Goal: Transaction & Acquisition: Book appointment/travel/reservation

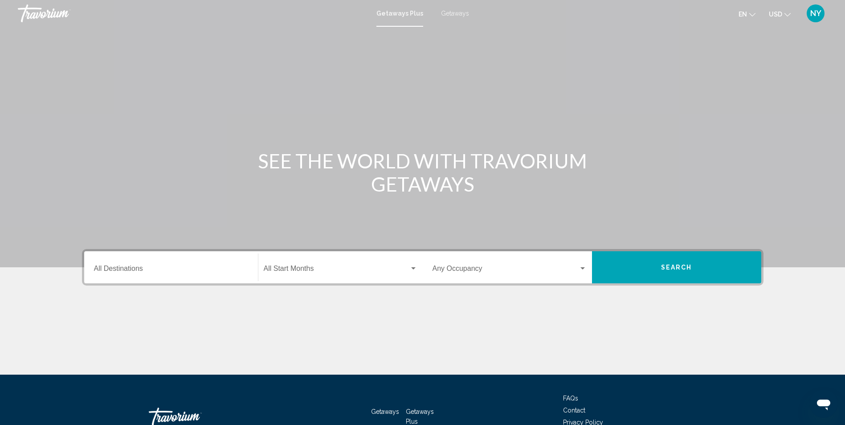
click at [146, 273] on input "Destination All Destinations" at bounding box center [171, 270] width 154 height 8
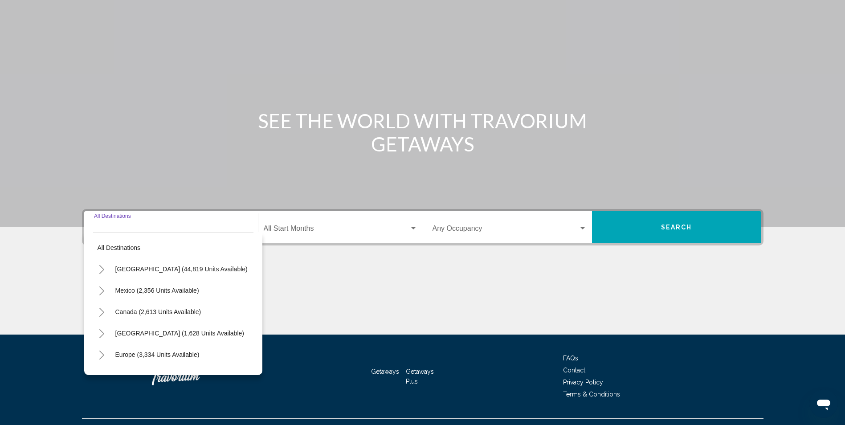
scroll to position [59, 0]
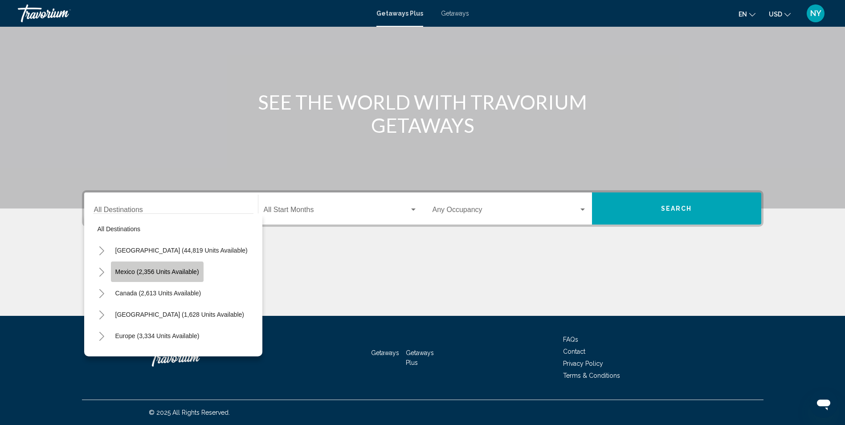
click at [156, 273] on span "Mexico (2,356 units available)" at bounding box center [157, 271] width 84 height 7
type input "**********"
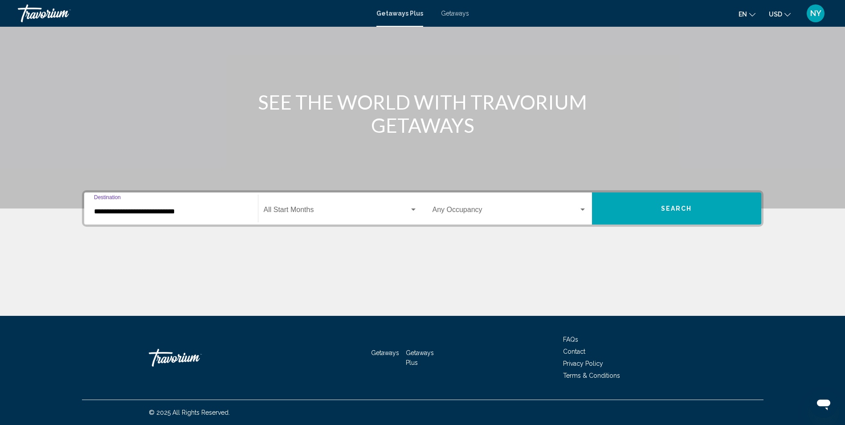
click at [290, 207] on div "Start Month All Start Months" at bounding box center [341, 209] width 154 height 28
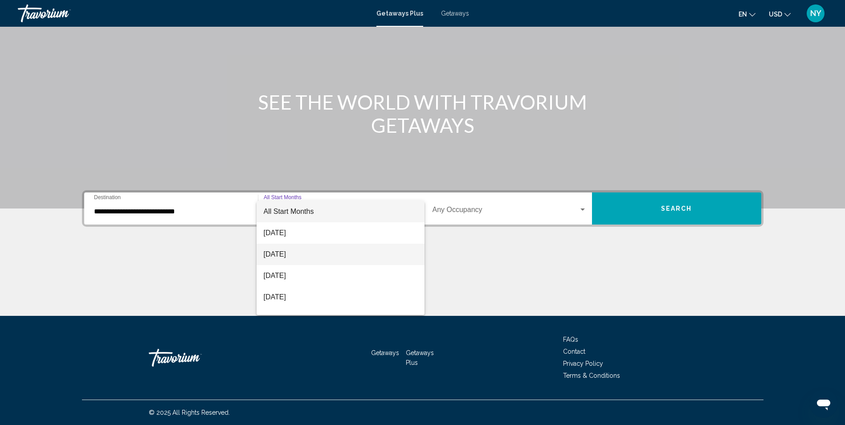
click at [289, 255] on span "[DATE]" at bounding box center [341, 254] width 154 height 21
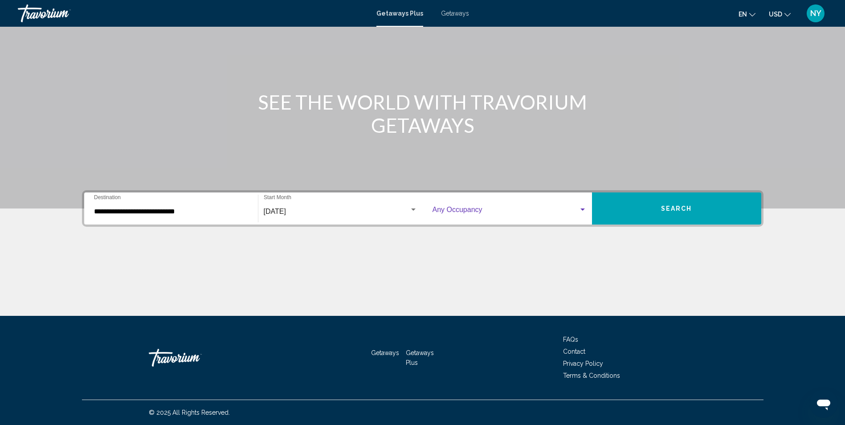
click at [579, 211] on div "Search widget" at bounding box center [583, 209] width 8 height 7
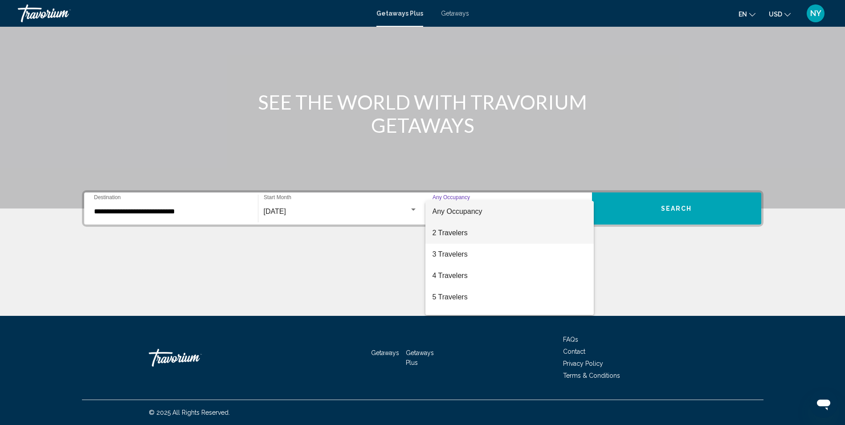
click at [441, 230] on span "2 Travelers" at bounding box center [510, 232] width 154 height 21
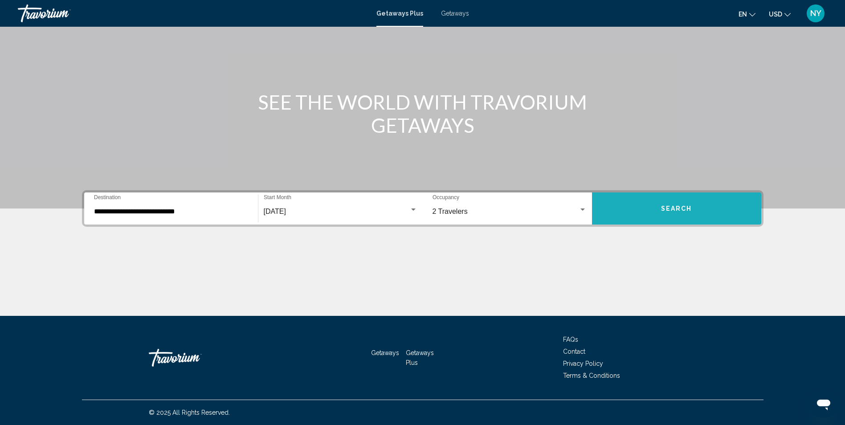
click at [667, 209] on span "Search" at bounding box center [676, 208] width 31 height 7
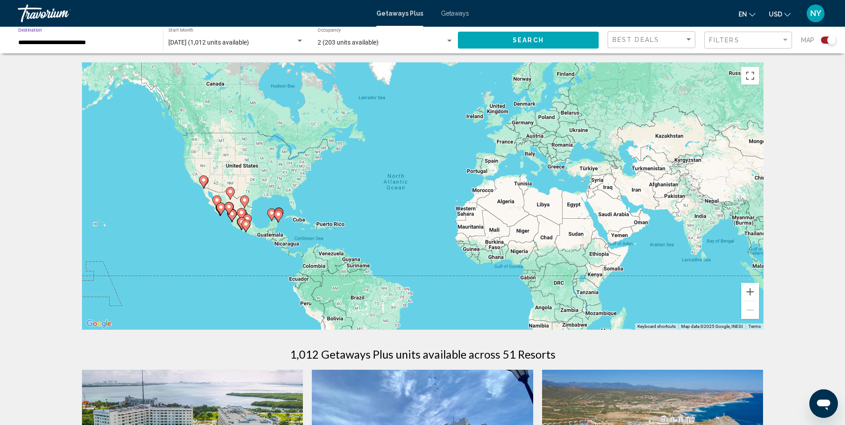
click at [71, 44] on input "**********" at bounding box center [86, 42] width 136 height 7
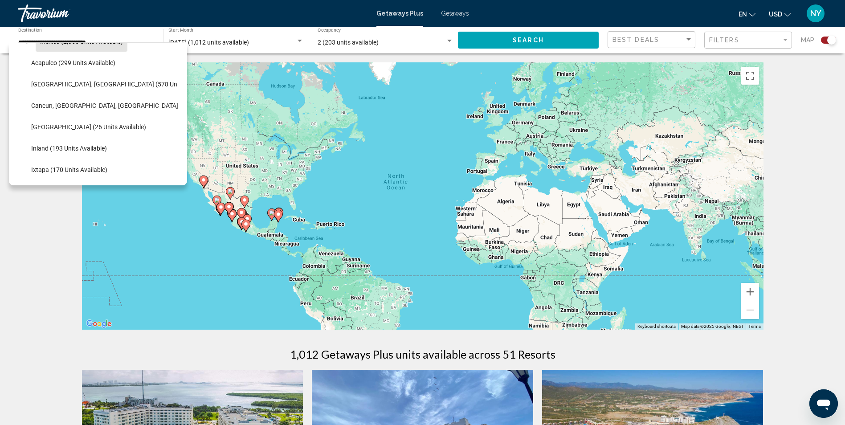
scroll to position [57, 0]
click at [72, 107] on span "Cancun, [GEOGRAPHIC_DATA], [GEOGRAPHIC_DATA] (345 units available)" at bounding box center [133, 107] width 205 height 7
type input "**********"
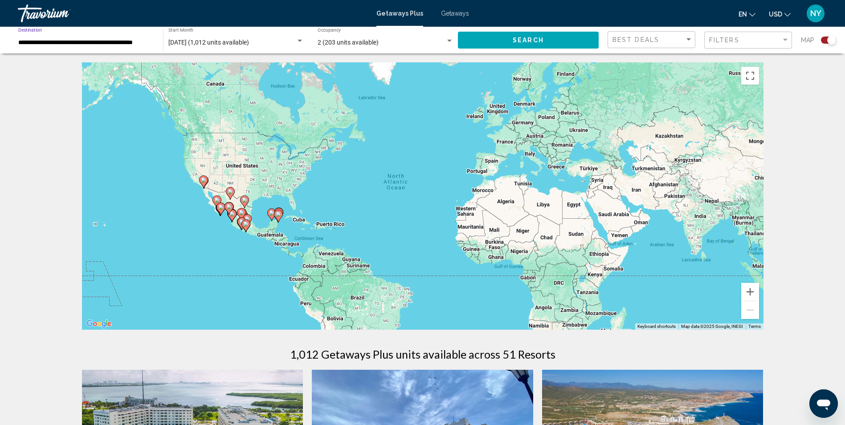
click at [526, 38] on span "Search" at bounding box center [528, 40] width 31 height 7
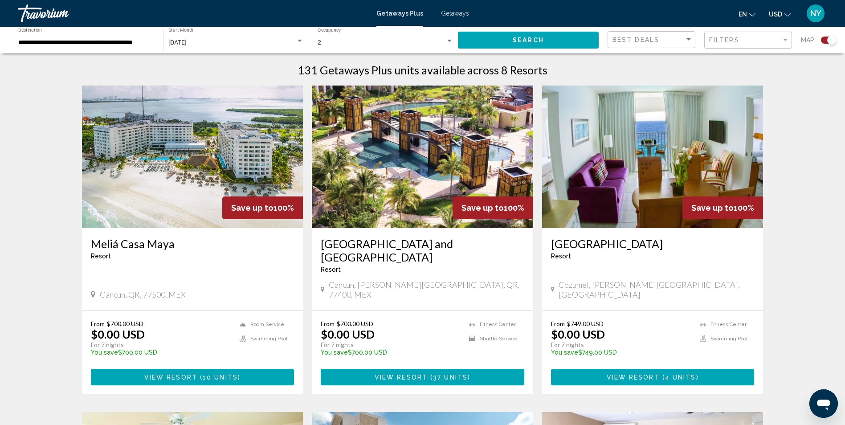
scroll to position [283, 0]
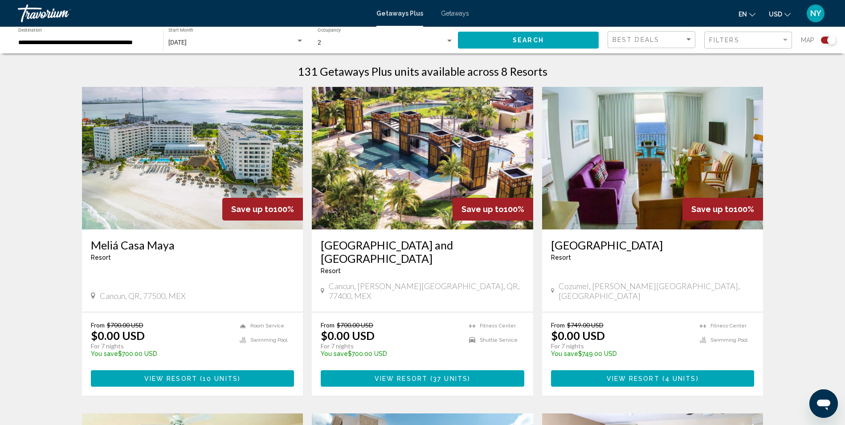
click at [434, 375] on span "37 units" at bounding box center [450, 378] width 35 height 7
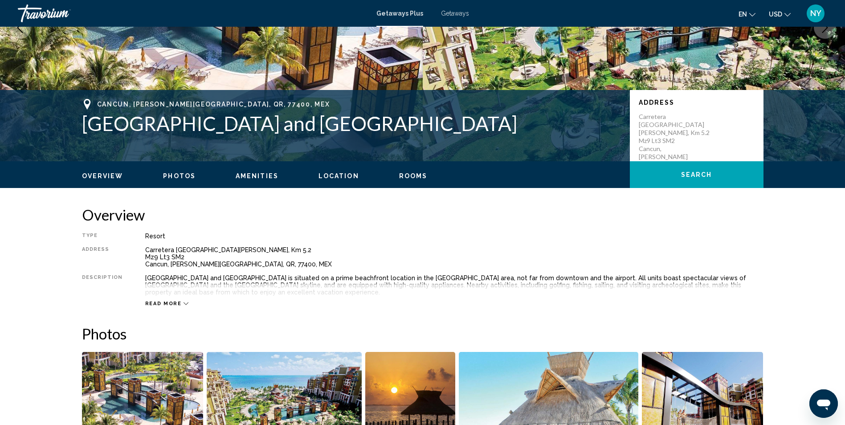
scroll to position [134, 0]
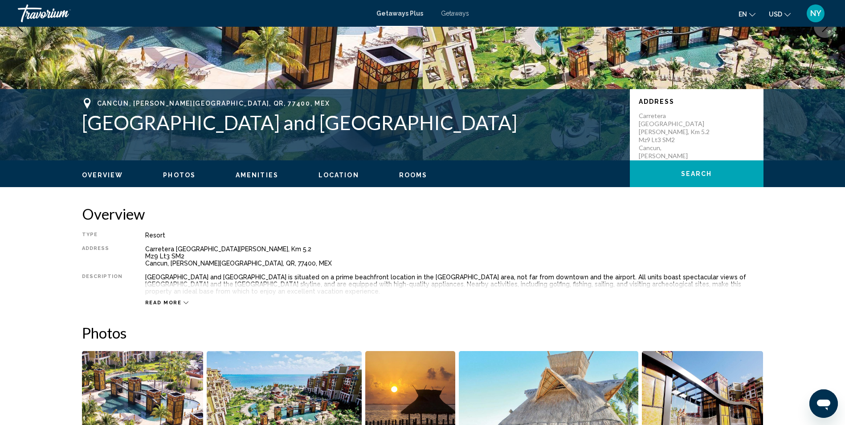
click at [157, 300] on span "Read more" at bounding box center [163, 303] width 37 height 6
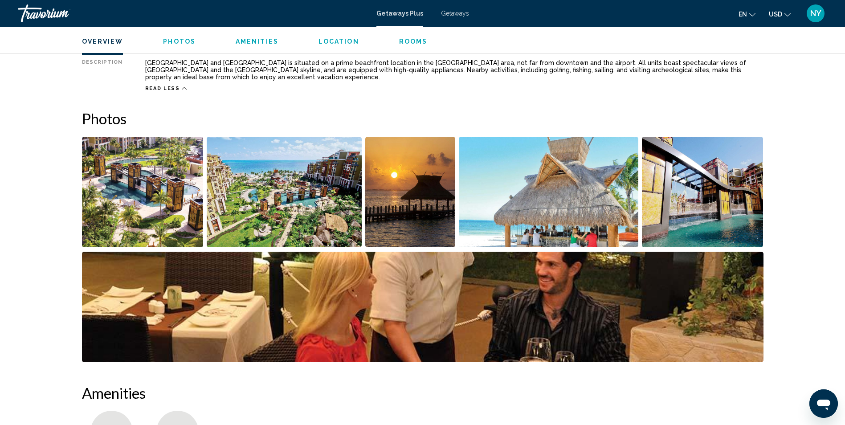
scroll to position [357, 0]
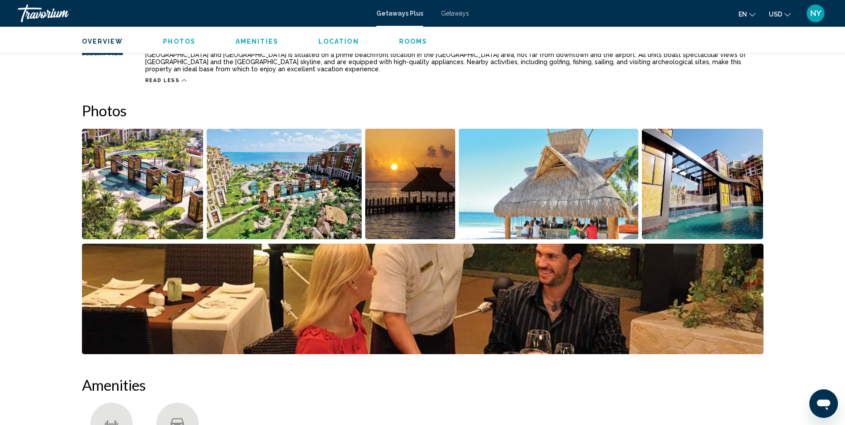
click at [289, 169] on img "Open full-screen image slider" at bounding box center [284, 184] width 155 height 111
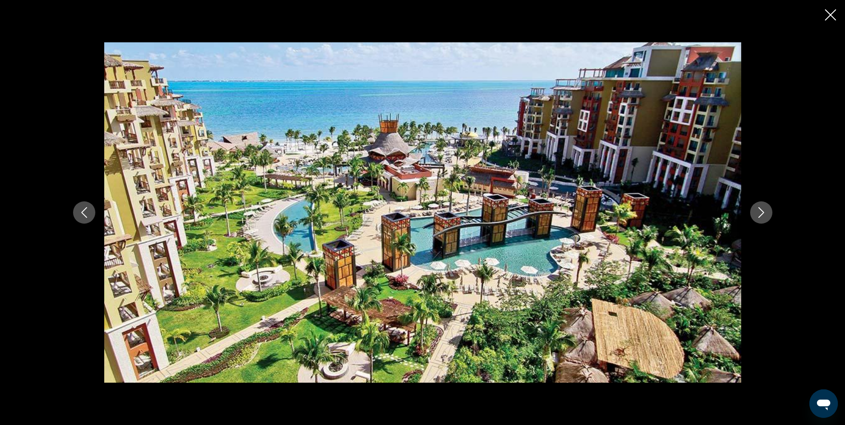
click at [761, 207] on button "Next image" at bounding box center [761, 212] width 22 height 22
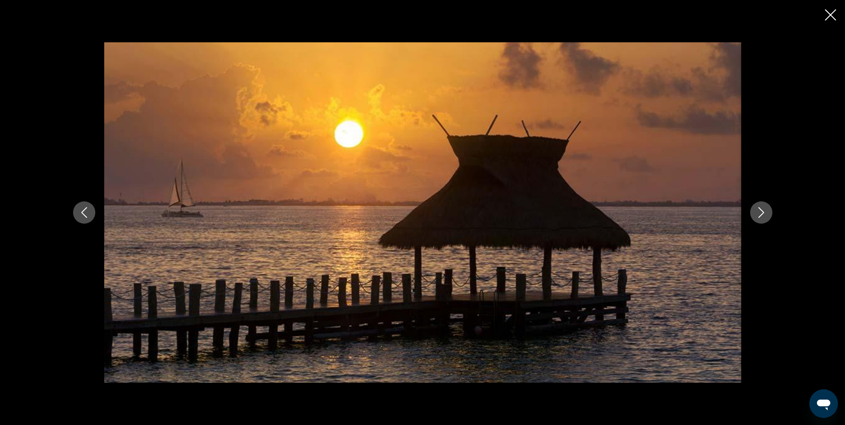
click at [761, 214] on icon "Next image" at bounding box center [761, 212] width 11 height 11
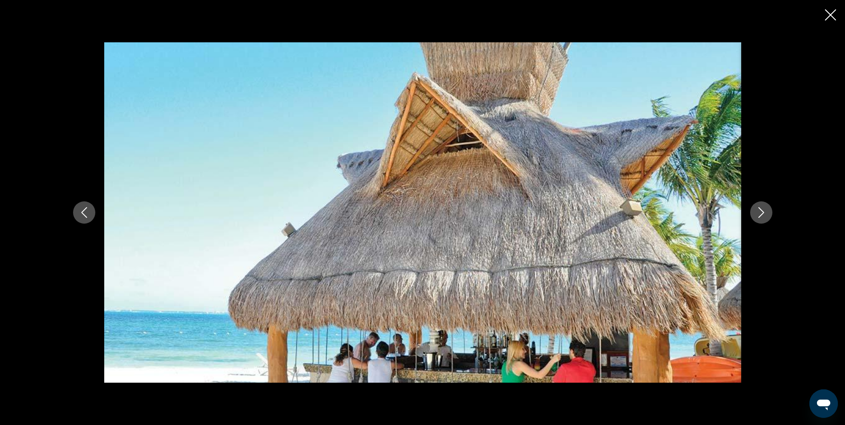
click at [761, 214] on icon "Next image" at bounding box center [761, 212] width 11 height 11
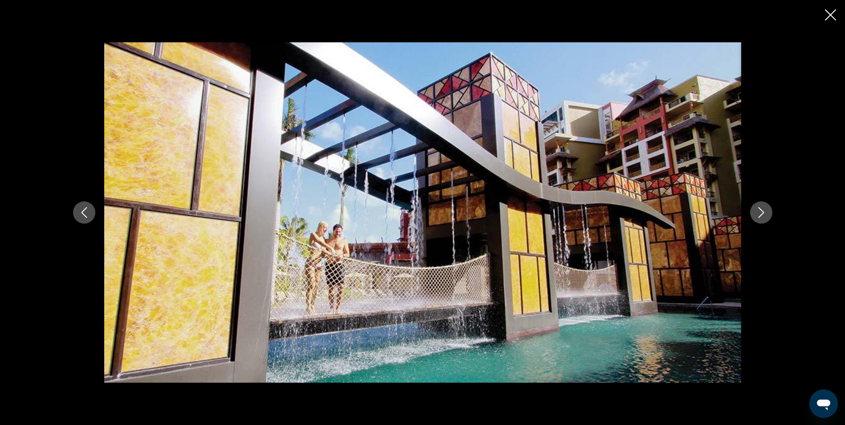
click at [761, 214] on icon "Next image" at bounding box center [761, 212] width 11 height 11
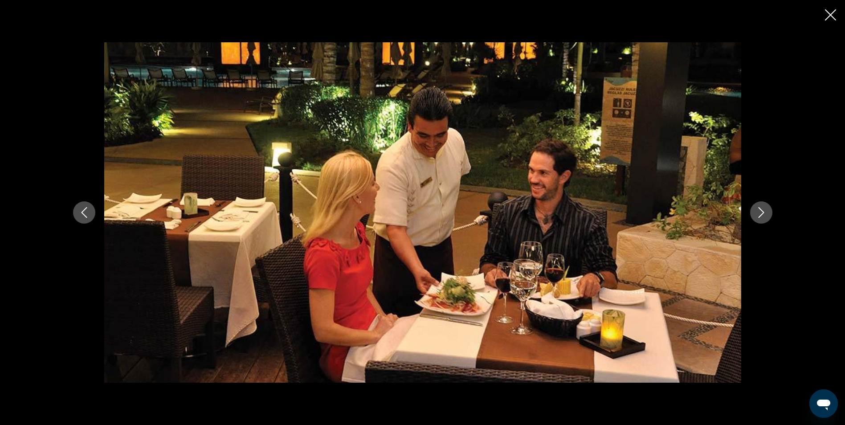
click at [761, 214] on icon "Next image" at bounding box center [761, 212] width 11 height 11
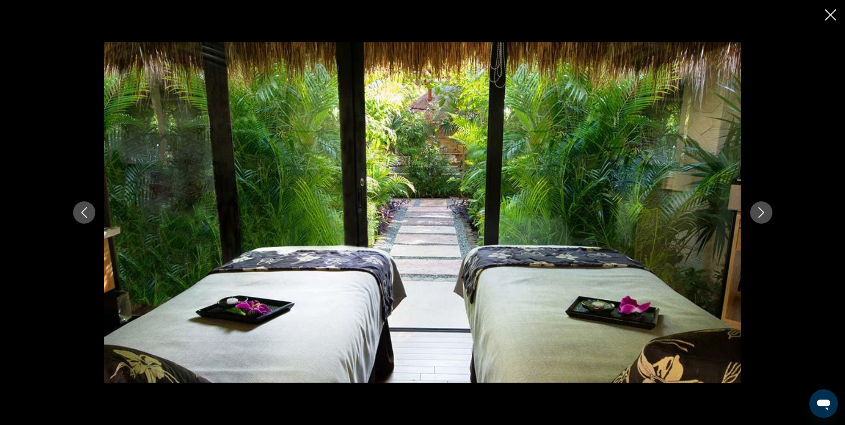
click at [761, 214] on icon "Next image" at bounding box center [761, 212] width 11 height 11
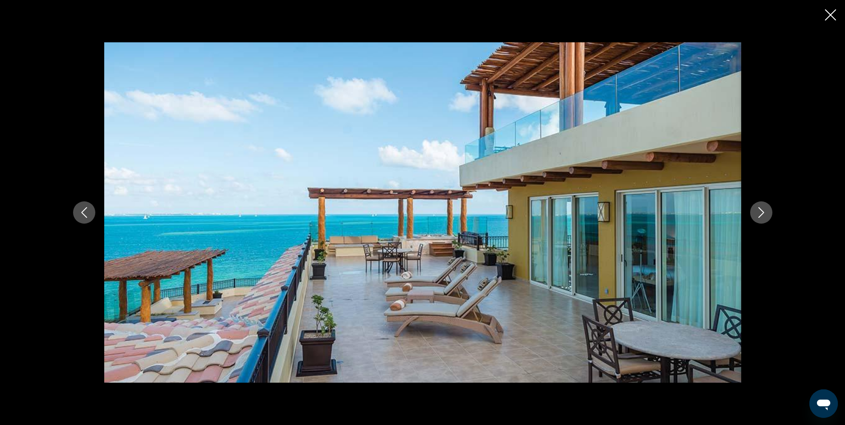
click at [761, 214] on icon "Next image" at bounding box center [761, 212] width 11 height 11
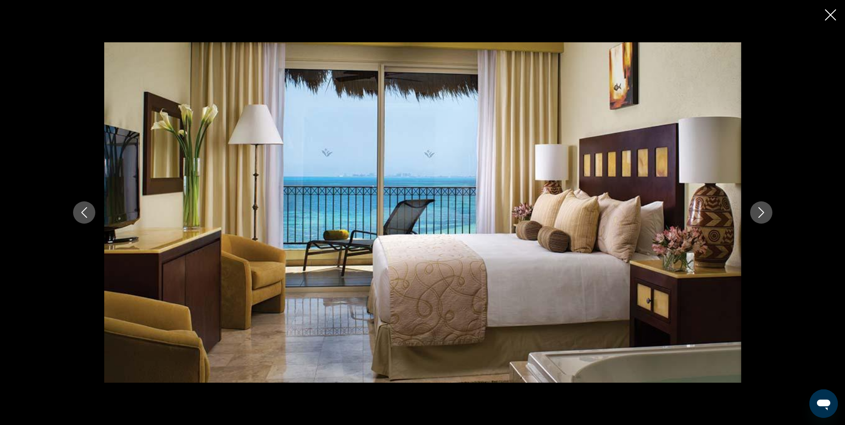
click at [761, 214] on icon "Next image" at bounding box center [761, 212] width 11 height 11
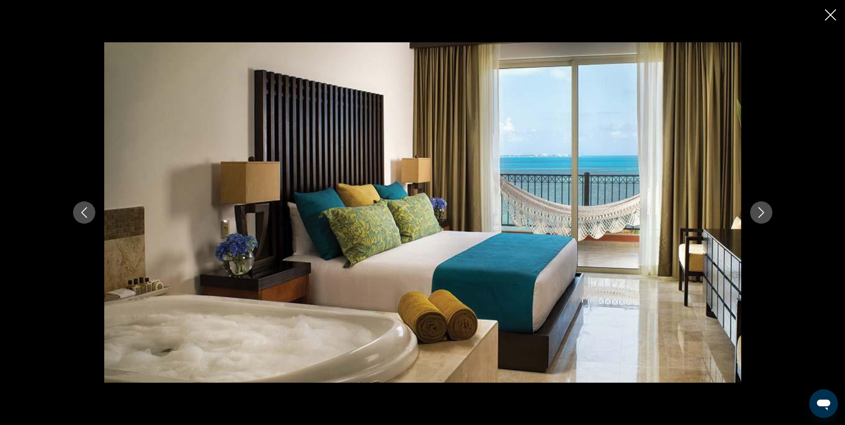
click at [758, 210] on icon "Next image" at bounding box center [761, 212] width 11 height 11
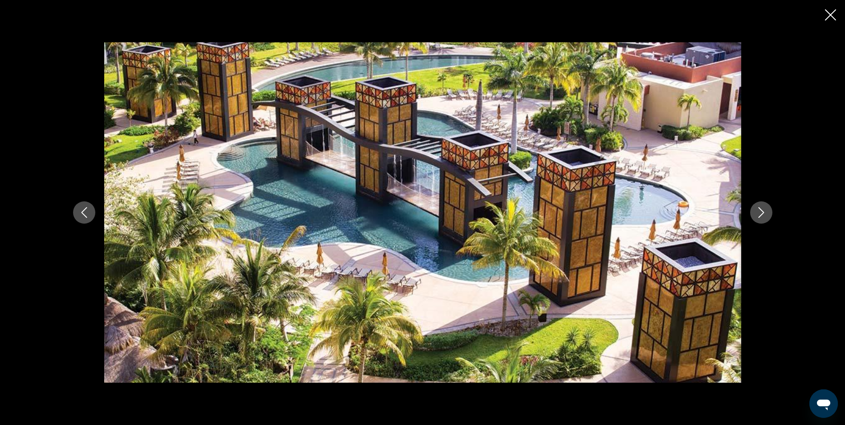
click at [758, 212] on icon "Next image" at bounding box center [761, 212] width 11 height 11
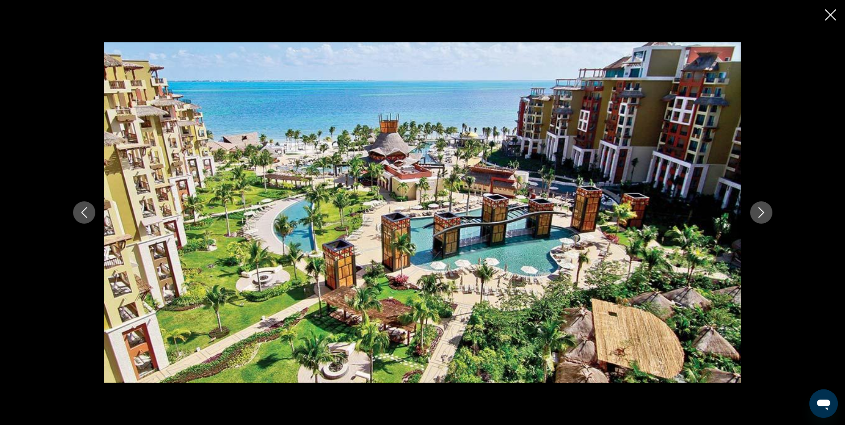
click at [829, 14] on icon "Close slideshow" at bounding box center [830, 14] width 11 height 11
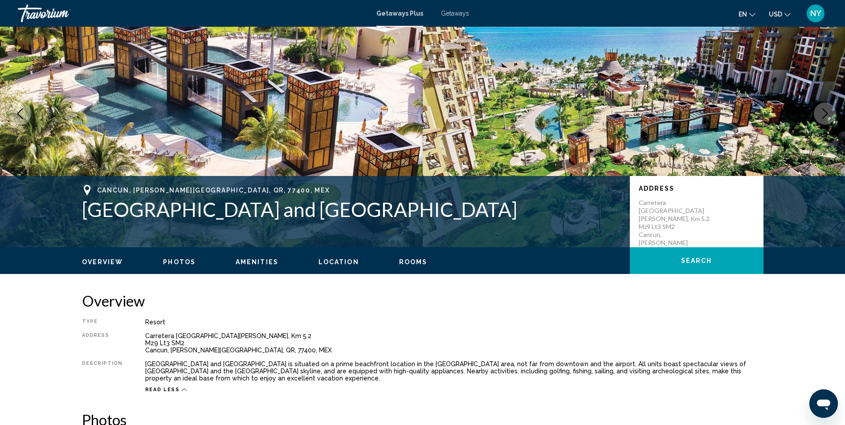
scroll to position [45, 0]
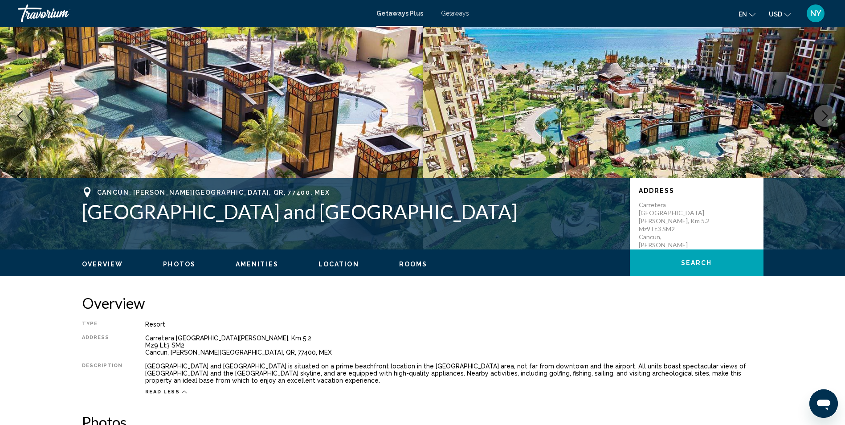
drag, startPoint x: 475, startPoint y: 212, endPoint x: 81, endPoint y: 215, distance: 394.0
click at [81, 215] on div "[GEOGRAPHIC_DATA][PERSON_NAME] and Spa Address [GEOGRAPHIC_DATA][PERSON_NAME][P…" at bounding box center [422, 213] width 717 height 53
copy h1 "[GEOGRAPHIC_DATA] and [GEOGRAPHIC_DATA]"
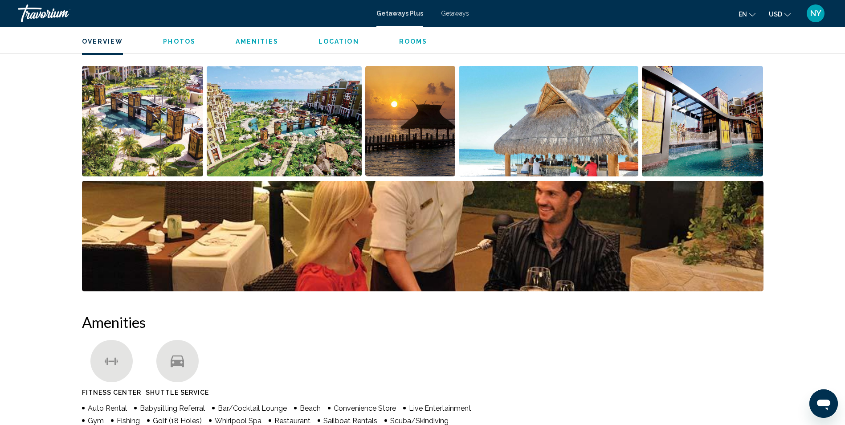
scroll to position [357, 0]
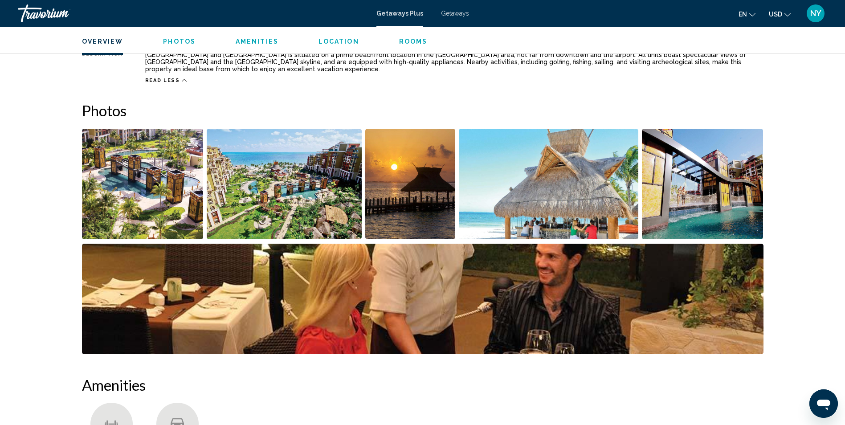
click at [526, 203] on img "Open full-screen image slider" at bounding box center [549, 184] width 180 height 111
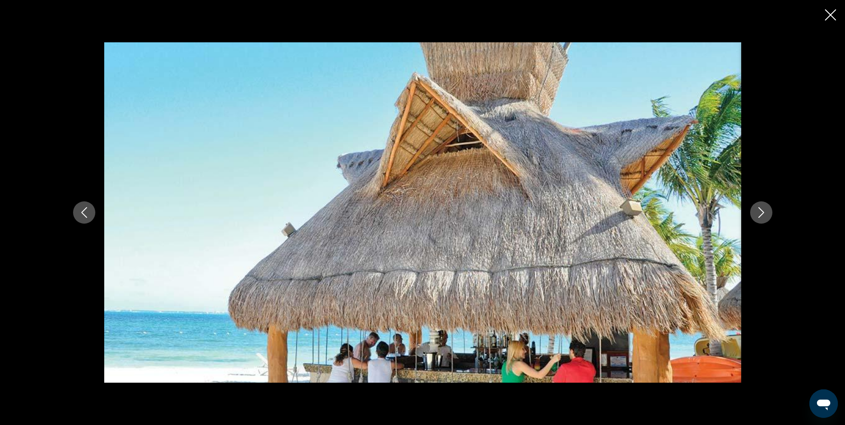
click at [759, 213] on icon "Next image" at bounding box center [761, 212] width 11 height 11
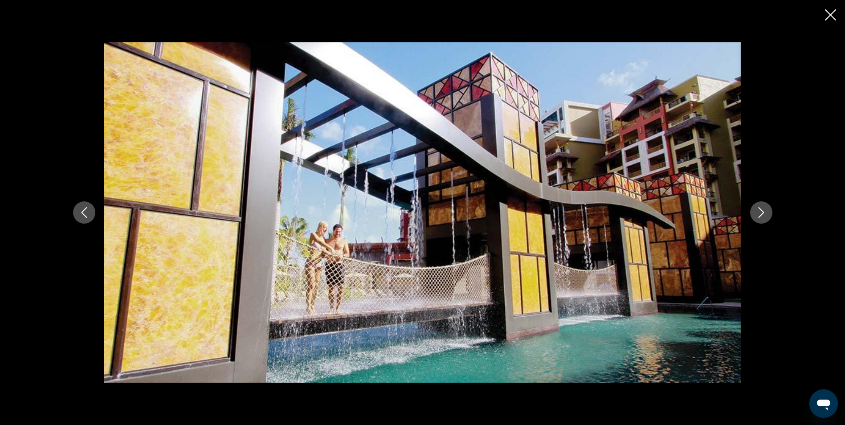
click at [759, 213] on icon "Next image" at bounding box center [761, 212] width 11 height 11
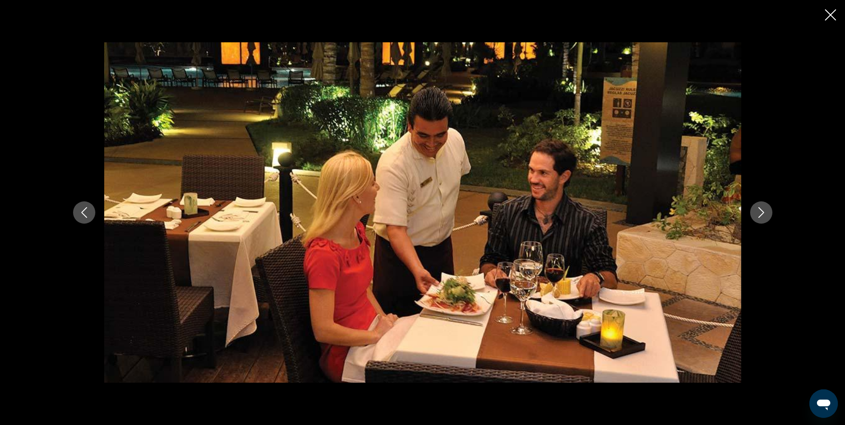
drag, startPoint x: 759, startPoint y: 213, endPoint x: 766, endPoint y: 179, distance: 35.0
click at [766, 179] on div "Main content" at bounding box center [422, 212] width 717 height 340
click at [764, 211] on icon "Next image" at bounding box center [761, 212] width 11 height 11
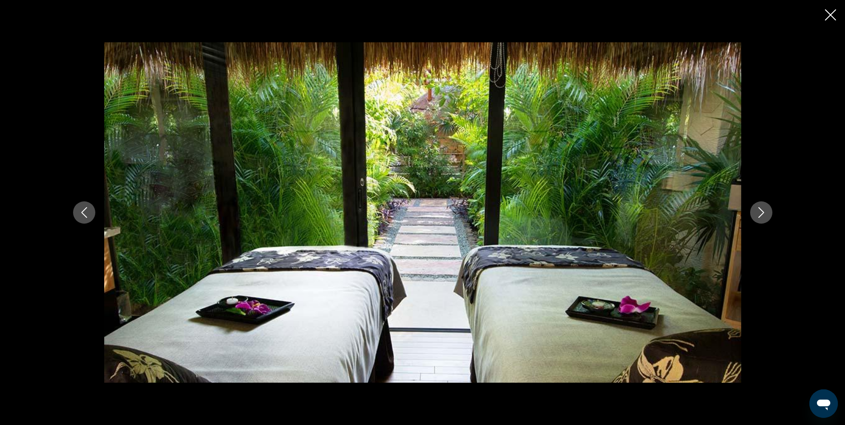
click at [763, 213] on icon "Next image" at bounding box center [761, 212] width 6 height 11
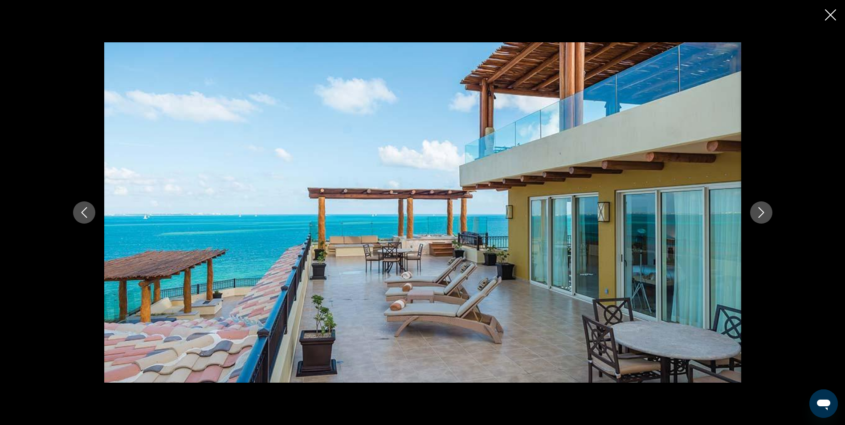
click at [763, 212] on icon "Next image" at bounding box center [761, 212] width 6 height 11
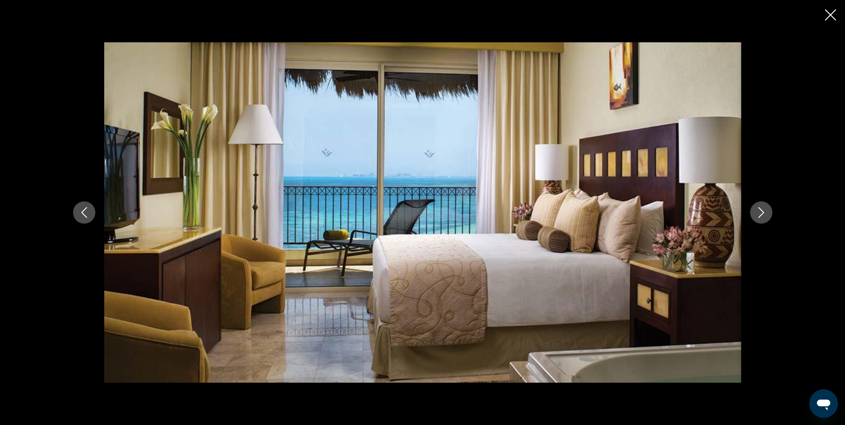
click at [763, 212] on icon "Next image" at bounding box center [761, 212] width 6 height 11
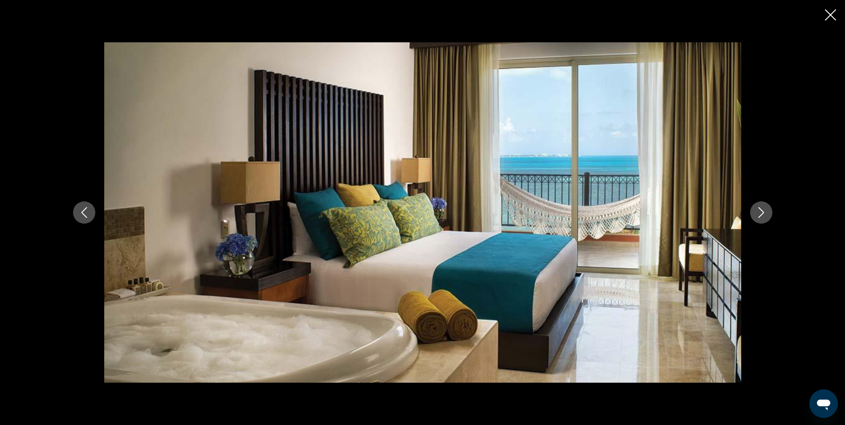
click at [763, 212] on icon "Next image" at bounding box center [761, 212] width 6 height 11
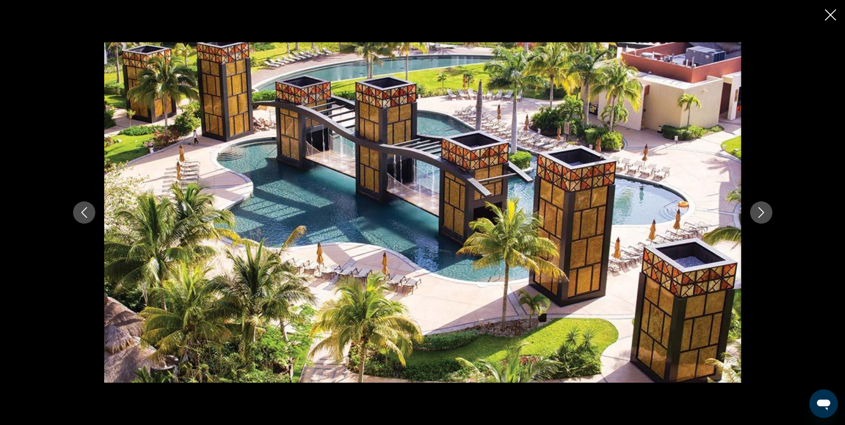
click at [830, 11] on button "Close slideshow" at bounding box center [830, 16] width 11 height 14
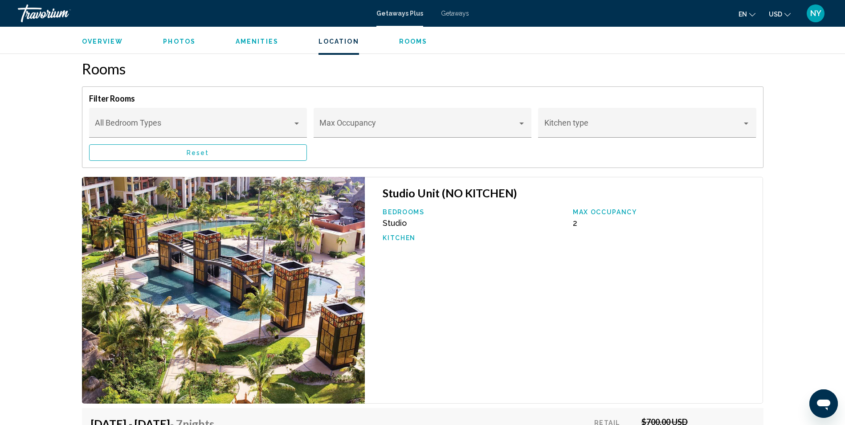
scroll to position [1382, 0]
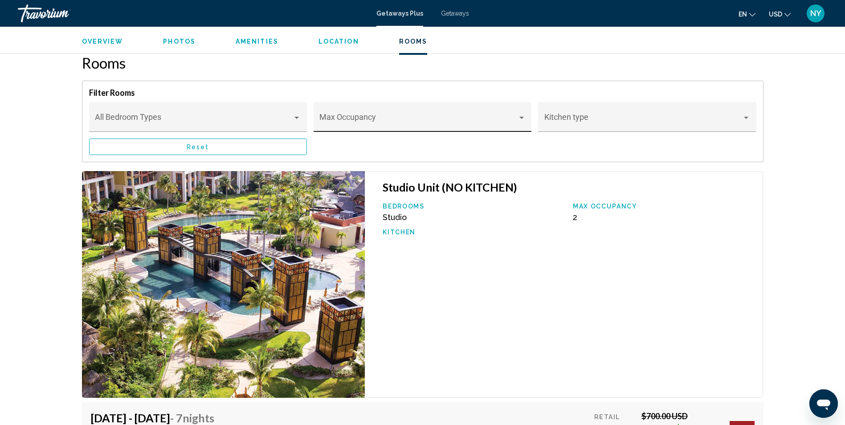
click at [522, 119] on div "Main content" at bounding box center [522, 117] width 8 height 7
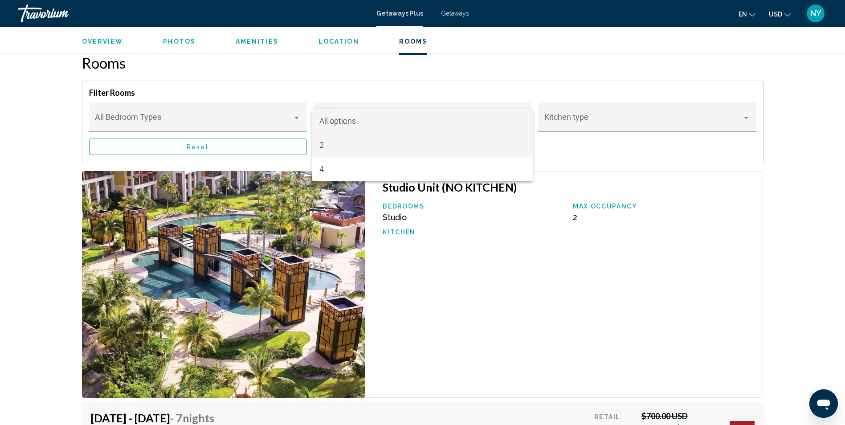
click at [322, 143] on span "2" at bounding box center [423, 145] width 206 height 24
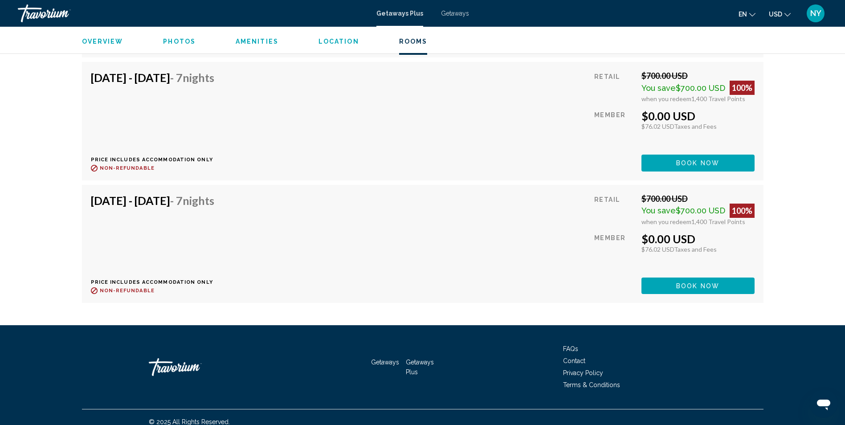
scroll to position [1976, 0]
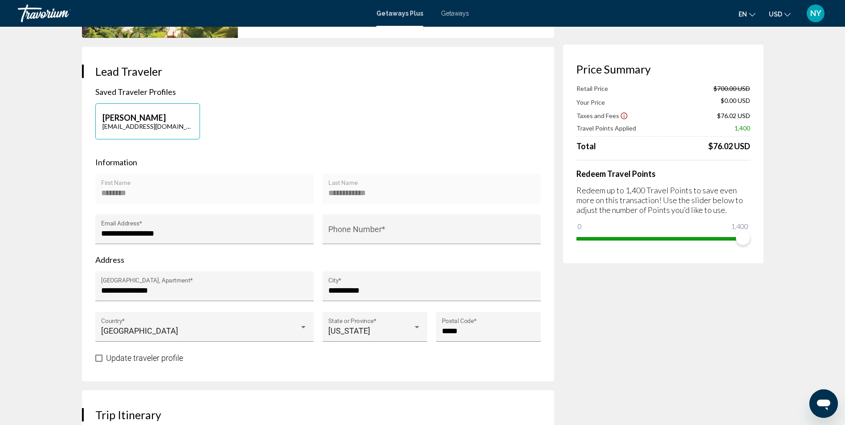
scroll to position [165, 0]
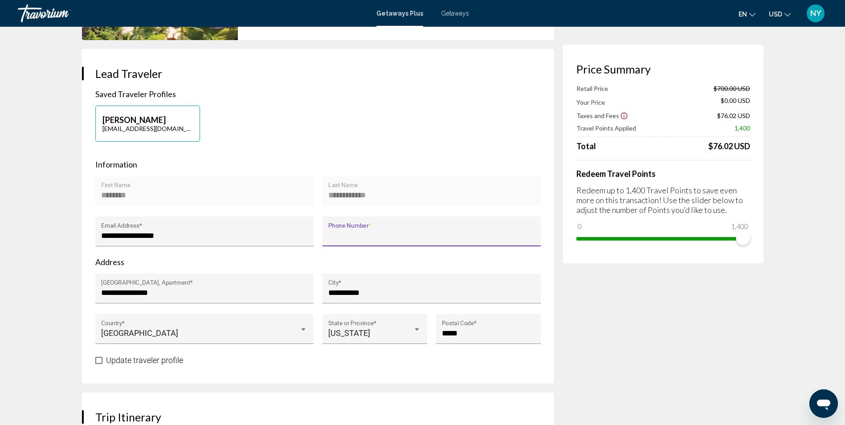
click at [348, 231] on input "Phone Number *" at bounding box center [431, 235] width 206 height 9
type input "**********"
click at [98, 362] on span "Main content" at bounding box center [98, 360] width 7 height 7
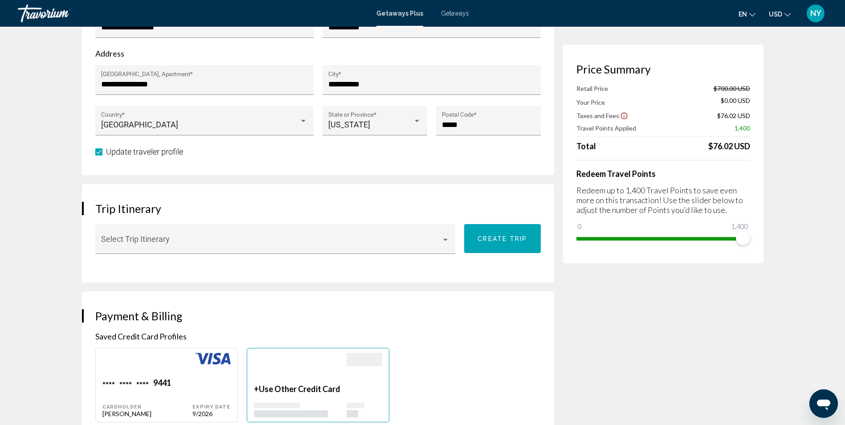
scroll to position [401, 0]
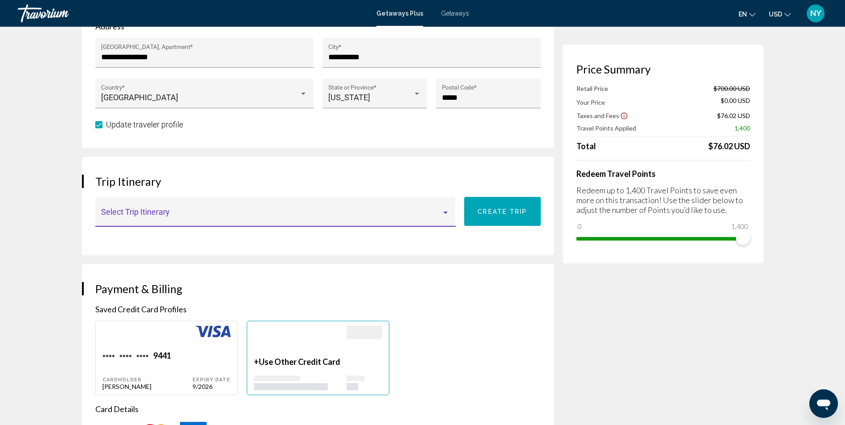
click at [445, 214] on div "Main content" at bounding box center [446, 212] width 8 height 7
click at [444, 233] on div at bounding box center [422, 212] width 845 height 425
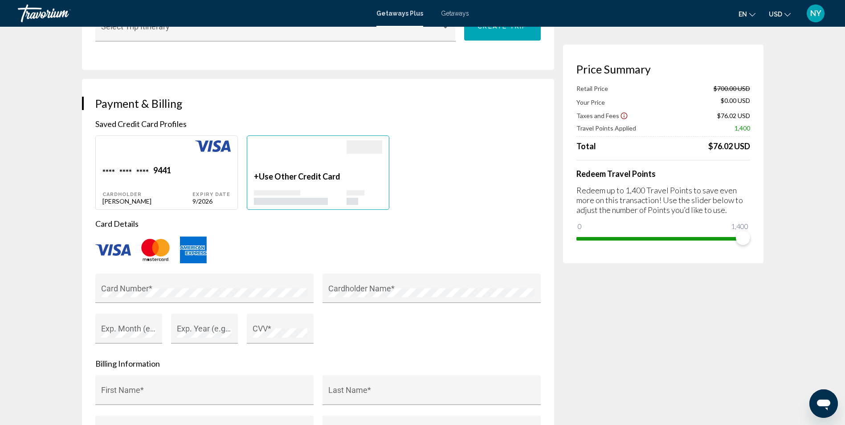
scroll to position [579, 0]
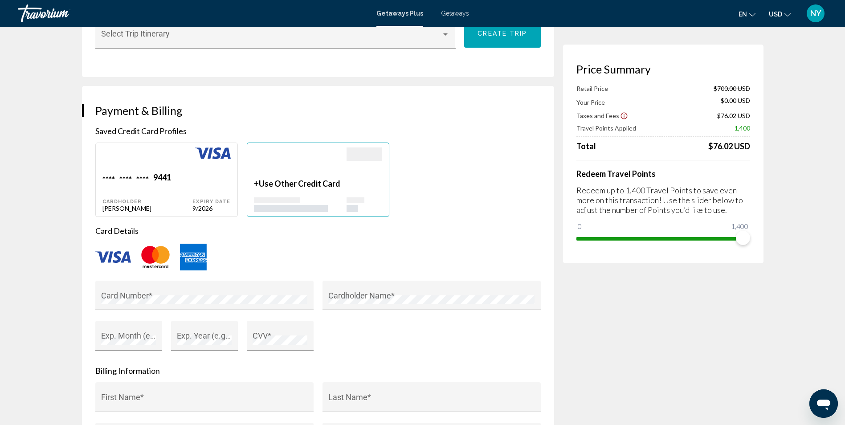
click at [151, 176] on div "**** **** **** 9441" at bounding box center [147, 178] width 90 height 12
type input "********"
type input "**********"
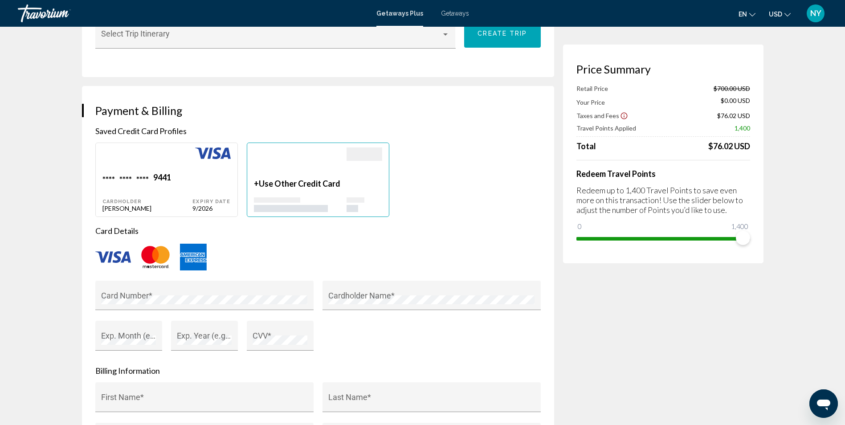
type input "**********"
type input "*****"
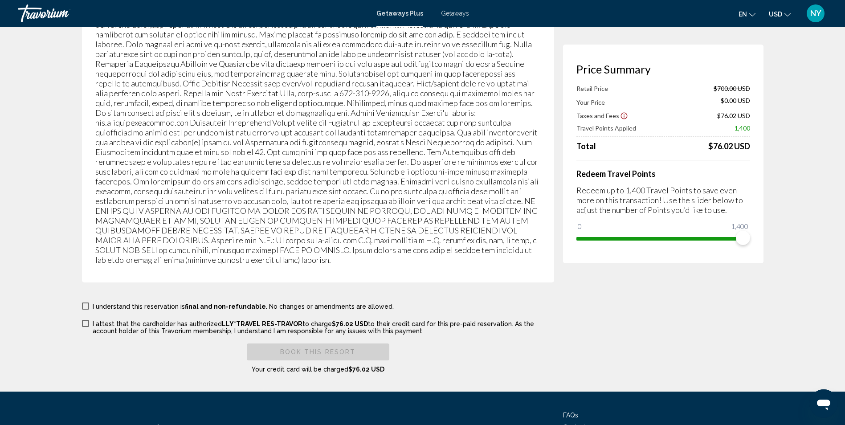
scroll to position [1471, 0]
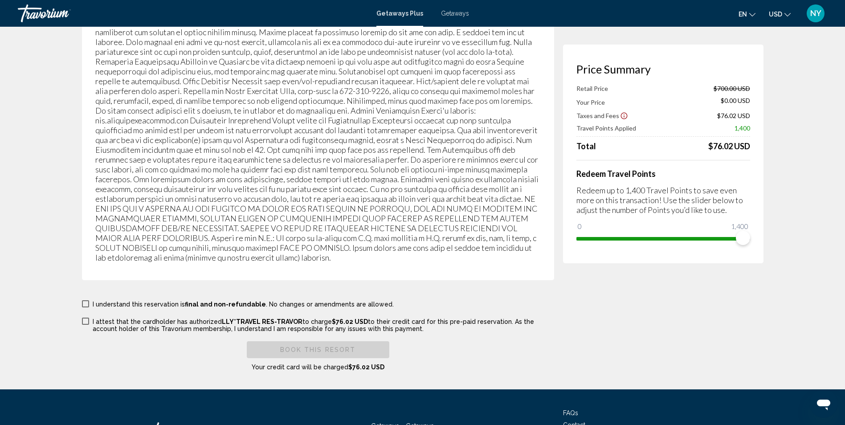
click at [89, 300] on span "Main content" at bounding box center [85, 303] width 7 height 7
click at [86, 318] on span "Main content" at bounding box center [85, 321] width 7 height 7
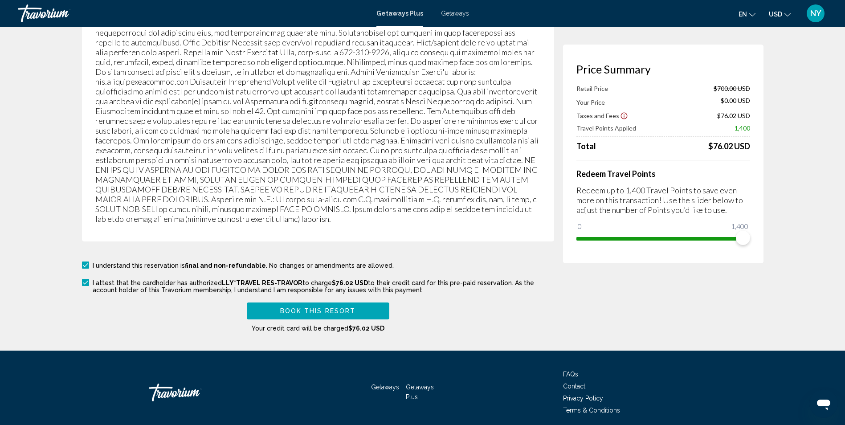
scroll to position [1515, 0]
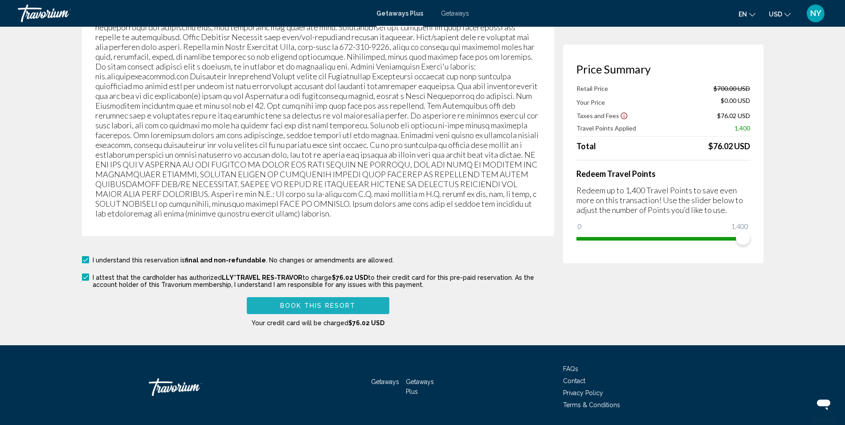
click at [303, 303] on span "Book this Resort" at bounding box center [318, 306] width 76 height 7
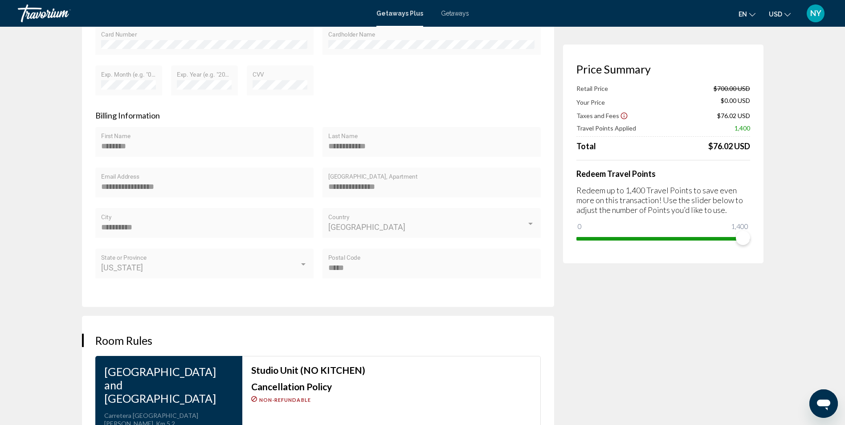
scroll to position [834, 0]
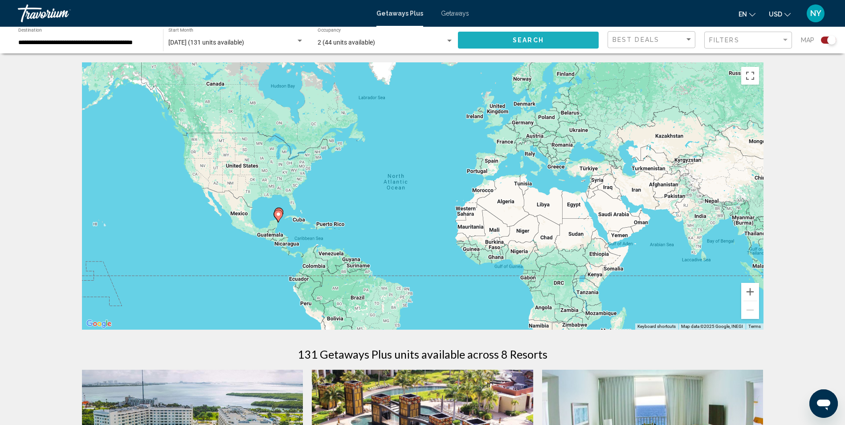
click at [528, 36] on button "Search" at bounding box center [528, 40] width 141 height 16
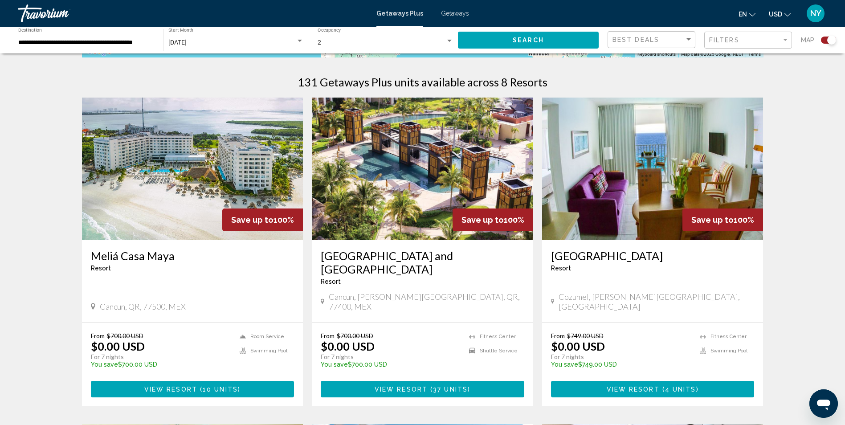
scroll to position [401, 0]
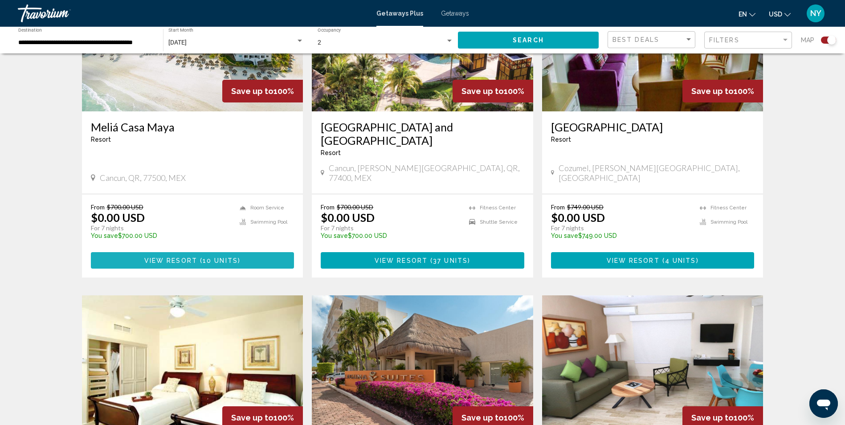
click at [189, 257] on span "View Resort" at bounding box center [170, 260] width 53 height 7
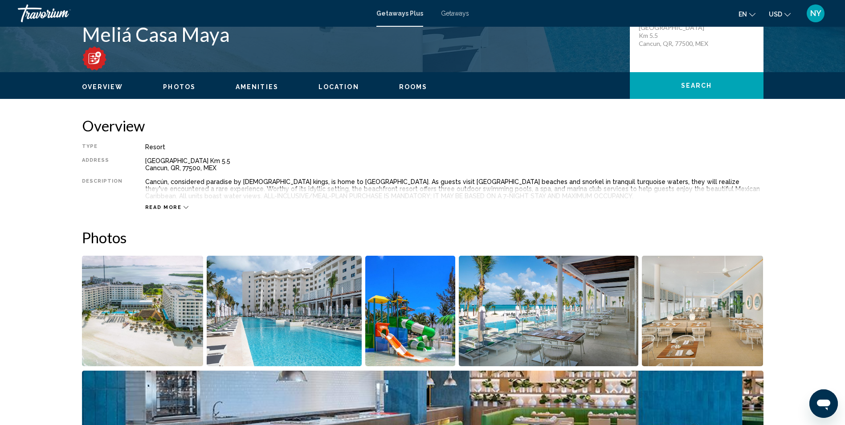
scroll to position [223, 0]
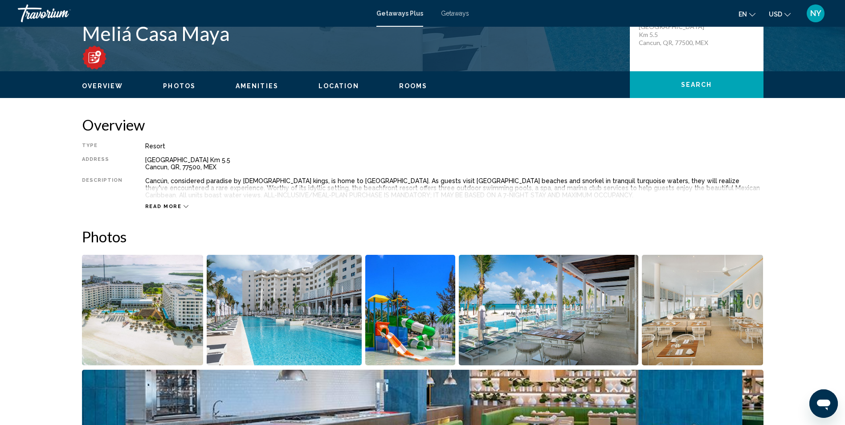
click at [182, 203] on button "Read more" at bounding box center [167, 206] width 44 height 7
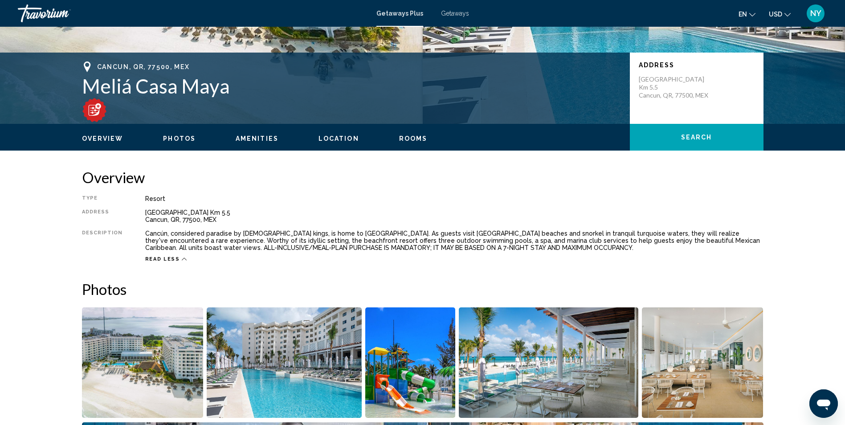
scroll to position [45, 0]
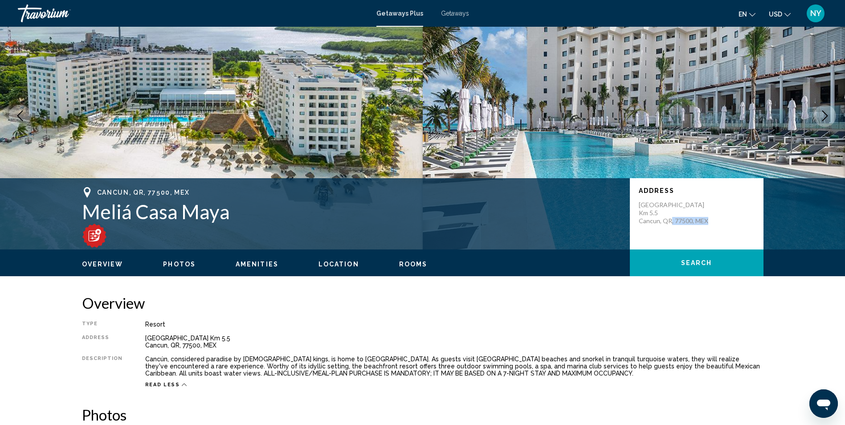
drag, startPoint x: 712, startPoint y: 218, endPoint x: 670, endPoint y: 220, distance: 41.5
click at [670, 220] on div "[GEOGRAPHIC_DATA] Km 5.5 Cancun, QR, 77500, MEX" at bounding box center [697, 213] width 116 height 24
drag, startPoint x: 670, startPoint y: 220, endPoint x: 636, endPoint y: 203, distance: 38.5
click at [636, 203] on div "Address [GEOGRAPHIC_DATA] Km [GEOGRAPHIC_DATA]" at bounding box center [697, 213] width 134 height 71
drag, startPoint x: 636, startPoint y: 203, endPoint x: 709, endPoint y: 225, distance: 76.4
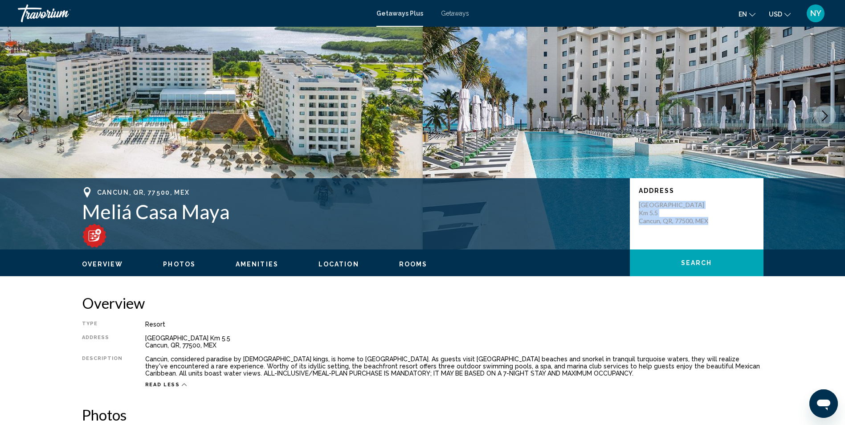
click at [709, 225] on div "Address [GEOGRAPHIC_DATA] Km [GEOGRAPHIC_DATA]" at bounding box center [697, 213] width 134 height 71
copy p "[GEOGRAPHIC_DATA] Km 5.5 Cancun, QR, 77500, MEX"
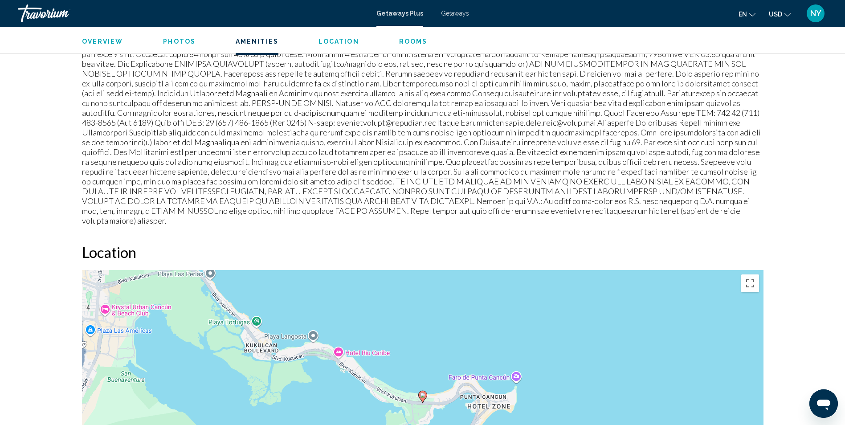
scroll to position [779, 0]
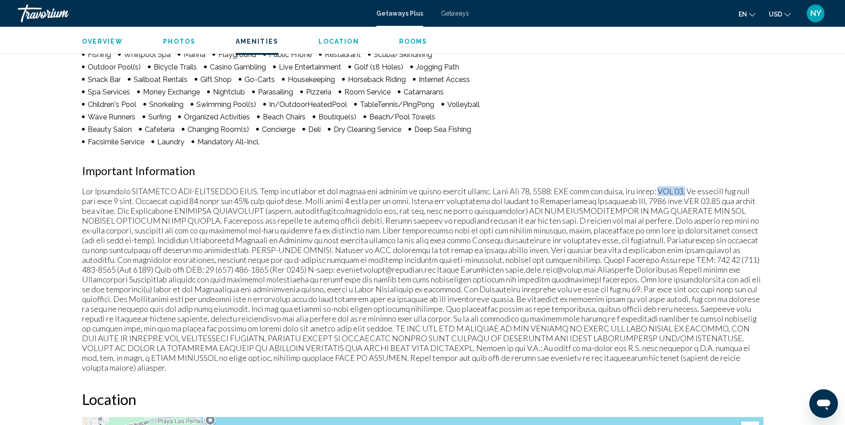
drag, startPoint x: 682, startPoint y: 192, endPoint x: 656, endPoint y: 193, distance: 25.5
click at [656, 193] on p "Main content" at bounding box center [423, 279] width 682 height 186
drag, startPoint x: 656, startPoint y: 193, endPoint x: 668, endPoint y: 192, distance: 11.2
drag, startPoint x: 668, startPoint y: 192, endPoint x: 305, endPoint y: 189, distance: 362.8
click at [305, 189] on p "Main content" at bounding box center [423, 279] width 682 height 186
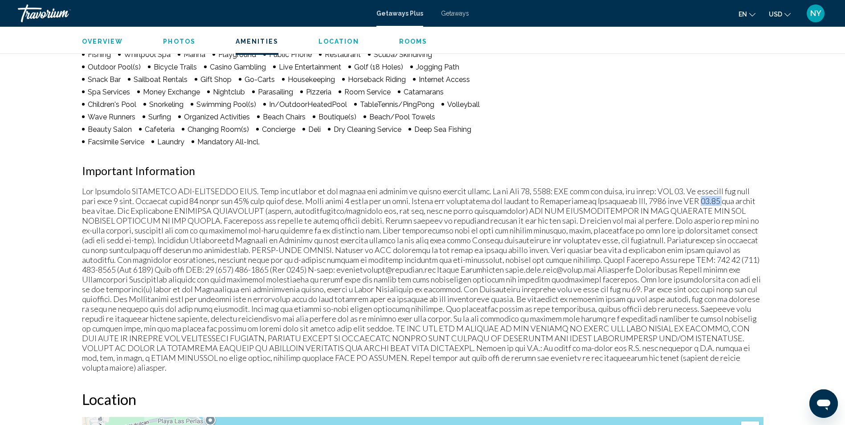
drag, startPoint x: 718, startPoint y: 200, endPoint x: 698, endPoint y: 201, distance: 19.7
click at [698, 201] on p "Main content" at bounding box center [423, 279] width 682 height 186
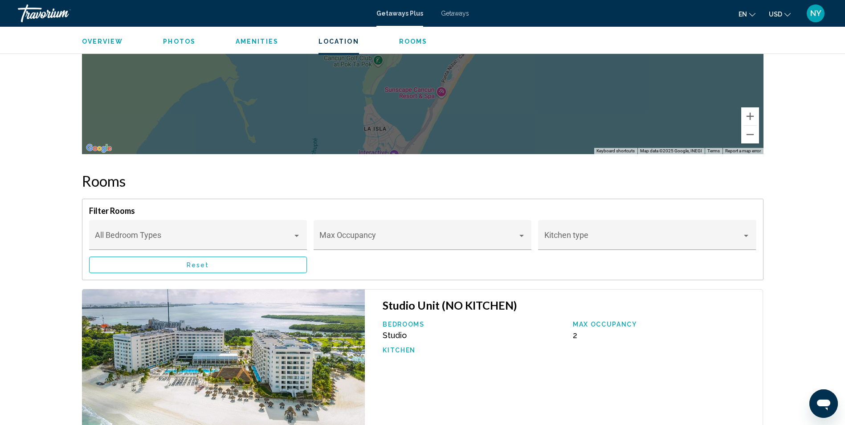
scroll to position [1358, 0]
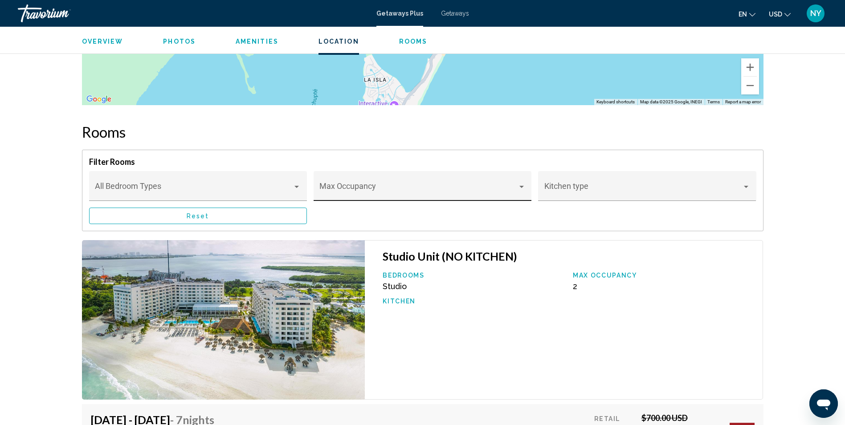
click at [487, 177] on div "Max Occupancy" at bounding box center [423, 189] width 206 height 24
click at [326, 206] on span "2" at bounding box center [423, 205] width 206 height 24
click at [748, 186] on div "Main content" at bounding box center [648, 190] width 206 height 9
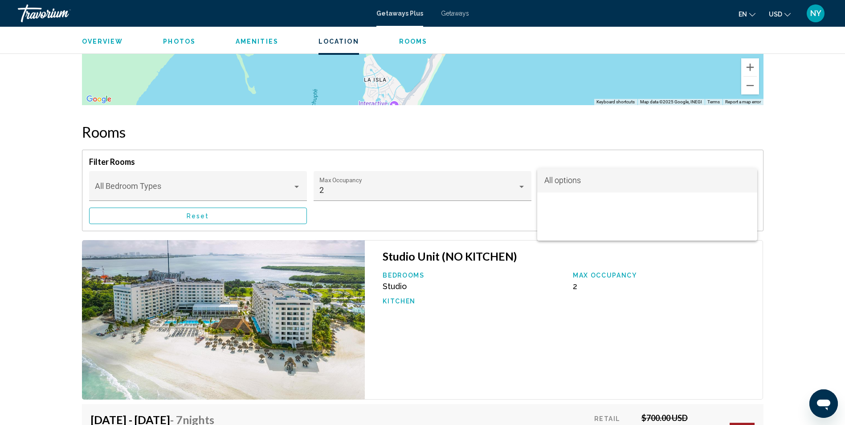
click at [484, 306] on div at bounding box center [422, 212] width 845 height 425
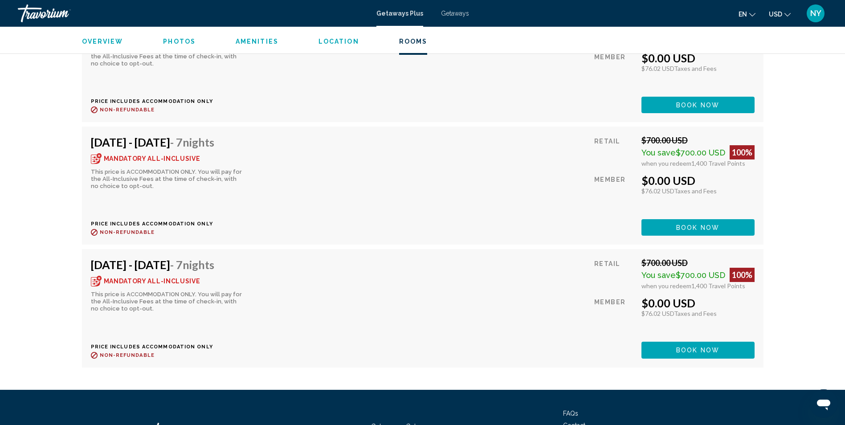
scroll to position [1759, 0]
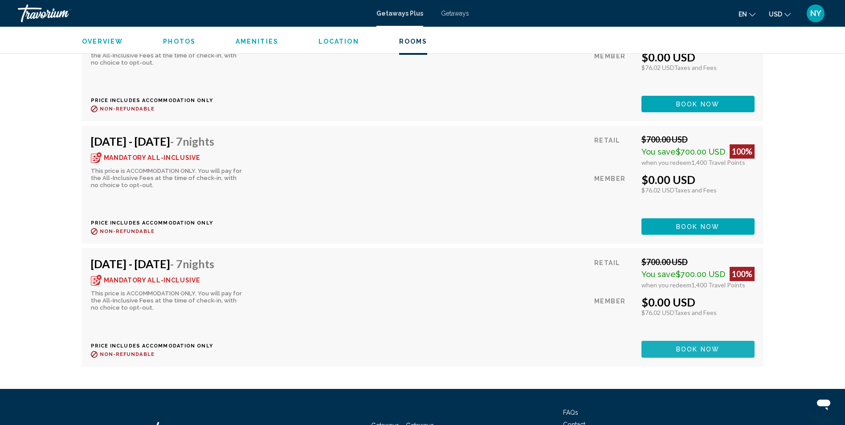
click at [686, 346] on span "Book now" at bounding box center [697, 349] width 43 height 7
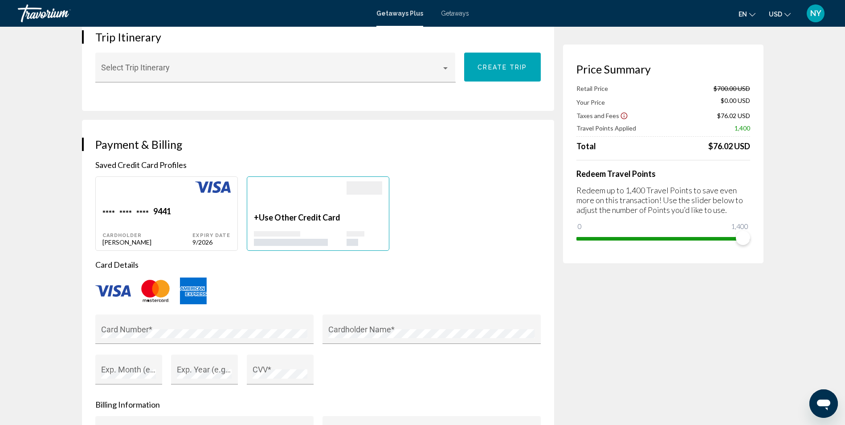
scroll to position [535, 0]
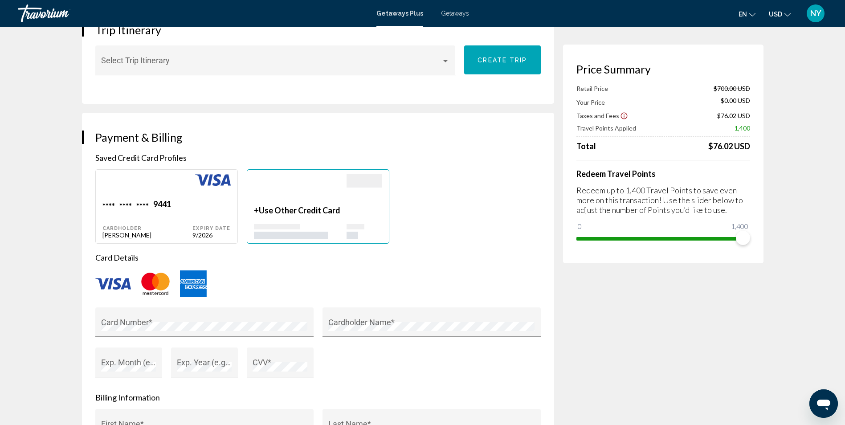
click at [149, 194] on div "Main content" at bounding box center [147, 186] width 90 height 25
type input "********"
type input "**********"
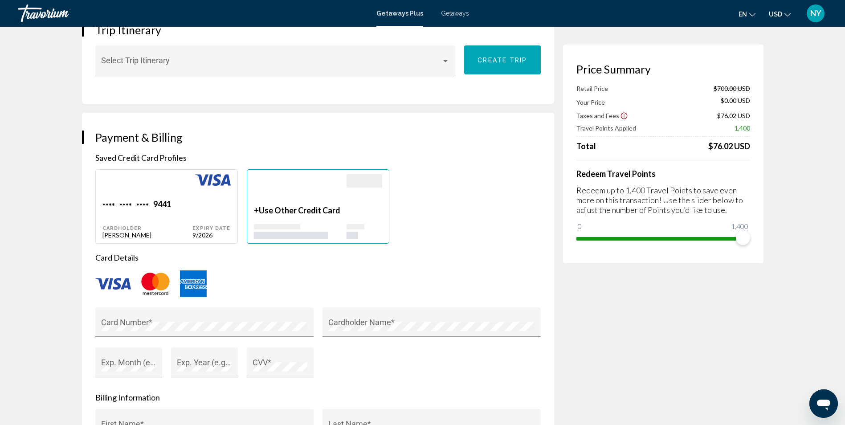
type input "**********"
type input "*****"
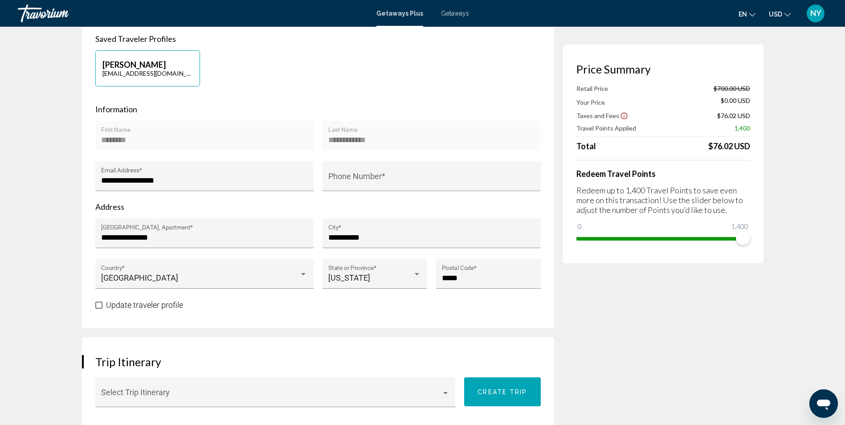
scroll to position [178, 0]
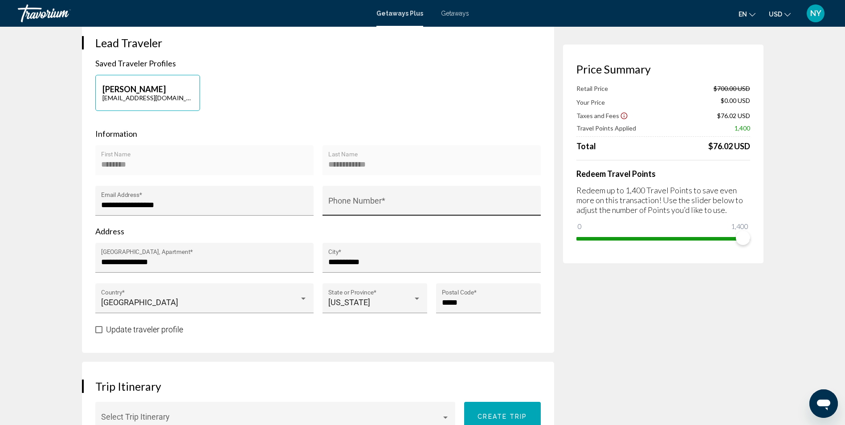
click at [340, 206] on input "Phone Number *" at bounding box center [431, 205] width 206 height 9
type input "**********"
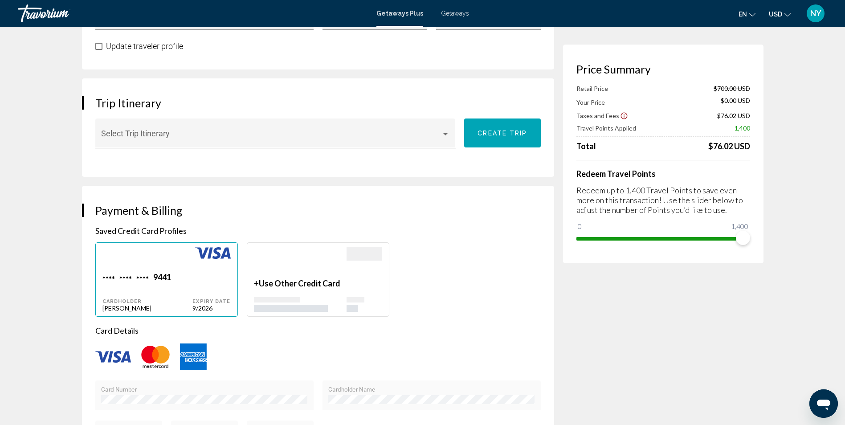
scroll to position [490, 0]
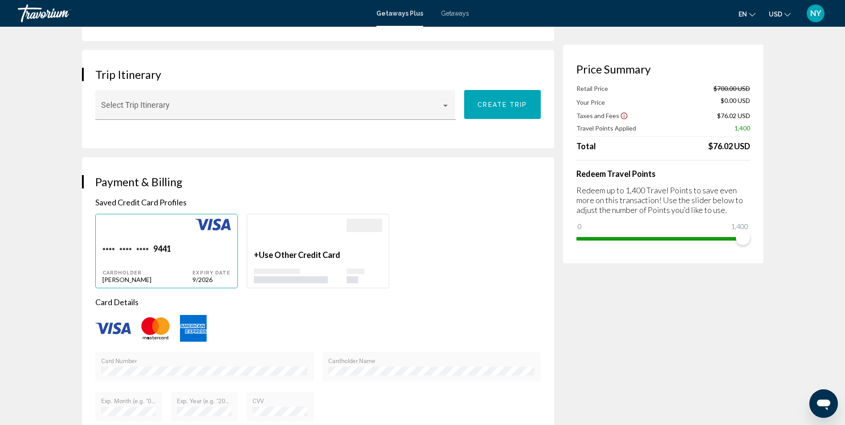
click at [184, 238] on div "Main content" at bounding box center [147, 231] width 90 height 25
type input "********"
type input "**********"
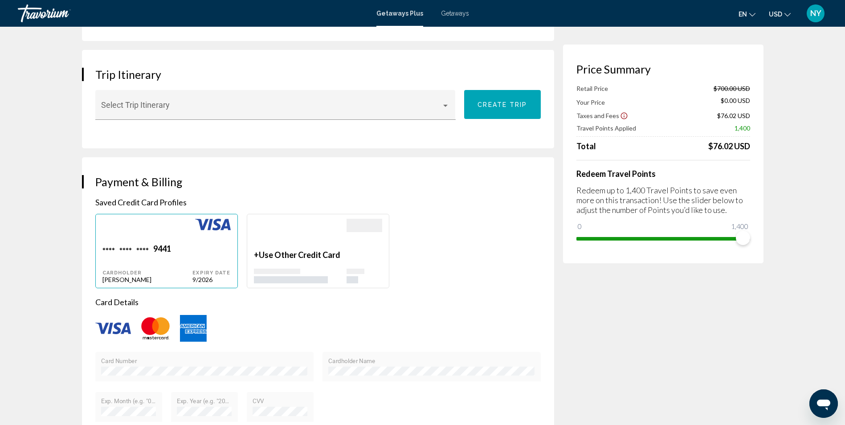
type input "**********"
type input "*****"
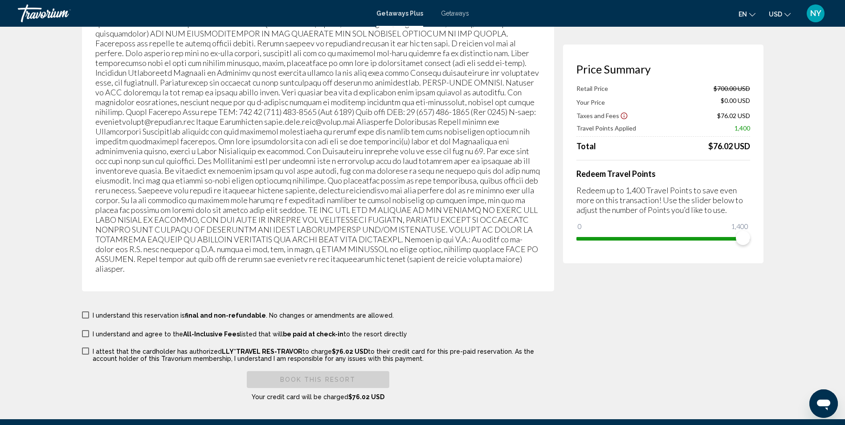
scroll to position [1382, 0]
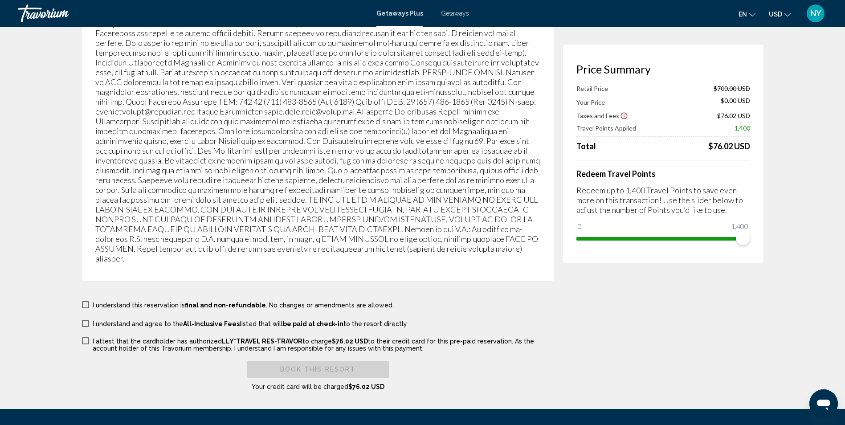
click at [85, 301] on span "Main content" at bounding box center [85, 304] width 7 height 7
click at [82, 320] on span "Main content" at bounding box center [85, 323] width 7 height 7
click at [86, 337] on span "Main content" at bounding box center [85, 340] width 7 height 7
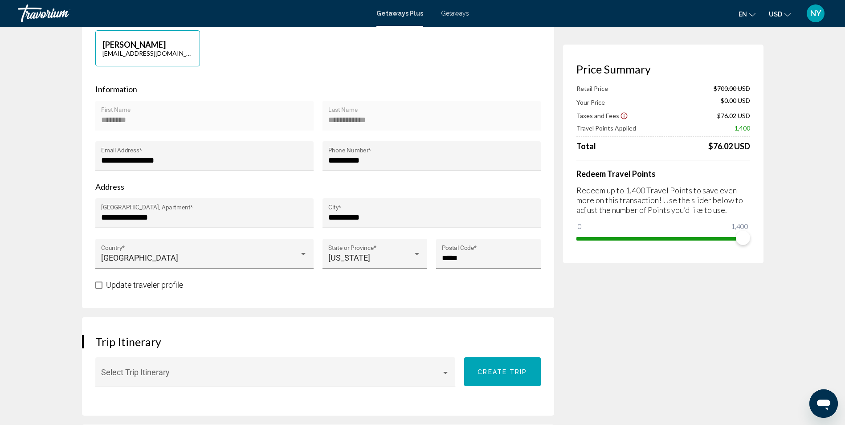
scroll to position [0, 0]
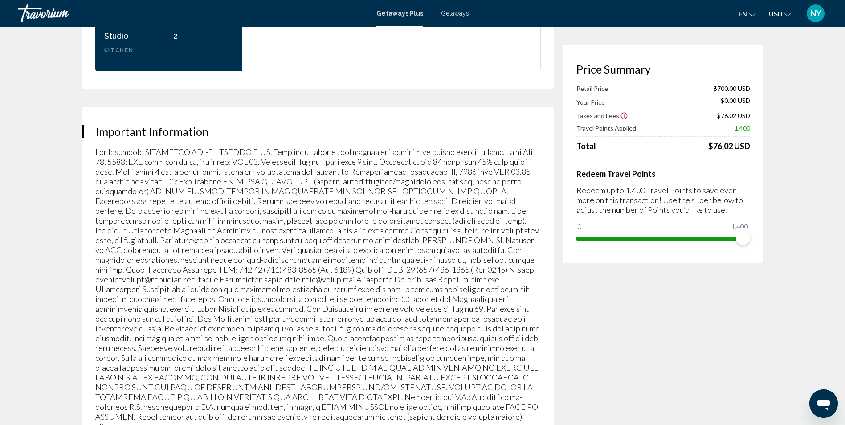
scroll to position [1248, 0]
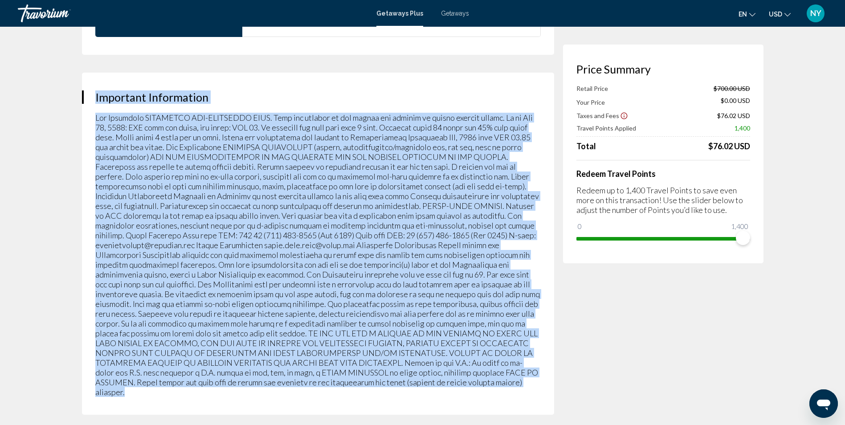
drag, startPoint x: 353, startPoint y: 385, endPoint x: 90, endPoint y: 94, distance: 391.6
click at [90, 94] on div "Important Information" at bounding box center [318, 244] width 472 height 342
copy div "Important Information All Inclusive MANDATORY ALL-INCLUSIVE FEES. Fees are paya…"
click at [377, 252] on p "Main content" at bounding box center [318, 255] width 446 height 284
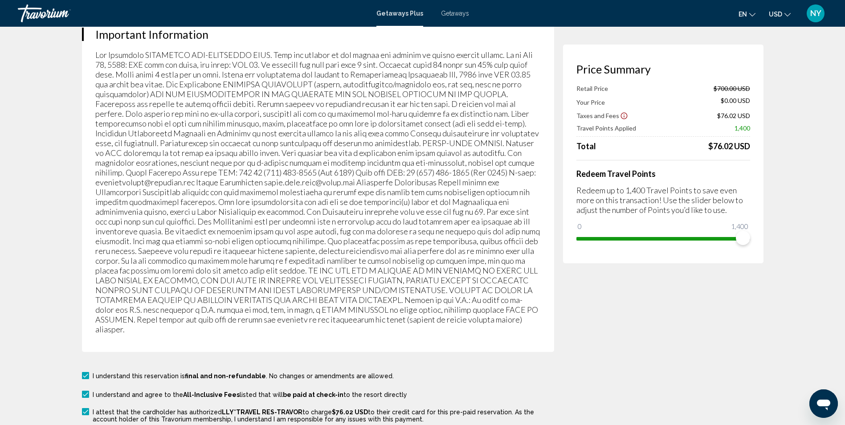
scroll to position [1465, 0]
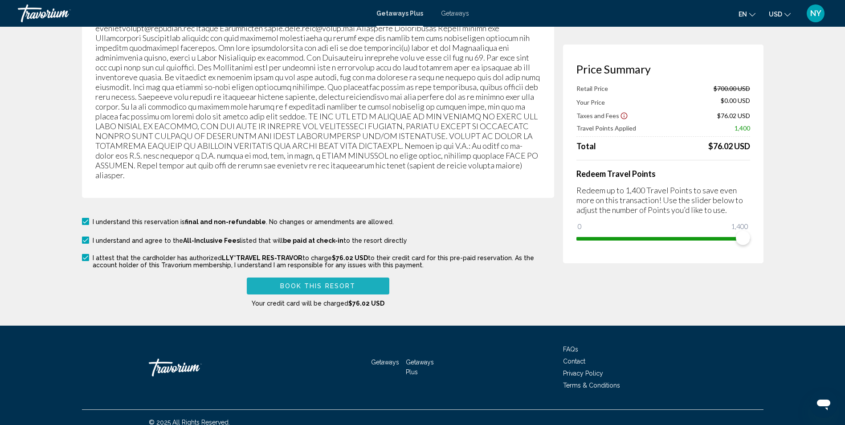
click at [316, 283] on span "Book this Resort" at bounding box center [318, 286] width 76 height 7
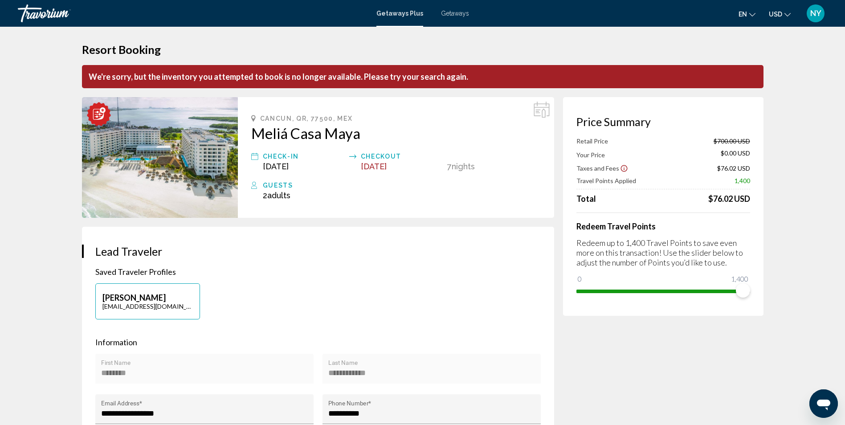
scroll to position [0, 0]
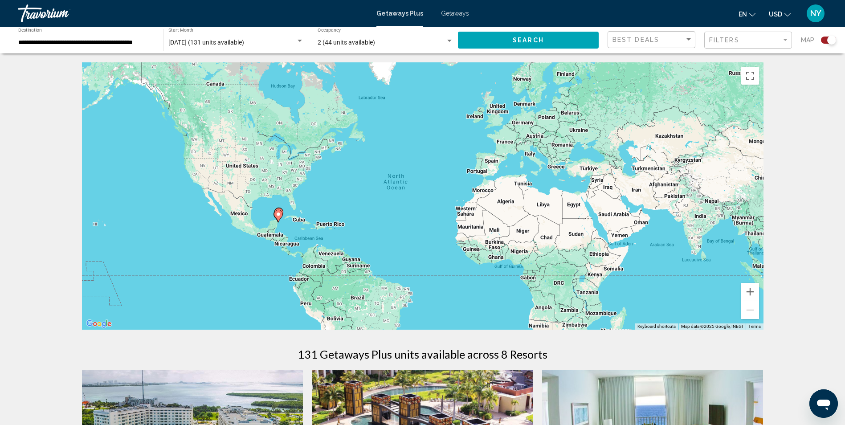
click at [511, 42] on button "Search" at bounding box center [528, 40] width 141 height 16
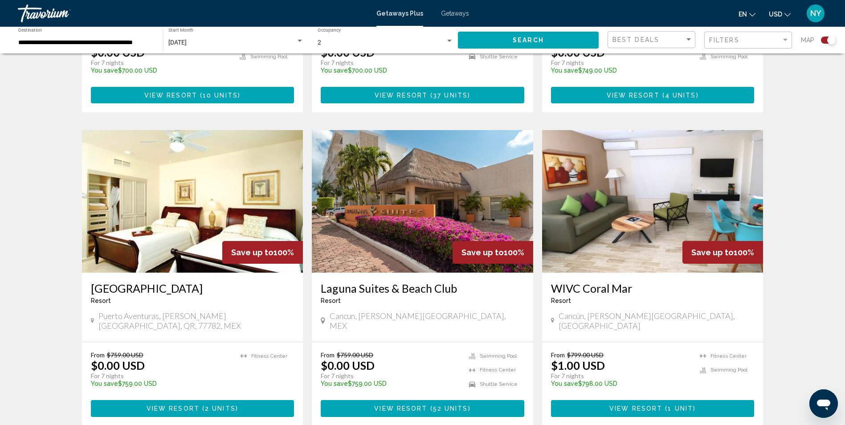
scroll to position [579, 0]
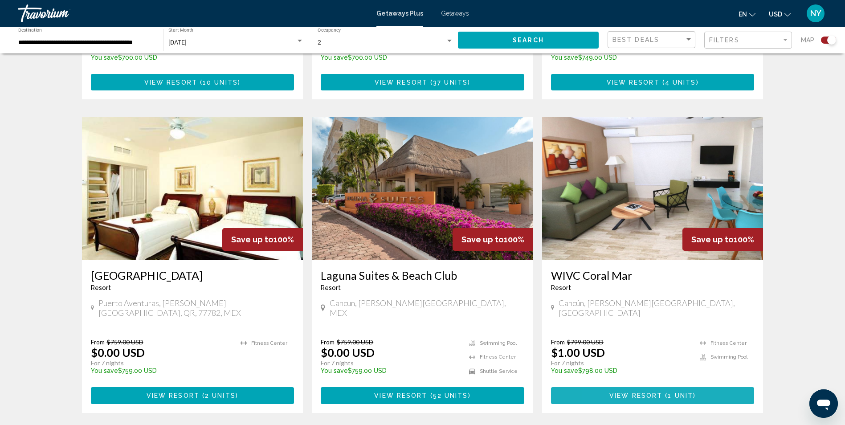
click at [612, 393] on span "View Resort" at bounding box center [636, 396] width 53 height 7
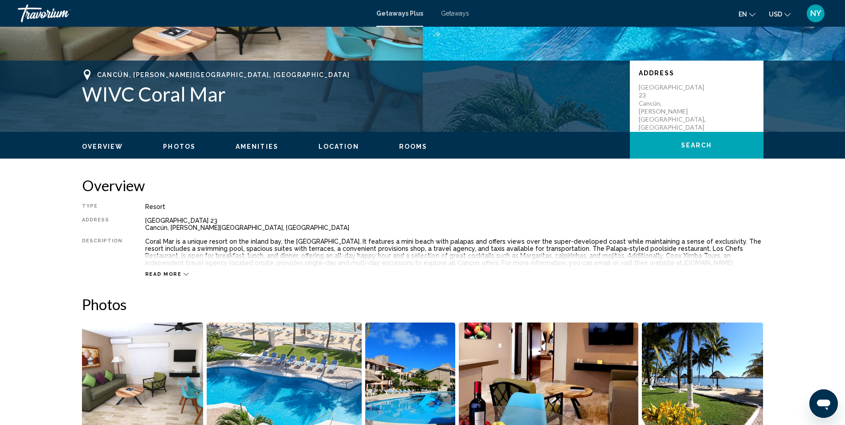
scroll to position [178, 0]
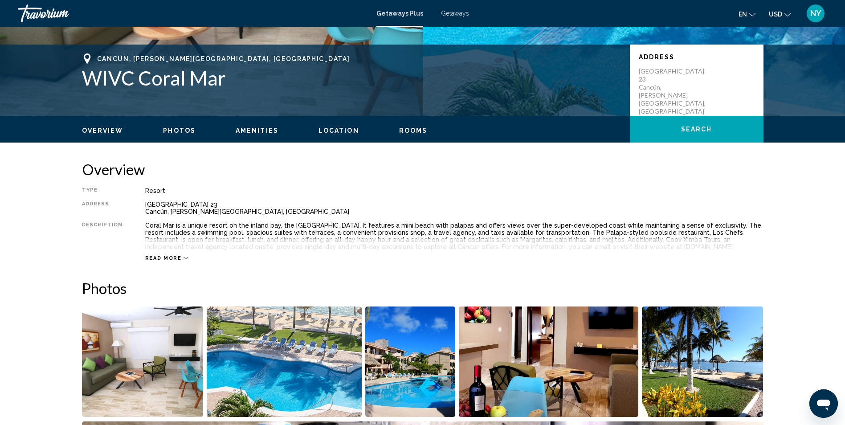
click at [164, 256] on span "Read more" at bounding box center [163, 258] width 37 height 6
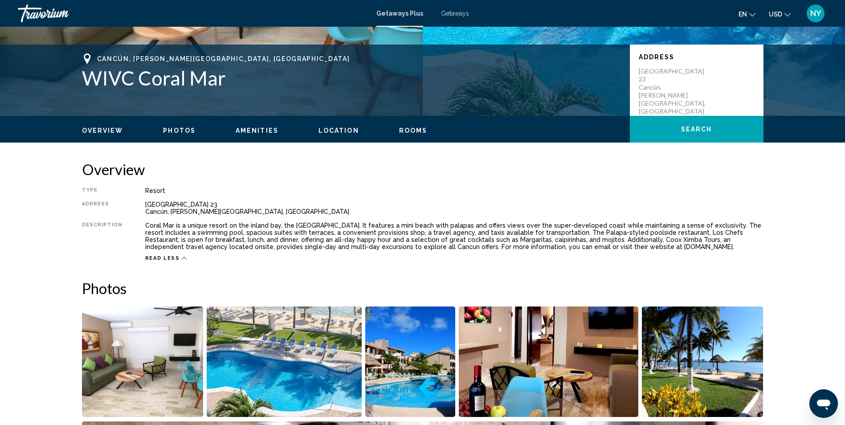
click at [696, 376] on img "Open full-screen image slider" at bounding box center [703, 362] width 122 height 111
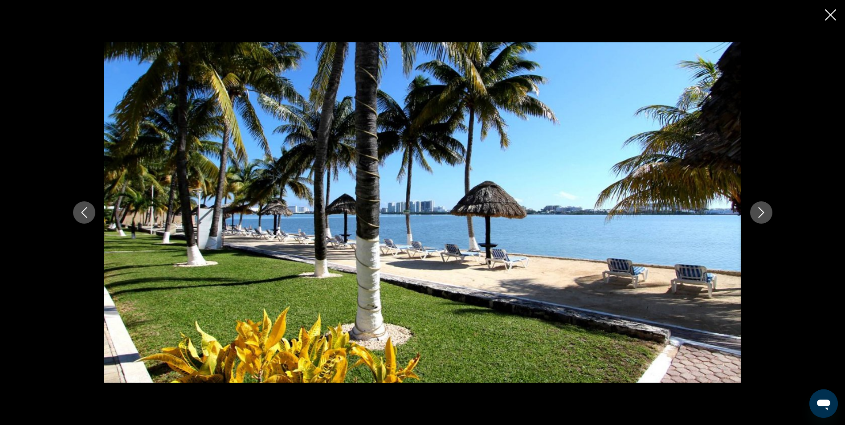
click at [754, 213] on button "Next image" at bounding box center [761, 212] width 22 height 22
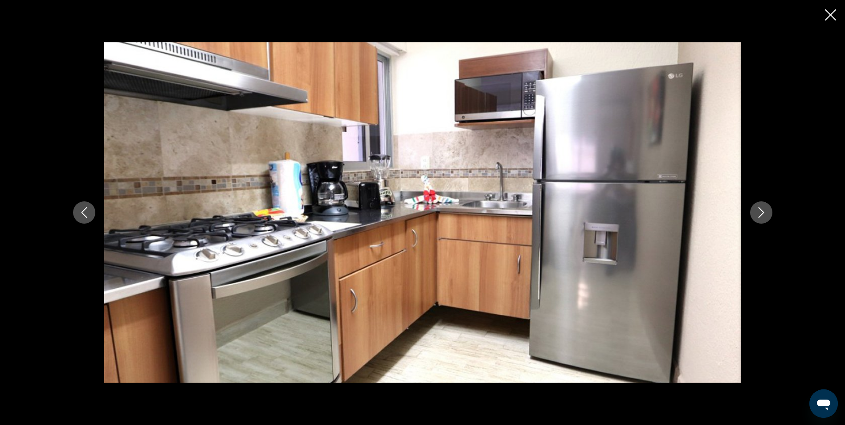
click at [759, 214] on icon "Next image" at bounding box center [761, 212] width 11 height 11
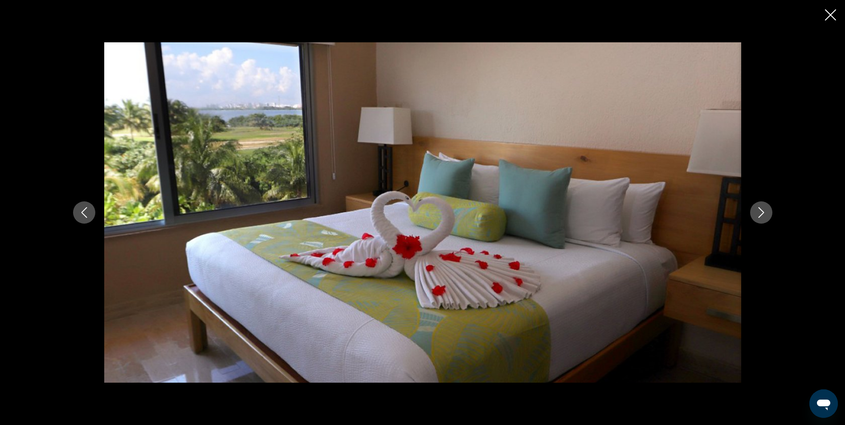
click at [759, 214] on icon "Next image" at bounding box center [761, 212] width 11 height 11
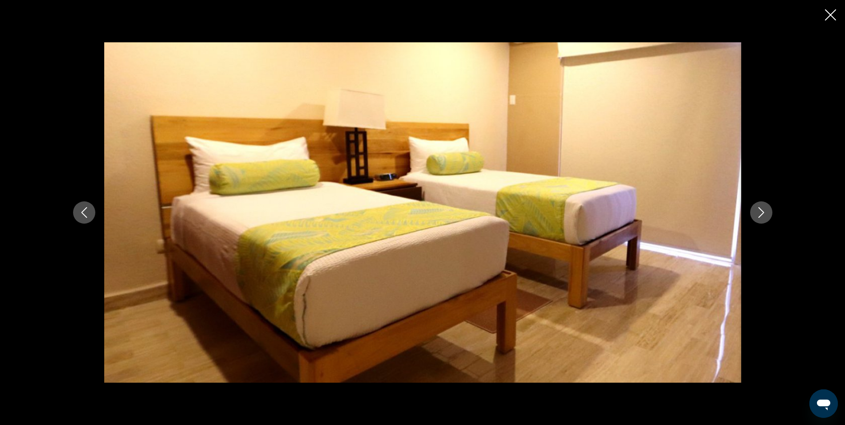
click at [759, 214] on icon "Next image" at bounding box center [761, 212] width 11 height 11
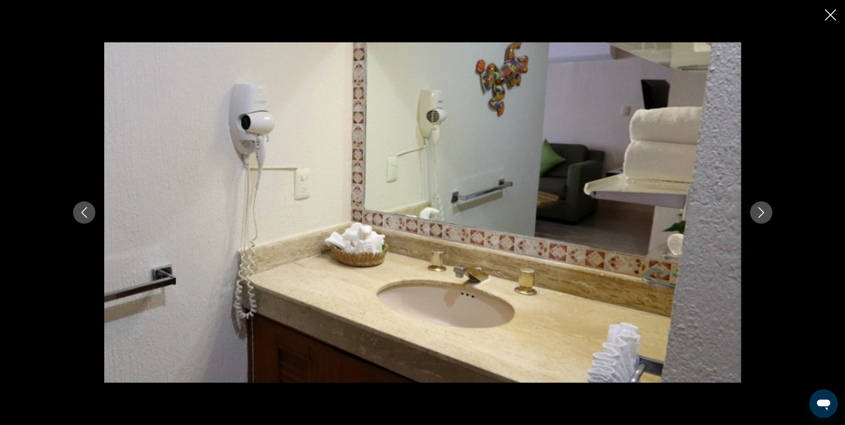
click at [759, 212] on icon "Next image" at bounding box center [761, 212] width 11 height 11
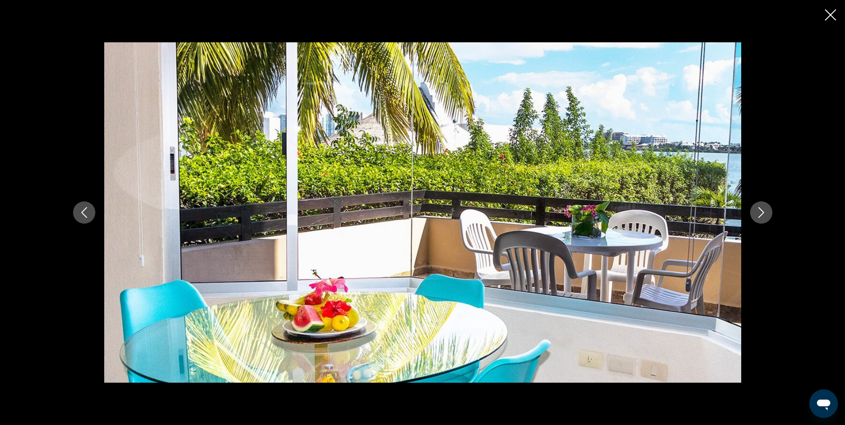
click at [760, 212] on icon "Next image" at bounding box center [761, 212] width 11 height 11
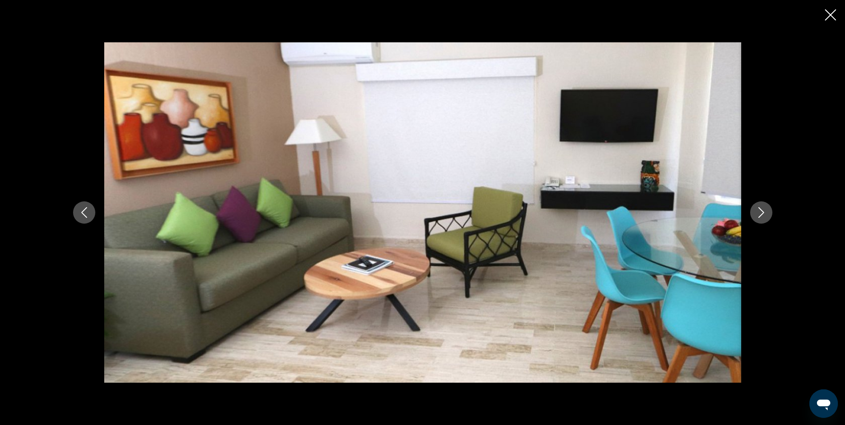
click at [760, 212] on icon "Next image" at bounding box center [761, 212] width 11 height 11
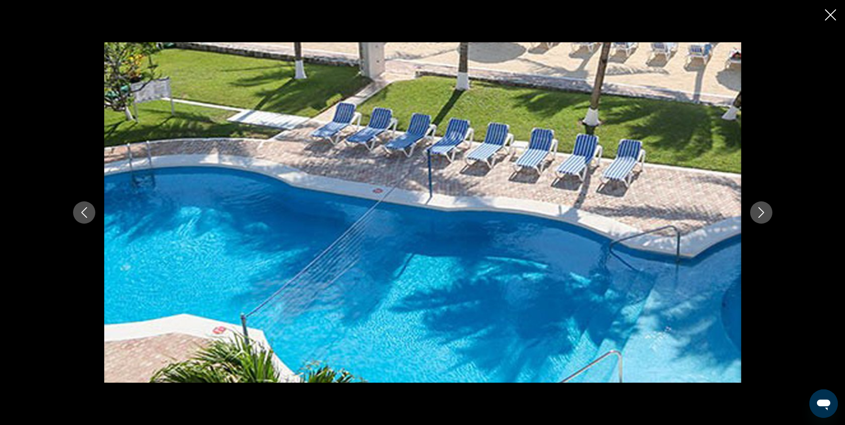
click at [760, 212] on icon "Next image" at bounding box center [761, 212] width 11 height 11
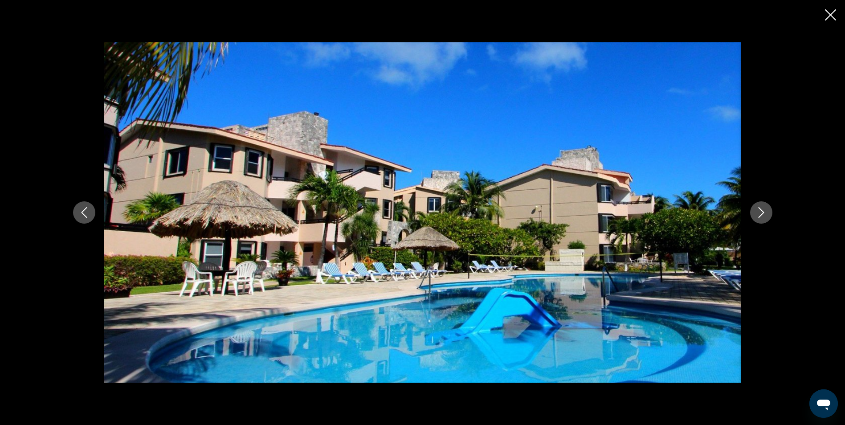
click at [760, 212] on icon "Next image" at bounding box center [761, 212] width 11 height 11
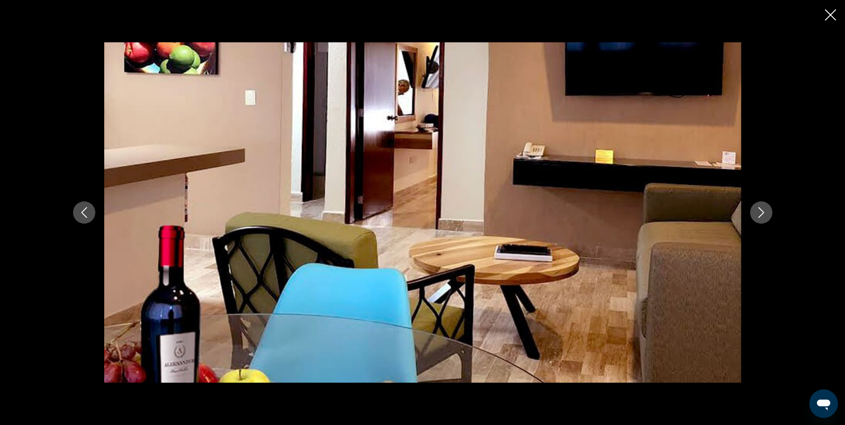
click at [760, 212] on icon "Next image" at bounding box center [761, 212] width 11 height 11
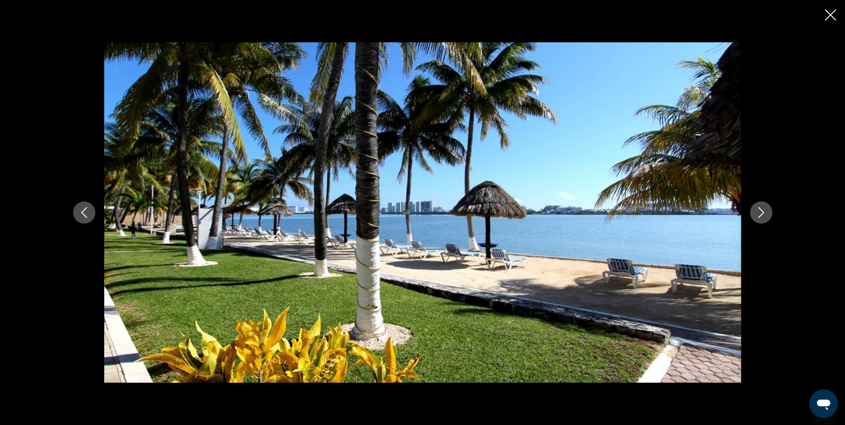
click at [760, 212] on icon "Next image" at bounding box center [761, 212] width 11 height 11
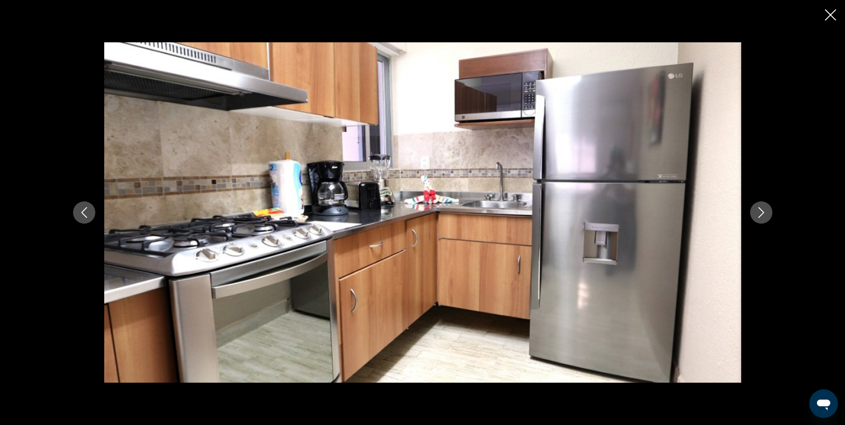
click at [834, 14] on icon "Close slideshow" at bounding box center [830, 14] width 11 height 11
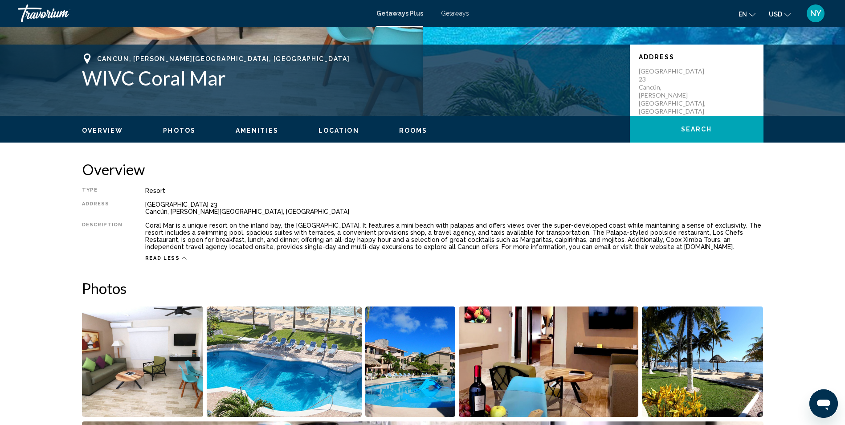
click at [296, 315] on img "Open full-screen image slider" at bounding box center [284, 362] width 155 height 111
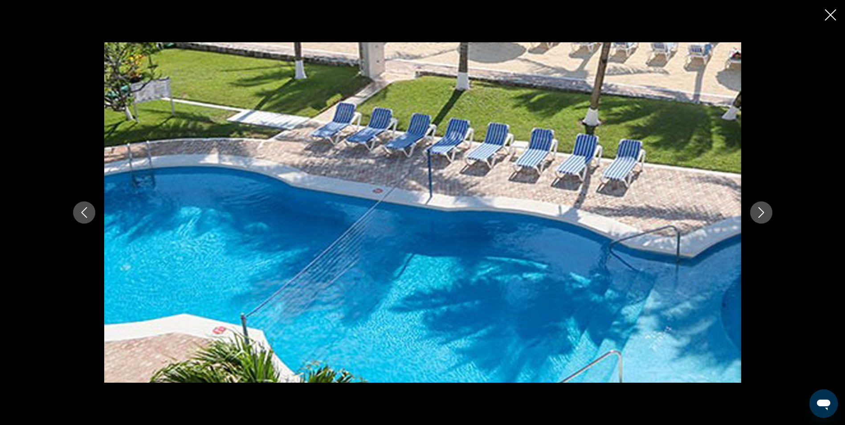
click at [652, 216] on img "Main content" at bounding box center [422, 212] width 637 height 340
click at [833, 11] on icon "Close slideshow" at bounding box center [830, 14] width 11 height 11
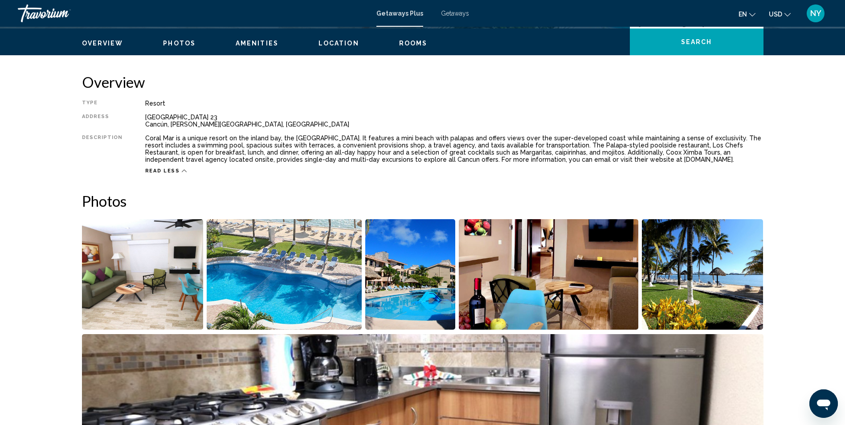
scroll to position [0, 0]
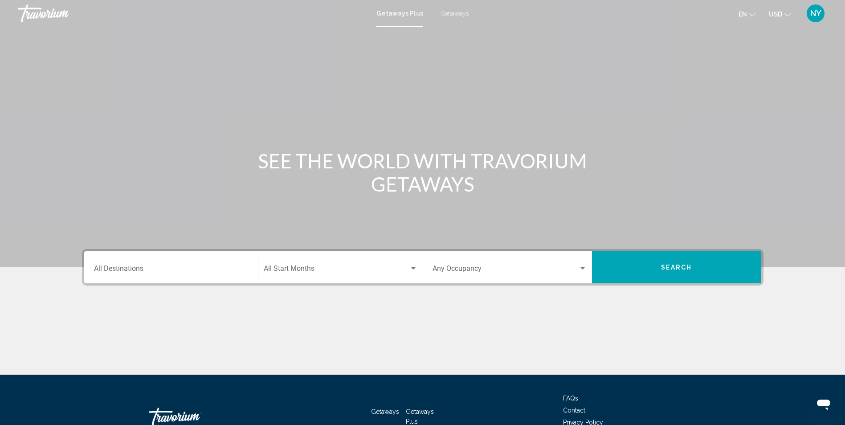
click at [293, 269] on span "Search widget" at bounding box center [337, 270] width 146 height 8
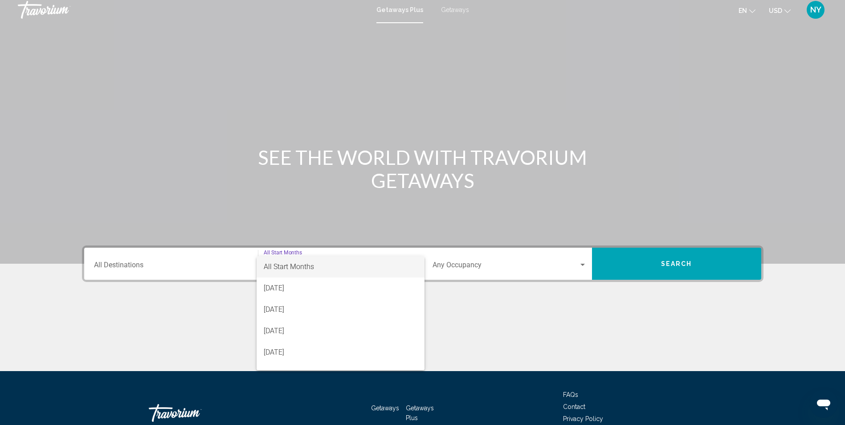
scroll to position [59, 0]
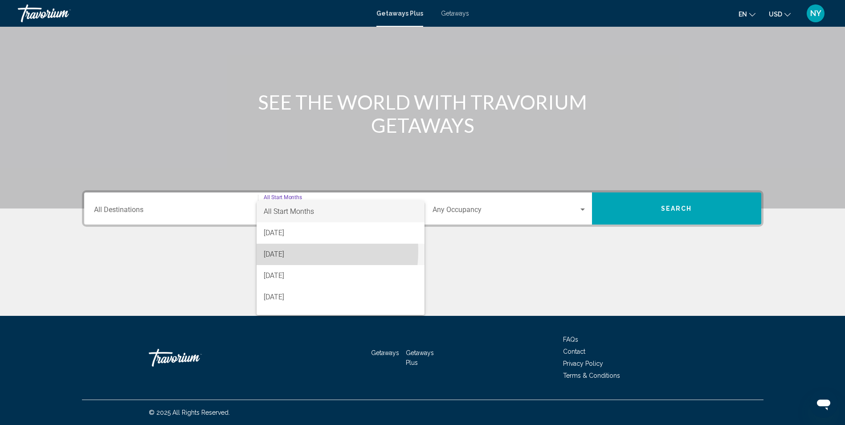
click at [283, 251] on span "[DATE]" at bounding box center [341, 254] width 154 height 21
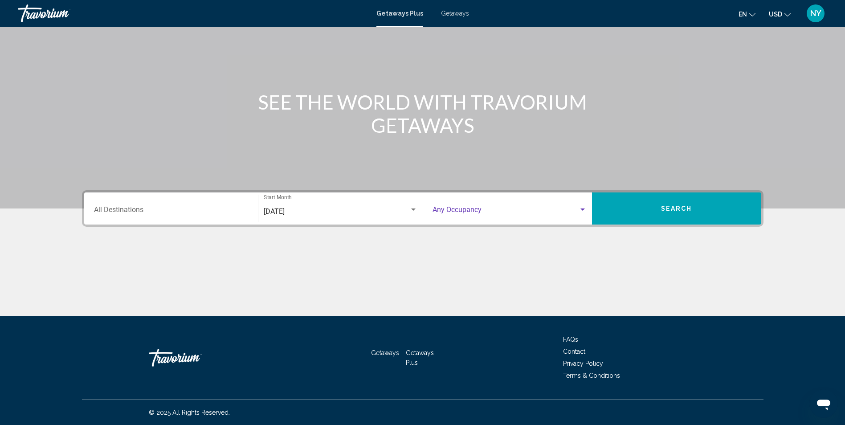
click at [586, 209] on div "Search widget" at bounding box center [583, 209] width 8 height 7
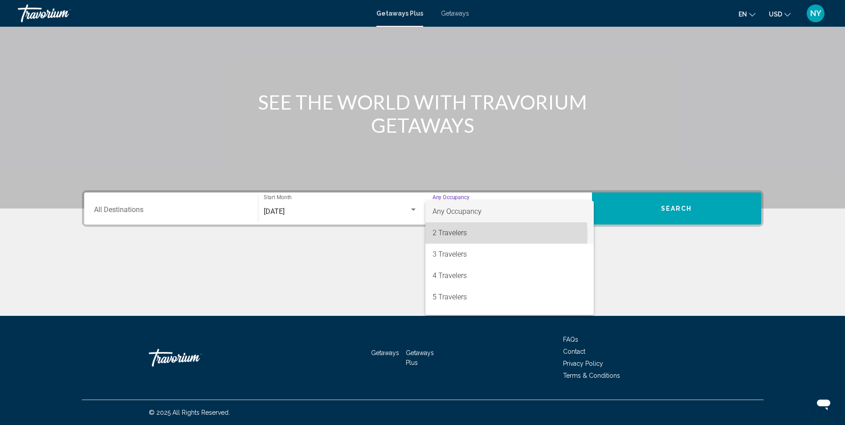
click at [454, 235] on span "2 Travelers" at bounding box center [510, 232] width 154 height 21
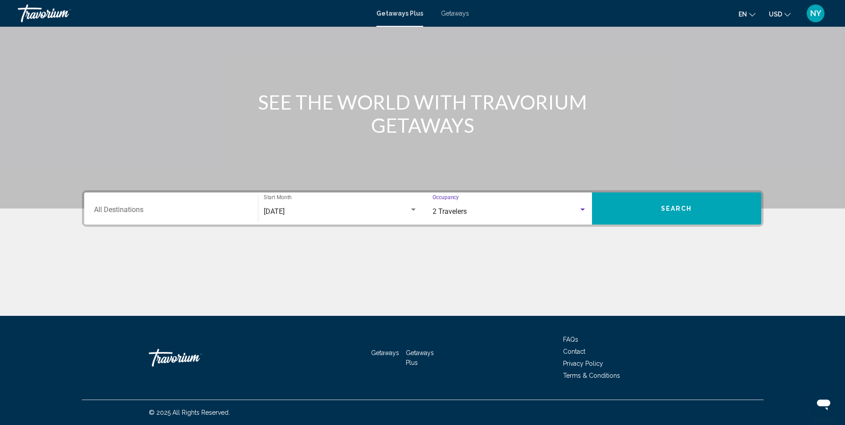
click at [117, 214] on div "Destination All Destinations" at bounding box center [171, 209] width 154 height 28
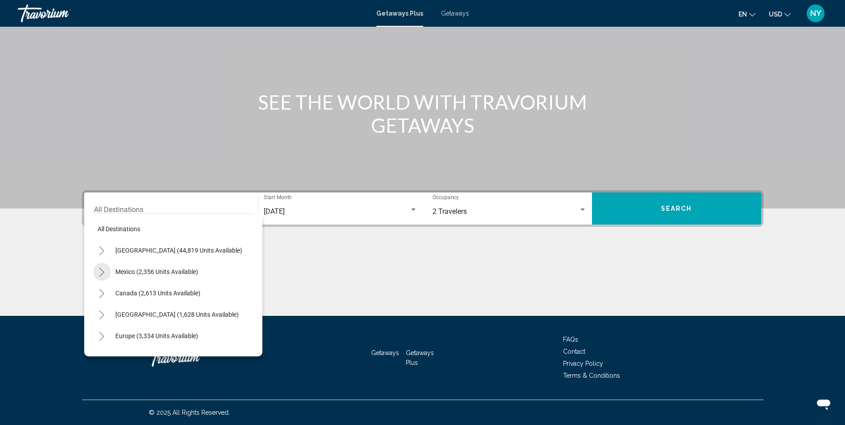
click at [100, 271] on icon "Toggle Mexico (2,356 units available)" at bounding box center [101, 272] width 7 height 9
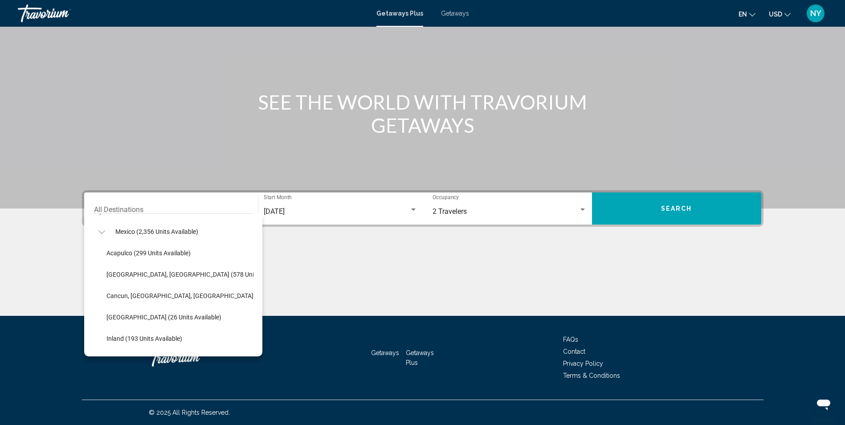
scroll to position [55, 0]
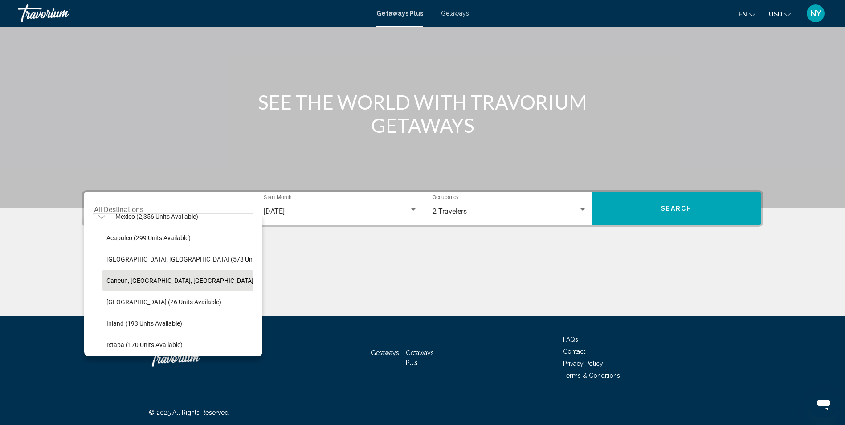
click at [150, 283] on span "Cancun, [GEOGRAPHIC_DATA], [GEOGRAPHIC_DATA] (345 units available)" at bounding box center [209, 280] width 205 height 7
type input "**********"
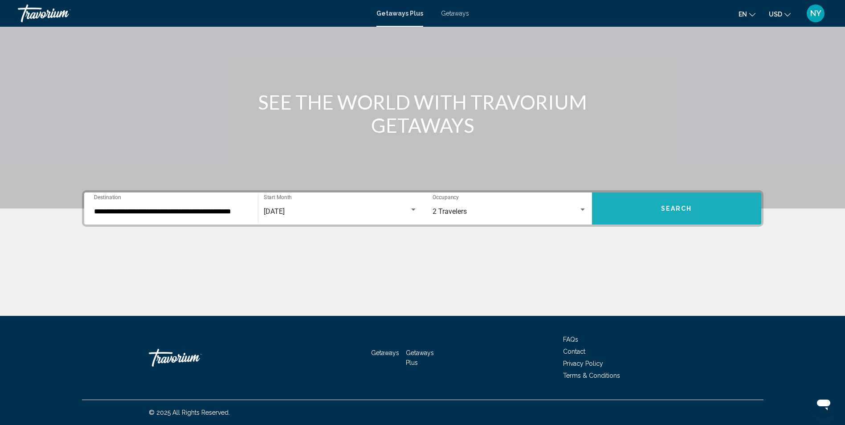
click at [695, 205] on button "Search" at bounding box center [676, 209] width 169 height 32
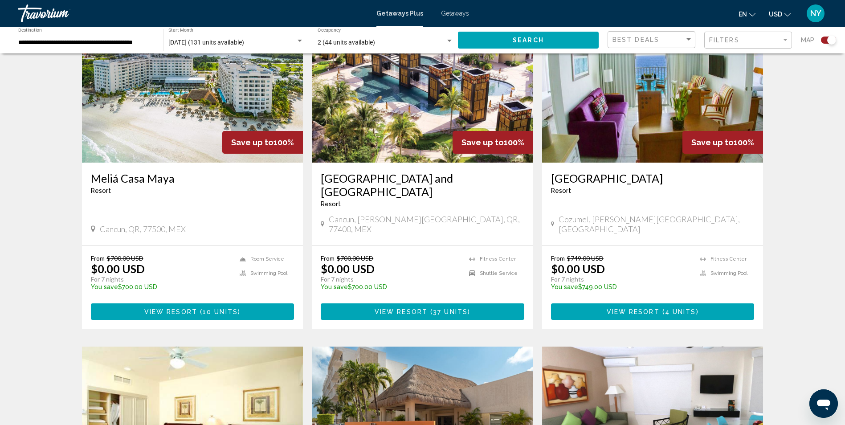
scroll to position [357, 0]
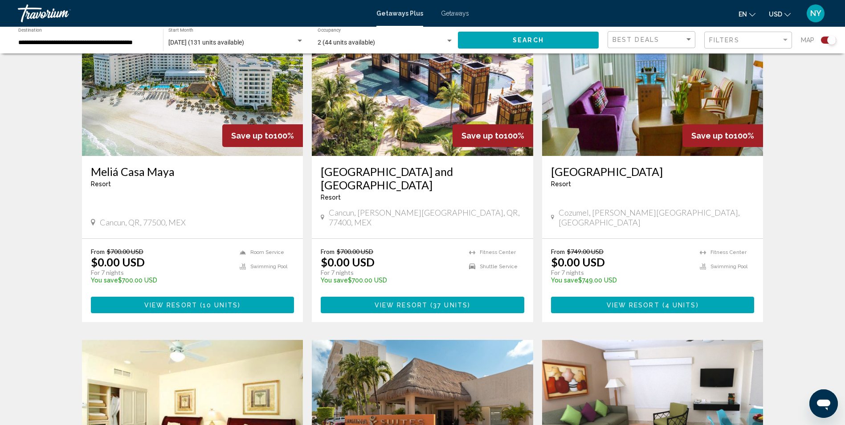
click at [645, 297] on button "View Resort ( 4 units )" at bounding box center [653, 305] width 204 height 16
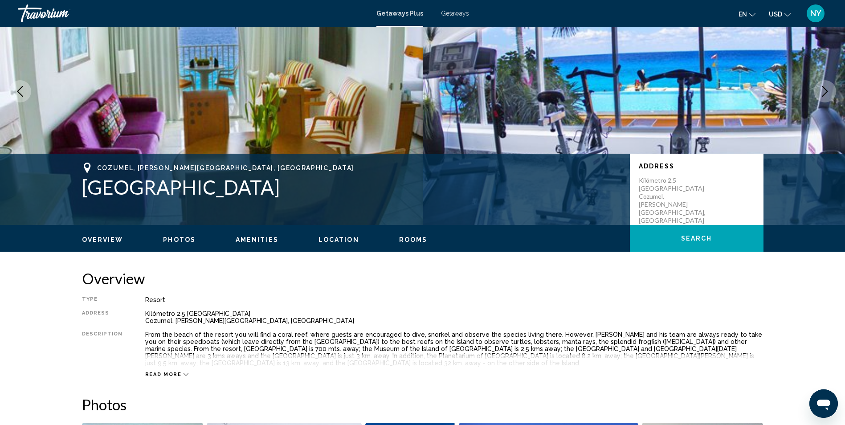
scroll to position [178, 0]
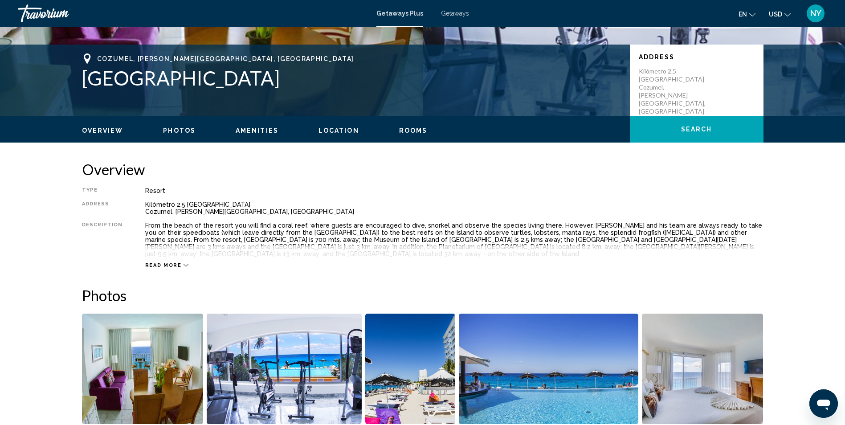
click at [164, 265] on span "Read more" at bounding box center [163, 265] width 37 height 6
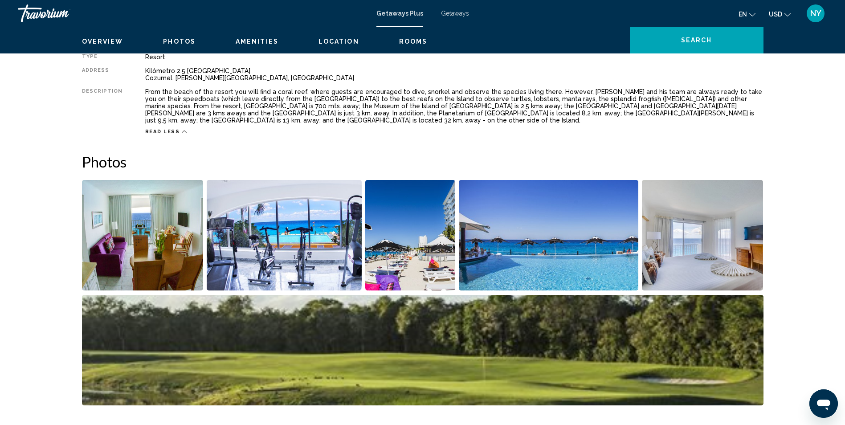
scroll to position [89, 0]
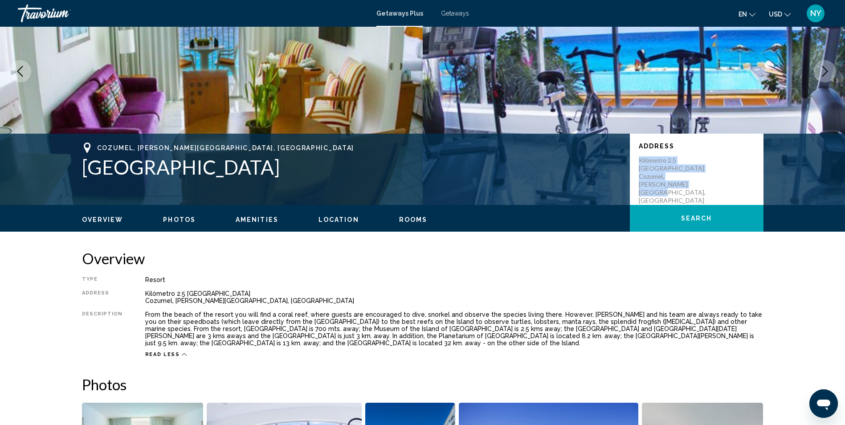
drag, startPoint x: 670, startPoint y: 184, endPoint x: 634, endPoint y: 163, distance: 42.0
click at [634, 163] on div "Address Kilómetro 2.5 [GEOGRAPHIC_DATA][PERSON_NAME], [GEOGRAPHIC_DATA]" at bounding box center [697, 169] width 134 height 71
copy p "Kilómetro 2.5 [GEOGRAPHIC_DATA], [PERSON_NAME][GEOGRAPHIC_DATA], [GEOGRAPHIC_DA…"
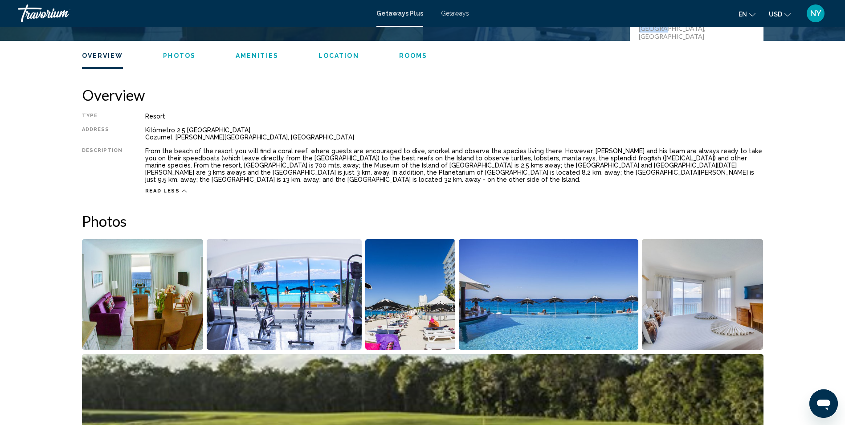
scroll to position [267, 0]
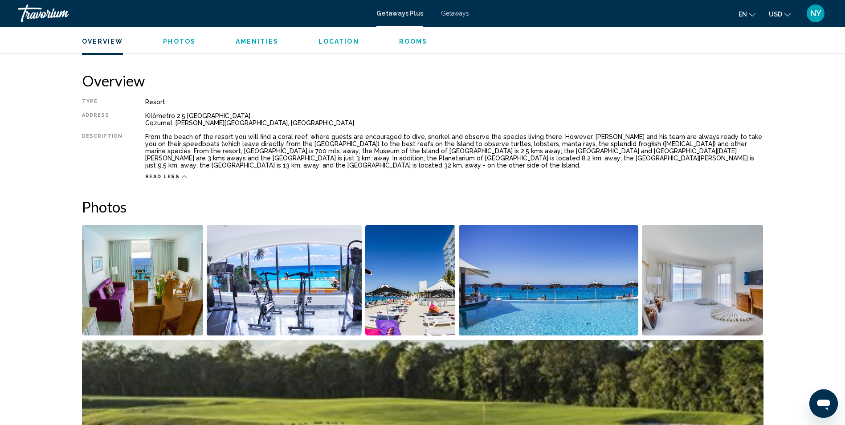
click at [287, 269] on img "Open full-screen image slider" at bounding box center [284, 280] width 155 height 111
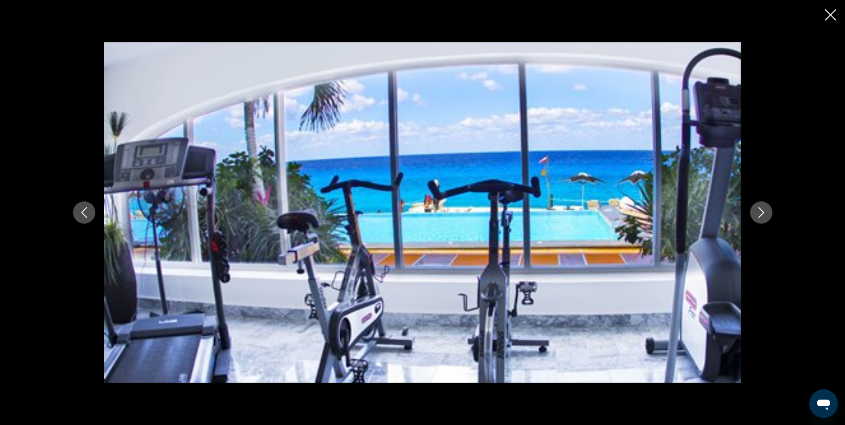
click at [763, 216] on icon "Next image" at bounding box center [761, 212] width 11 height 11
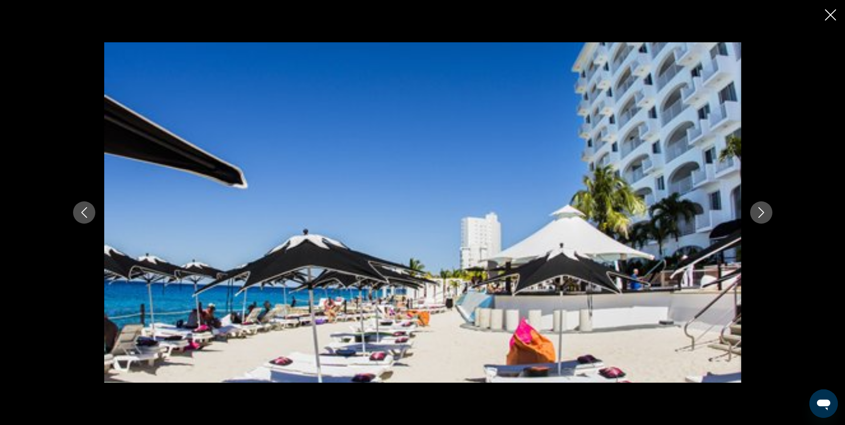
click at [755, 205] on button "Next image" at bounding box center [761, 212] width 22 height 22
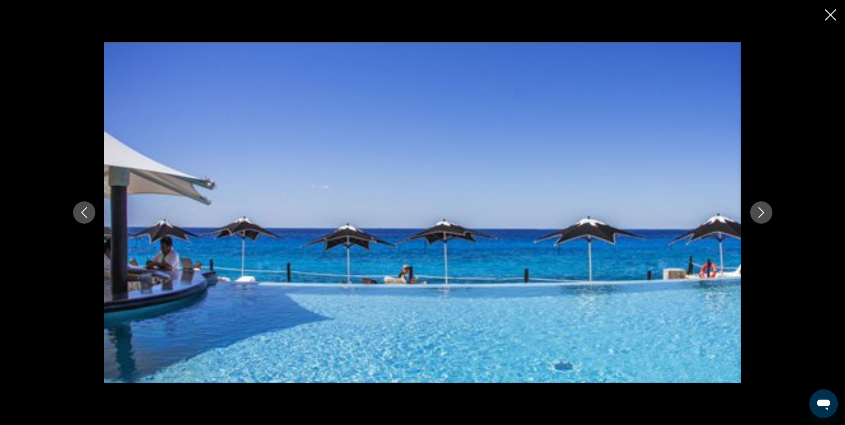
click at [753, 212] on button "Next image" at bounding box center [761, 212] width 22 height 22
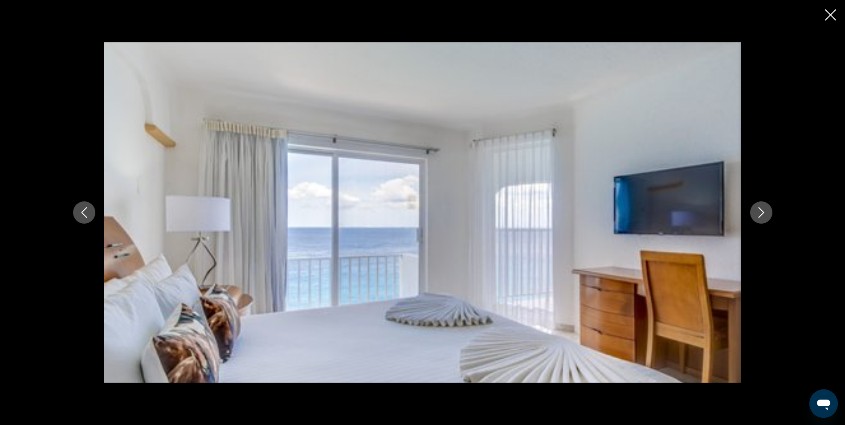
click at [760, 216] on icon "Next image" at bounding box center [761, 212] width 6 height 11
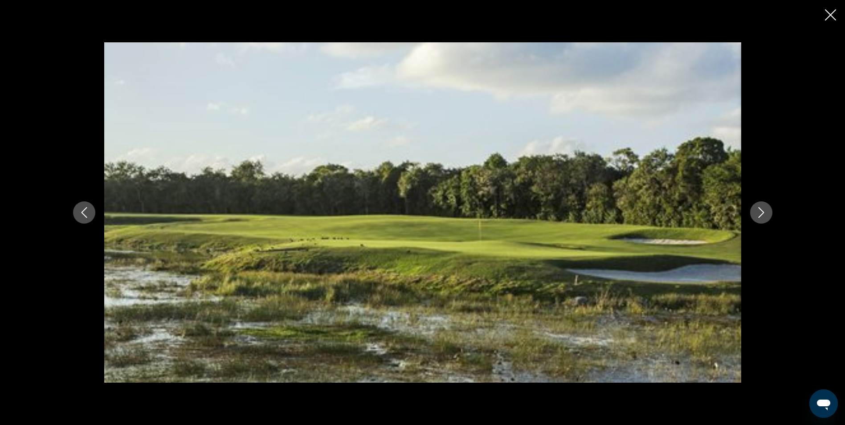
click at [760, 214] on icon "Next image" at bounding box center [761, 212] width 11 height 11
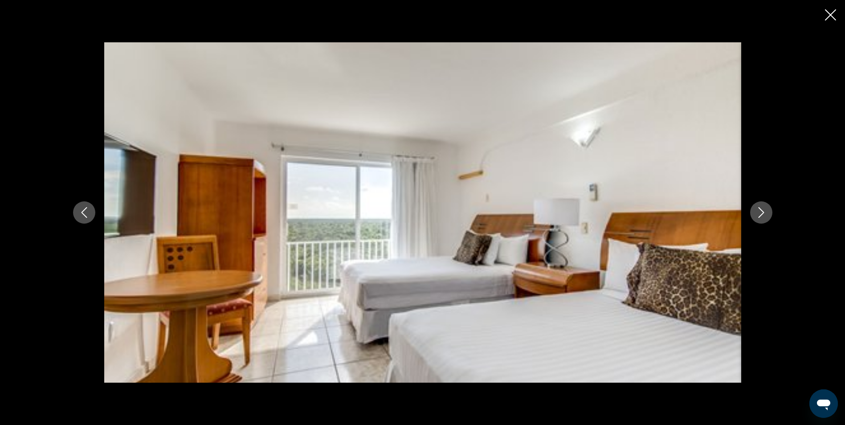
click at [761, 215] on icon "Next image" at bounding box center [761, 212] width 6 height 11
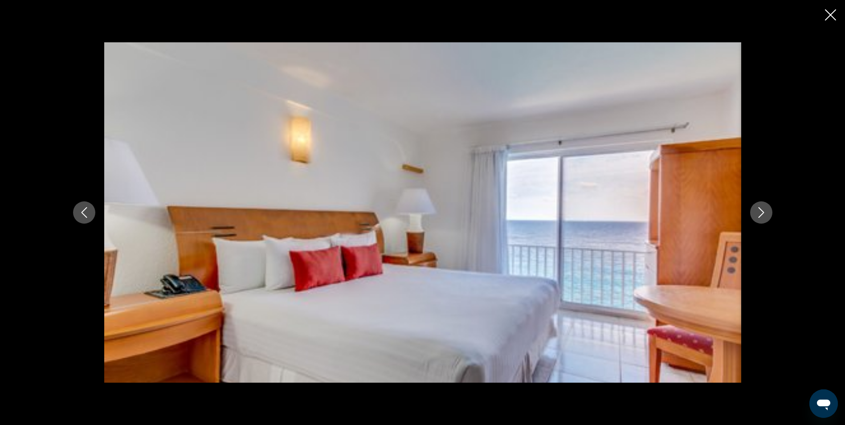
click at [834, 13] on icon "Close slideshow" at bounding box center [830, 14] width 11 height 11
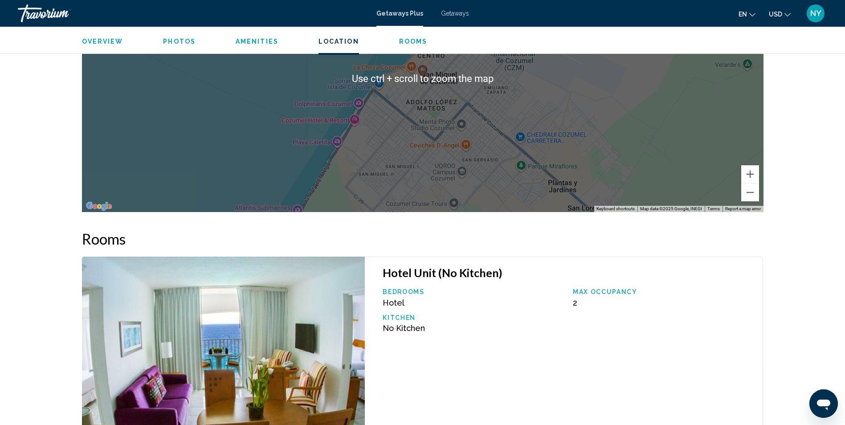
scroll to position [1337, 0]
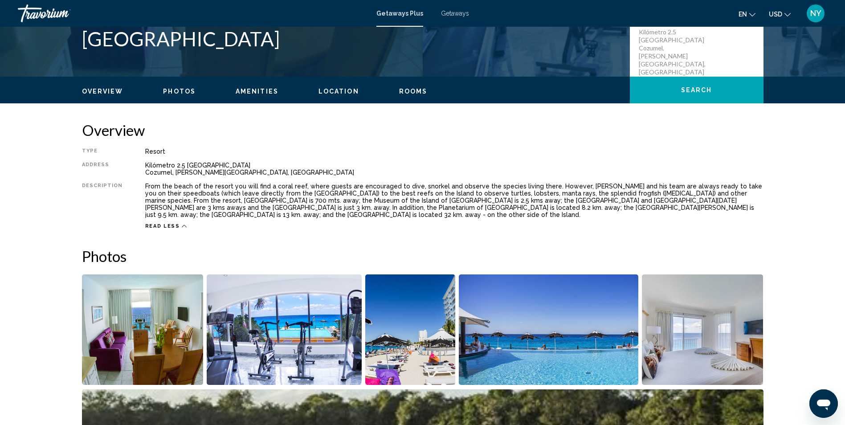
scroll to position [217, 0]
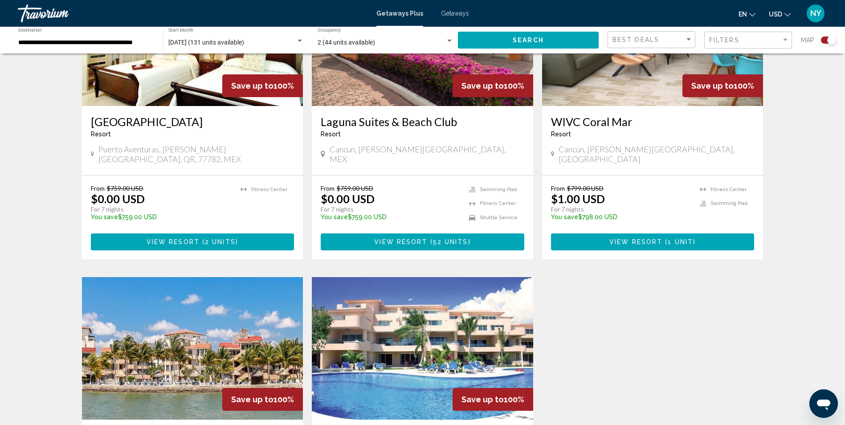
scroll to position [713, 0]
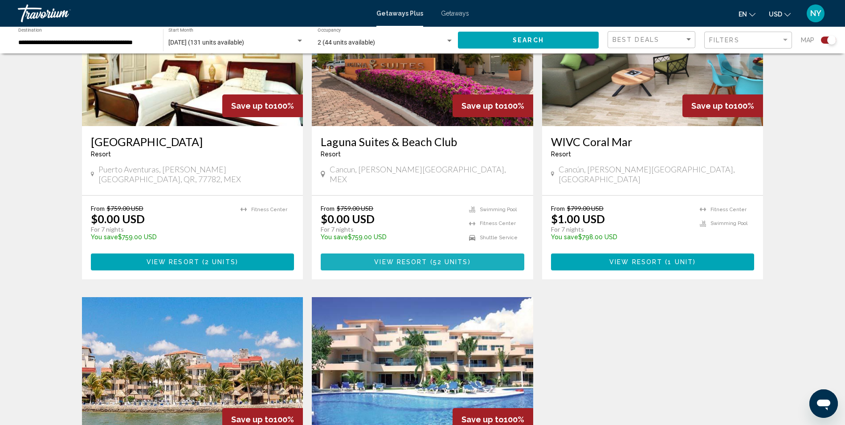
click at [421, 259] on span "View Resort" at bounding box center [400, 262] width 53 height 7
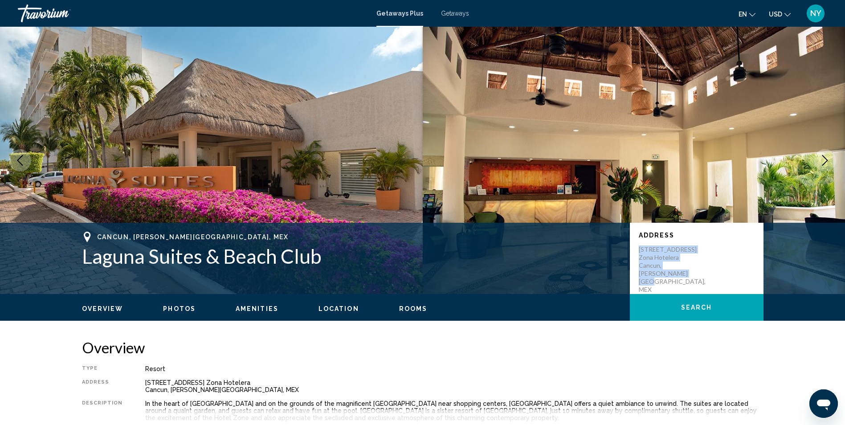
drag, startPoint x: 656, startPoint y: 271, endPoint x: 636, endPoint y: 252, distance: 26.8
click at [636, 252] on div "Address [STREET_ADDRESS][PERSON_NAME]" at bounding box center [697, 258] width 134 height 71
copy p "[STREET_ADDRESS][PERSON_NAME]"
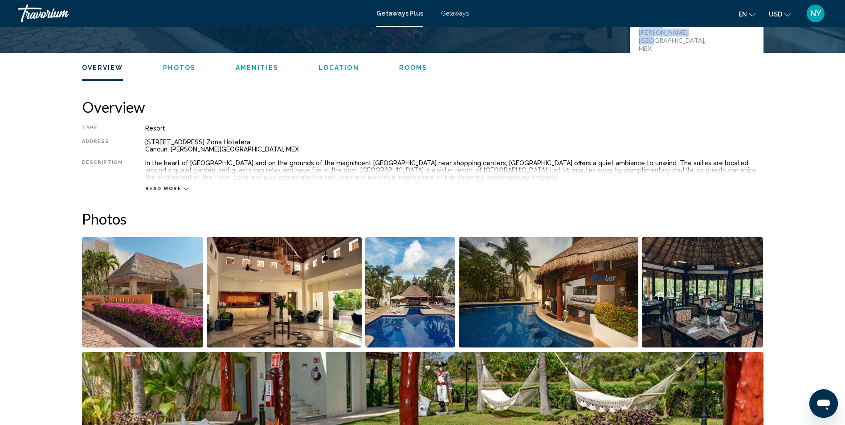
scroll to position [216, 0]
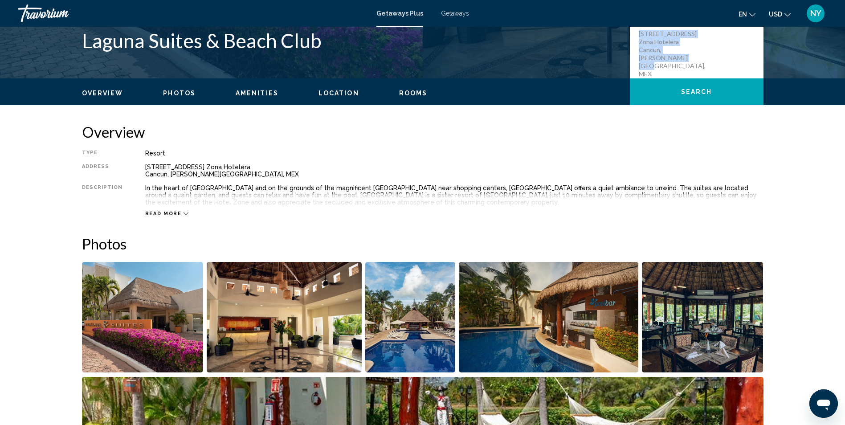
click at [156, 214] on span "Read more" at bounding box center [163, 214] width 37 height 6
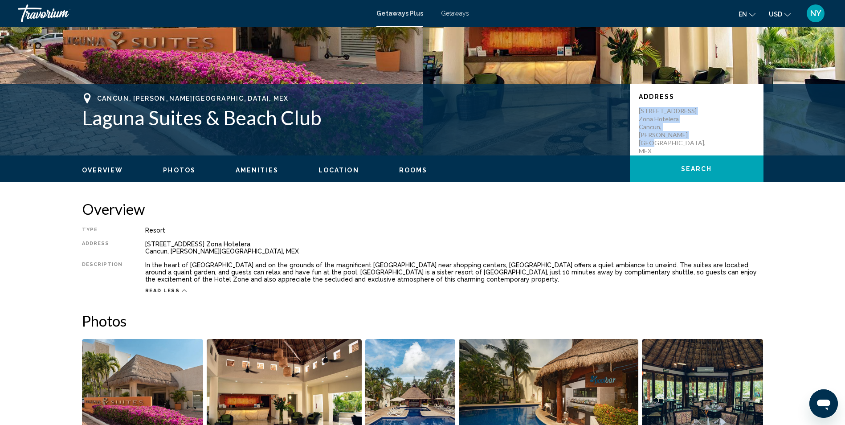
scroll to position [127, 0]
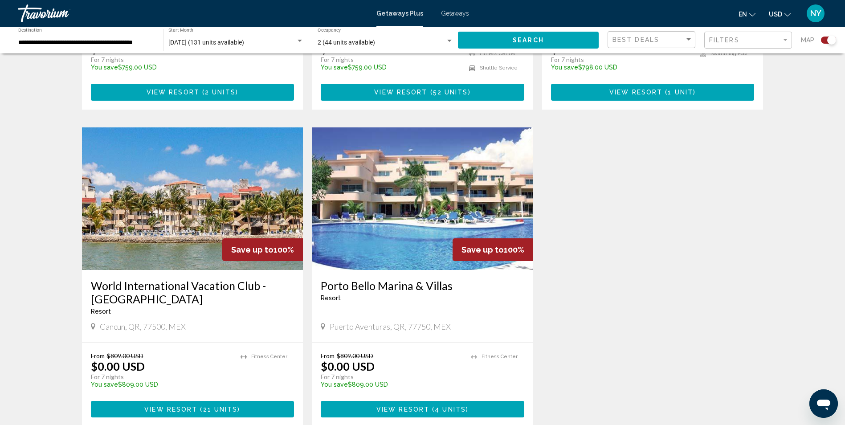
scroll to position [891, 0]
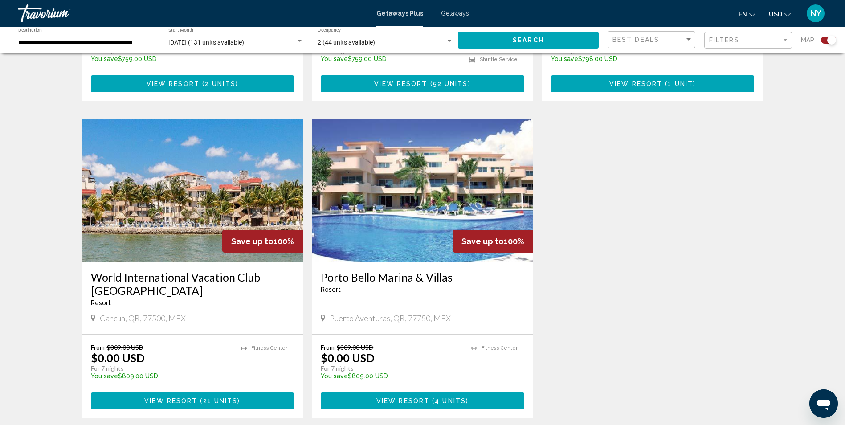
click at [177, 398] on span "View Resort" at bounding box center [170, 401] width 53 height 7
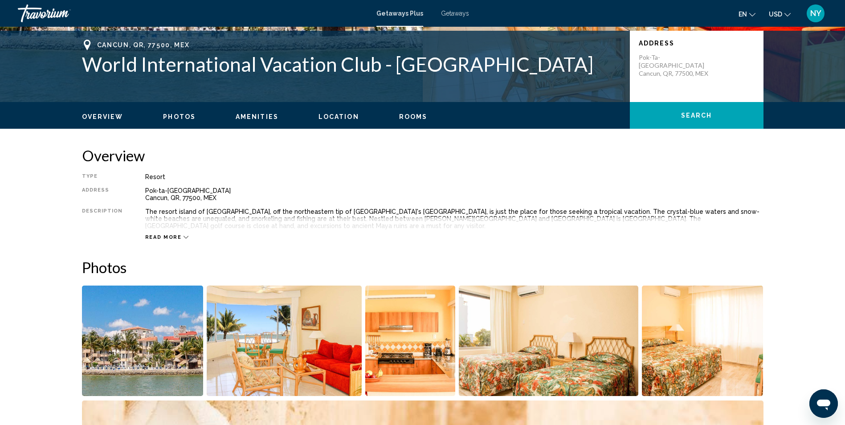
scroll to position [178, 0]
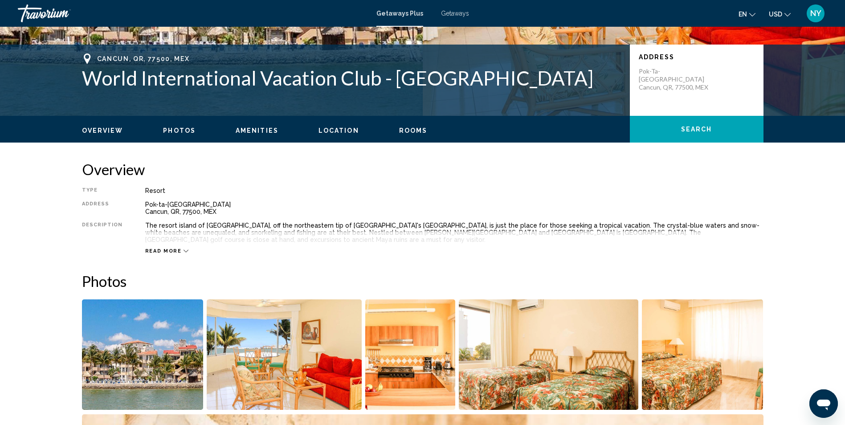
click at [152, 251] on span "Read more" at bounding box center [163, 251] width 37 height 6
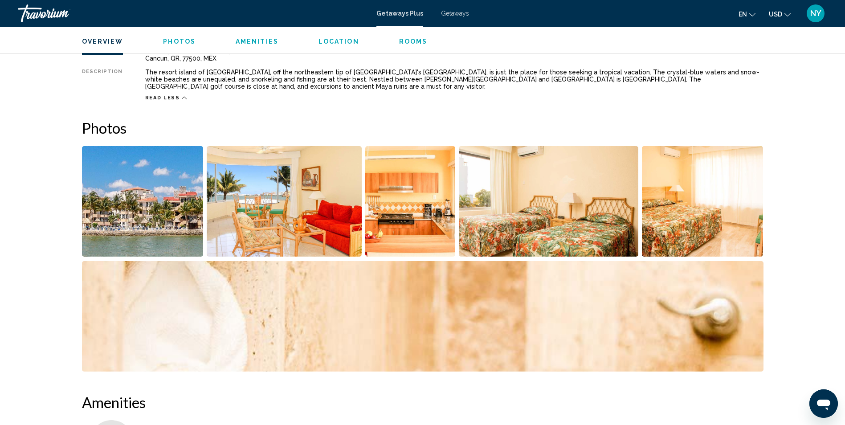
scroll to position [357, 0]
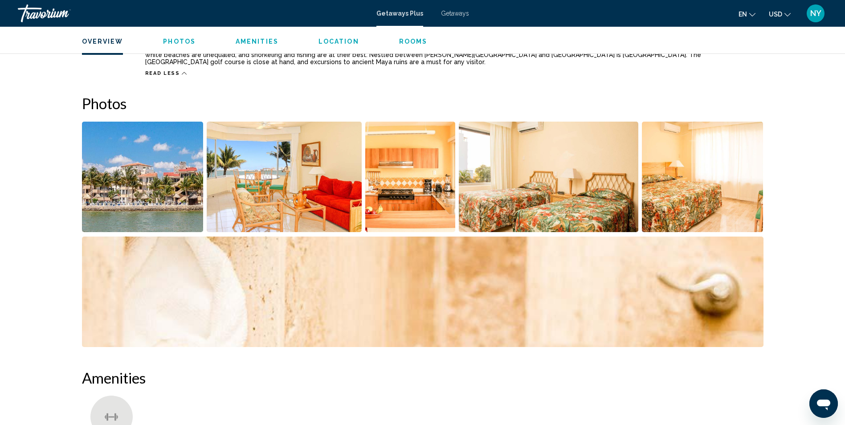
click at [143, 213] on img "Open full-screen image slider" at bounding box center [143, 177] width 122 height 111
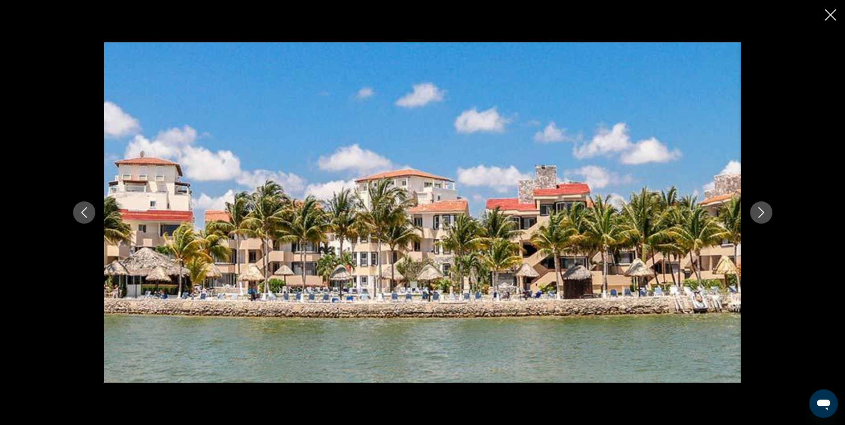
click at [758, 214] on icon "Next image" at bounding box center [761, 212] width 11 height 11
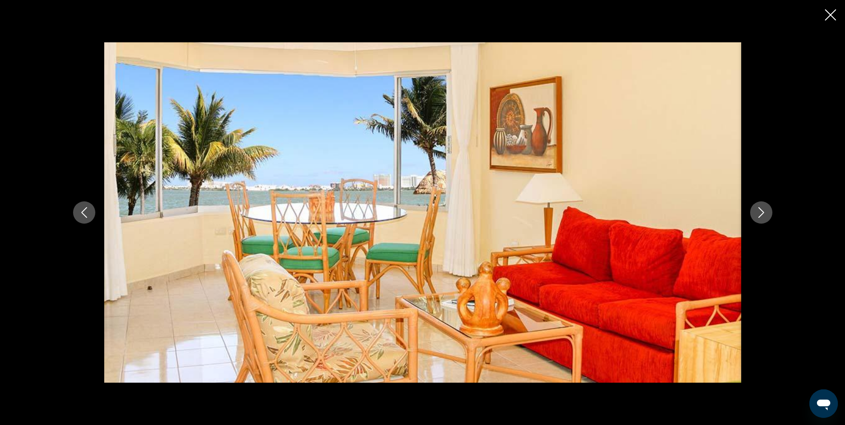
click at [758, 214] on icon "Next image" at bounding box center [761, 212] width 11 height 11
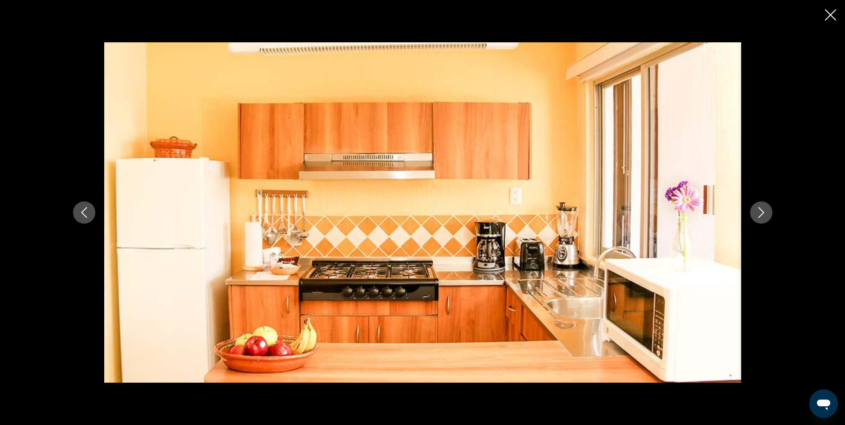
click at [758, 214] on icon "Next image" at bounding box center [761, 212] width 11 height 11
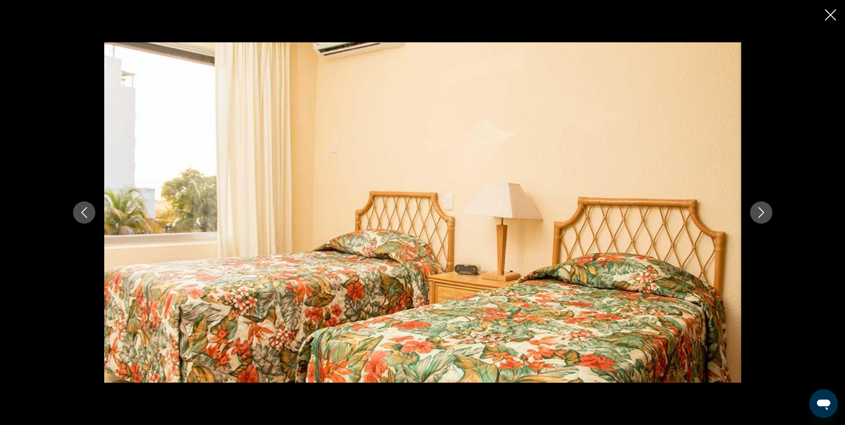
click at [758, 214] on icon "Next image" at bounding box center [761, 212] width 11 height 11
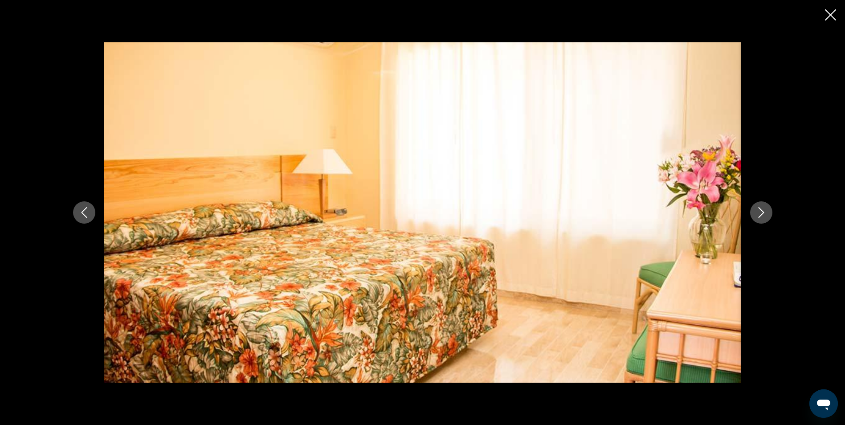
click at [758, 214] on icon "Next image" at bounding box center [761, 212] width 11 height 11
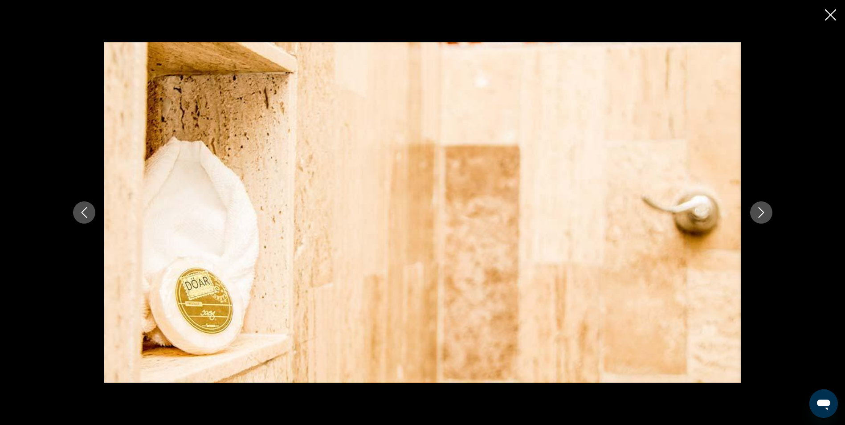
click at [758, 214] on icon "Next image" at bounding box center [761, 212] width 11 height 11
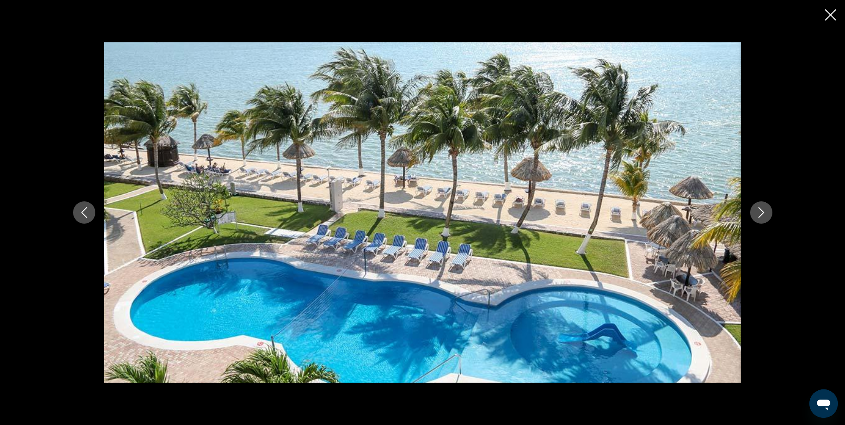
click at [758, 217] on icon "Next image" at bounding box center [761, 212] width 11 height 11
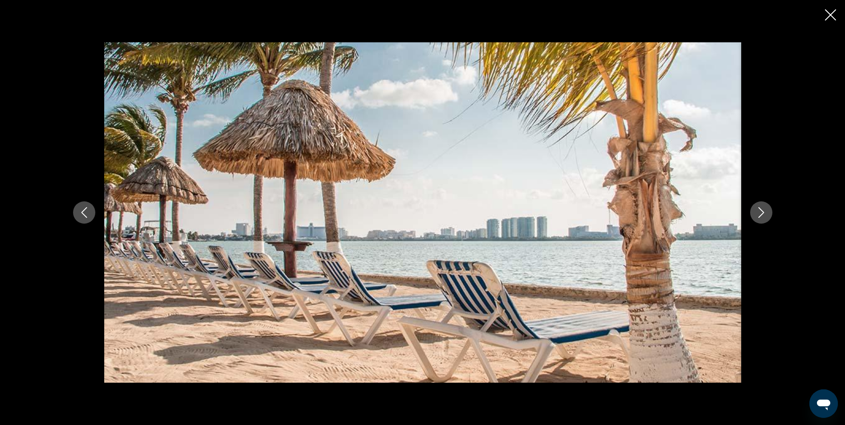
click at [758, 217] on icon "Next image" at bounding box center [761, 212] width 11 height 11
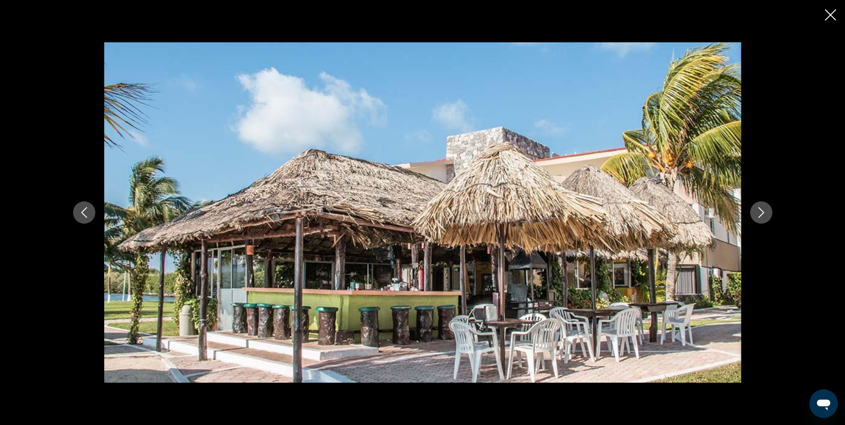
click at [758, 217] on icon "Next image" at bounding box center [761, 212] width 11 height 11
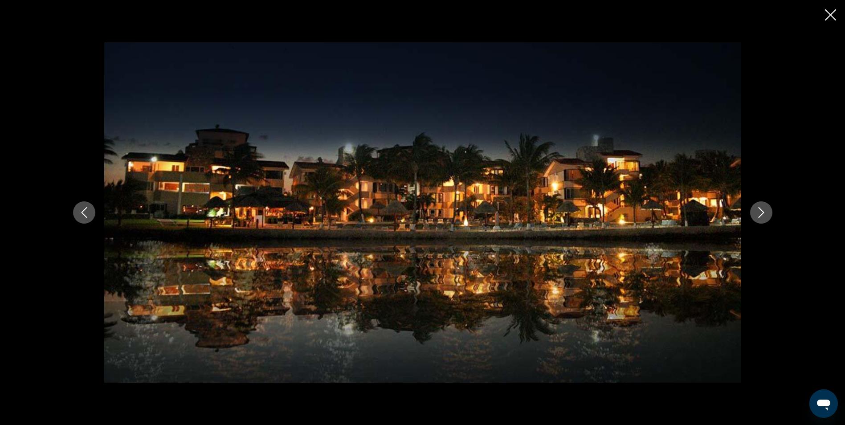
click at [758, 217] on icon "Next image" at bounding box center [761, 212] width 11 height 11
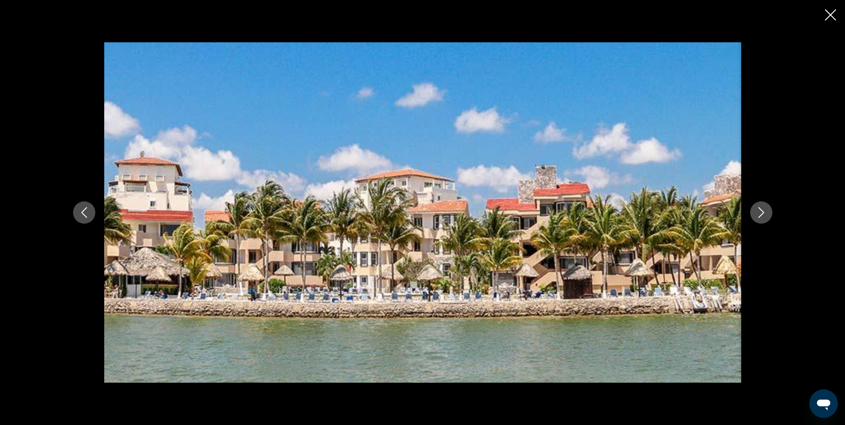
drag, startPoint x: 758, startPoint y: 217, endPoint x: 774, endPoint y: 171, distance: 49.5
click at [774, 171] on div "Main content" at bounding box center [422, 212] width 717 height 340
click at [759, 214] on icon "Next image" at bounding box center [761, 212] width 11 height 11
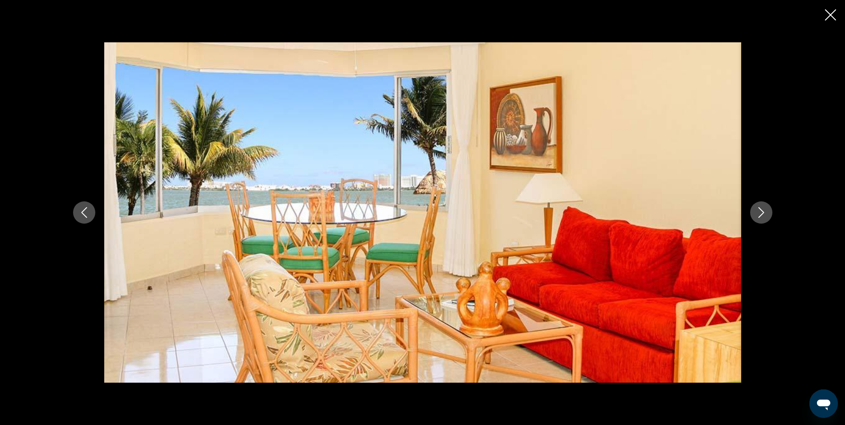
click at [829, 16] on icon "Close slideshow" at bounding box center [830, 14] width 11 height 11
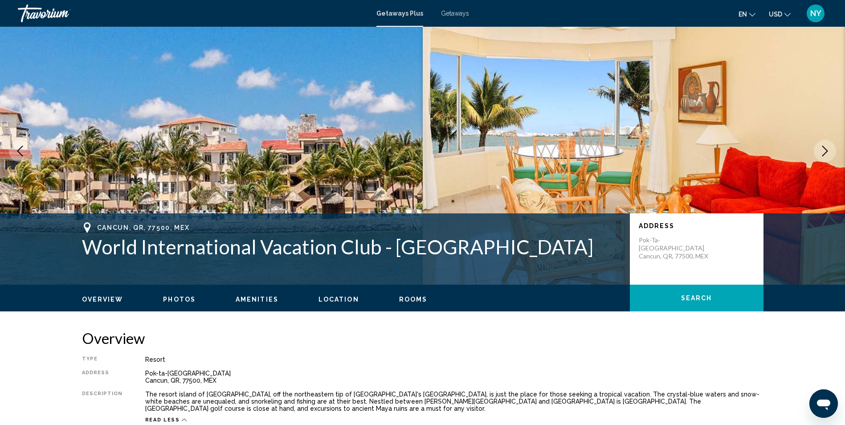
scroll to position [0, 0]
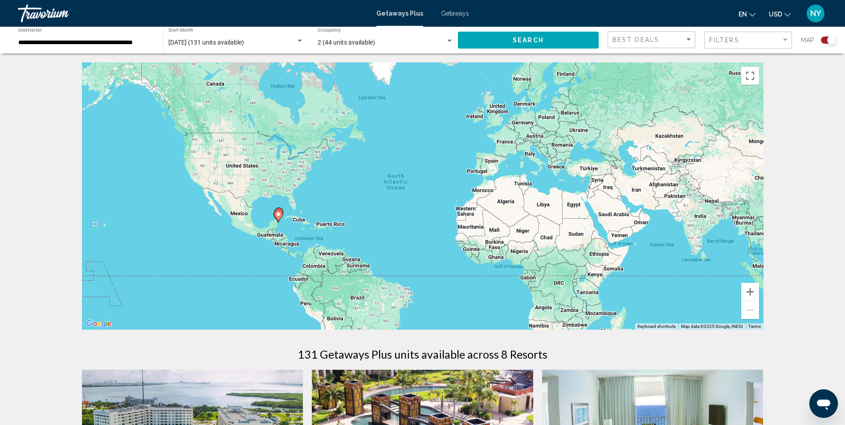
click at [537, 36] on span "Search" at bounding box center [528, 39] width 31 height 7
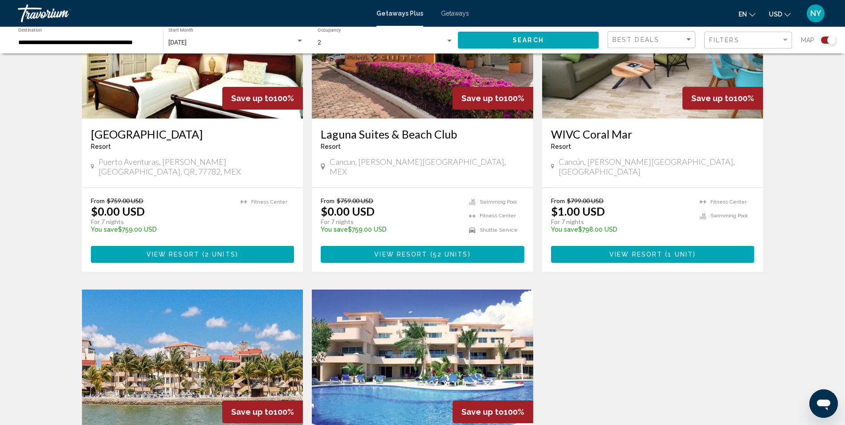
scroll to position [715, 0]
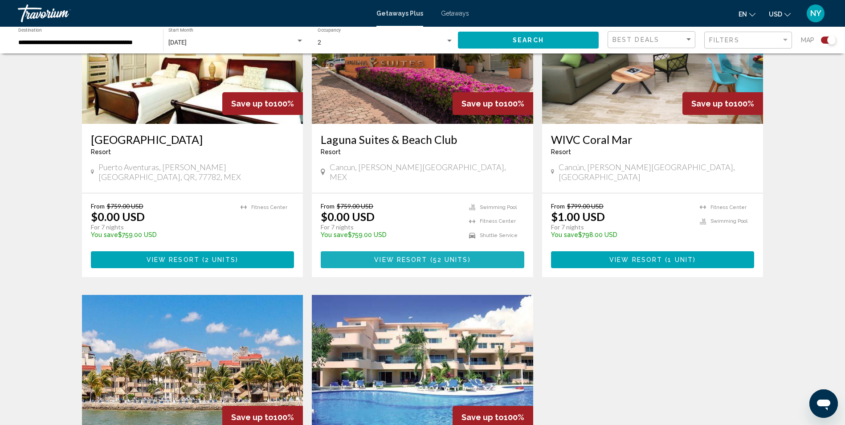
click at [403, 251] on button "View Resort ( 52 units )" at bounding box center [423, 259] width 204 height 16
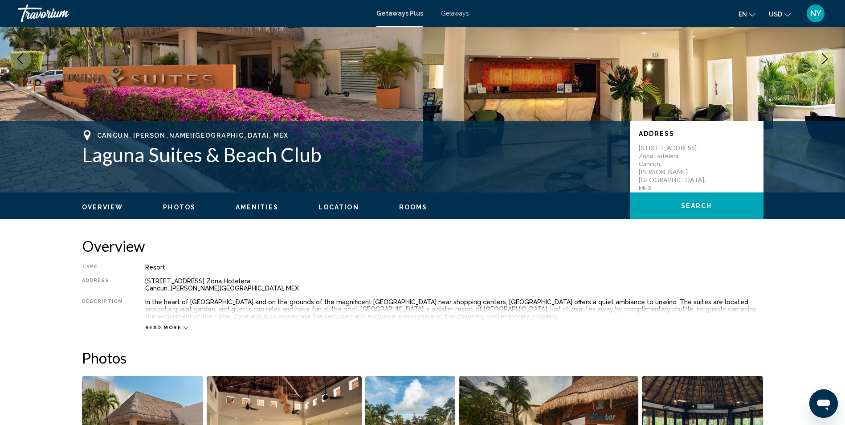
scroll to position [223, 0]
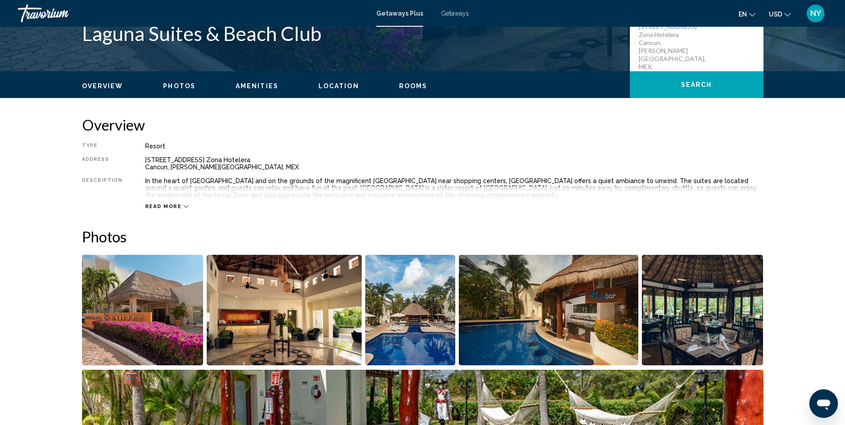
click at [168, 205] on span "Read more" at bounding box center [163, 207] width 37 height 6
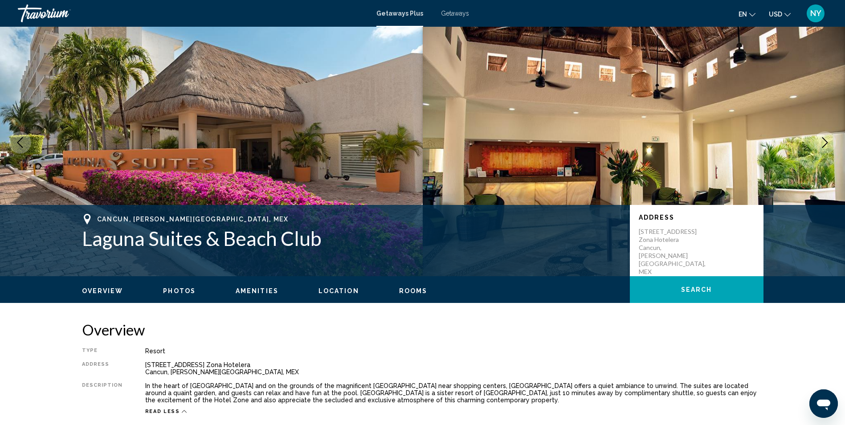
scroll to position [0, 0]
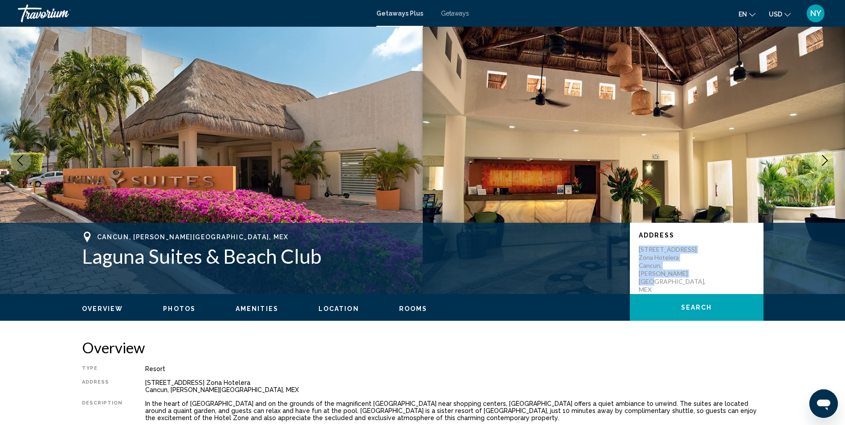
drag, startPoint x: 667, startPoint y: 275, endPoint x: 638, endPoint y: 253, distance: 35.7
click at [638, 253] on div "Address [STREET_ADDRESS][PERSON_NAME]" at bounding box center [697, 258] width 134 height 71
copy p "[STREET_ADDRESS][PERSON_NAME]"
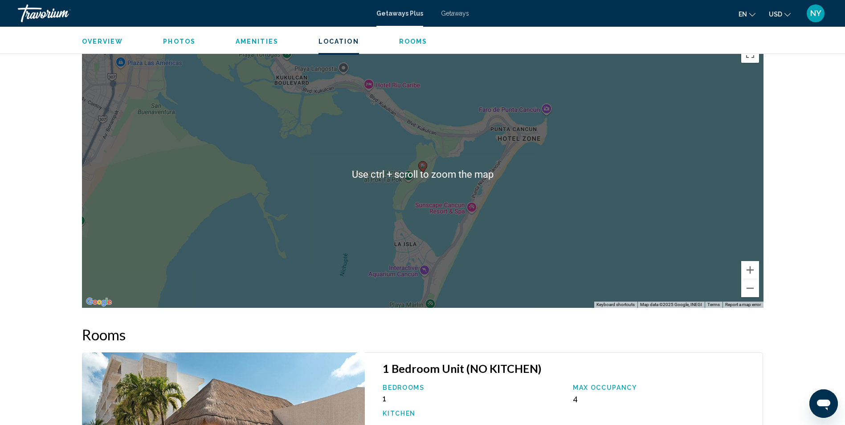
scroll to position [980, 0]
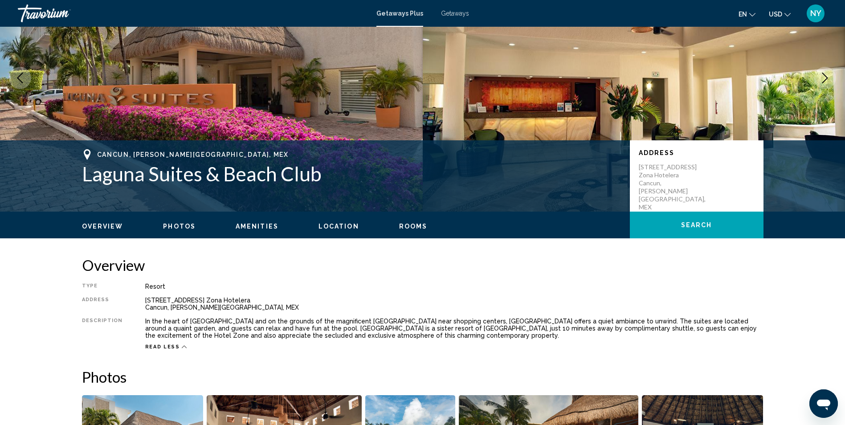
scroll to position [0, 0]
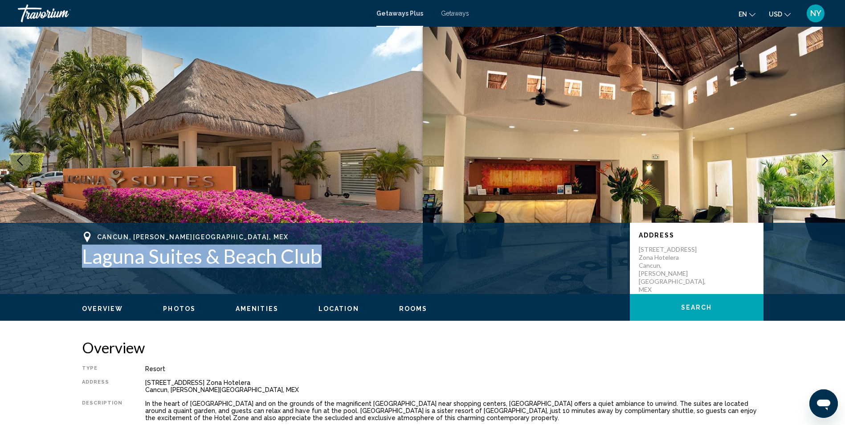
drag, startPoint x: 323, startPoint y: 253, endPoint x: 83, endPoint y: 262, distance: 239.5
click at [83, 262] on h1 "Laguna Suites & Beach Club" at bounding box center [351, 256] width 539 height 23
copy h1 "Laguna Suites & Beach Club"
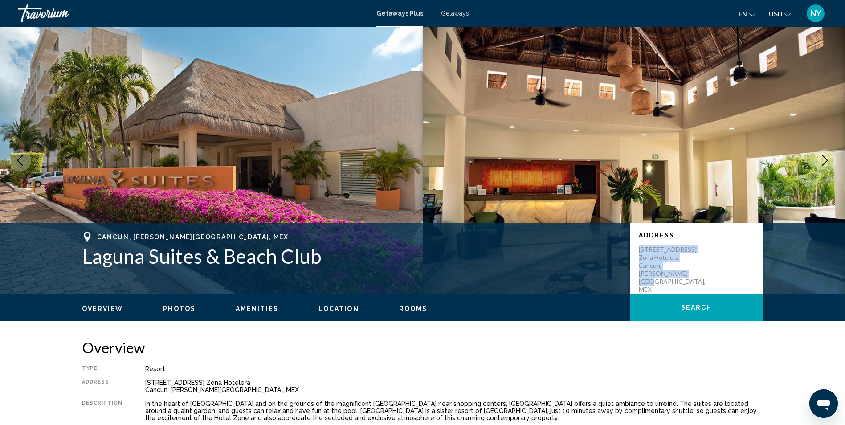
drag, startPoint x: 654, startPoint y: 271, endPoint x: 635, endPoint y: 249, distance: 29.4
click at [635, 249] on div "Address [STREET_ADDRESS][PERSON_NAME]" at bounding box center [697, 258] width 134 height 71
copy p "[STREET_ADDRESS][PERSON_NAME]"
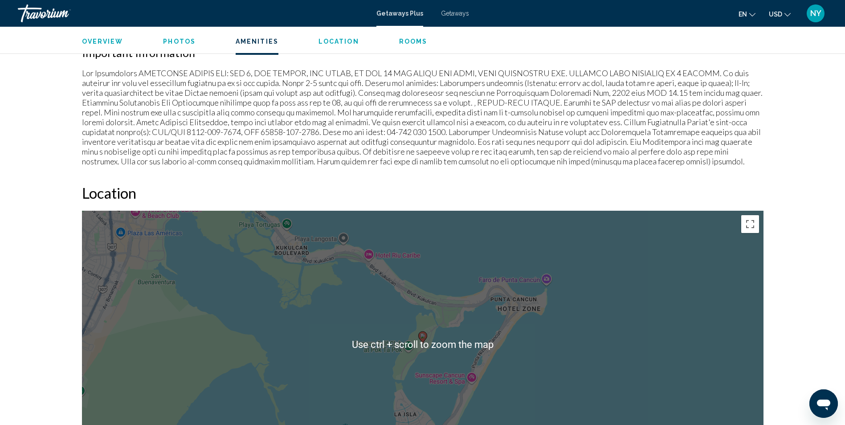
scroll to position [802, 0]
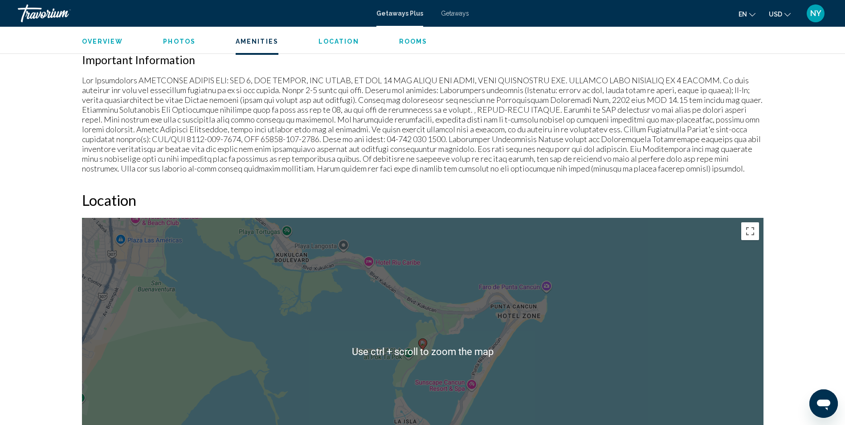
click at [599, 270] on div "To activate drag with keyboard, press Alt + Enter. Once in keyboard drag state,…" at bounding box center [423, 351] width 682 height 267
click at [627, 282] on div "To activate drag with keyboard, press Alt + Enter. Once in keyboard drag state,…" at bounding box center [423, 351] width 682 height 267
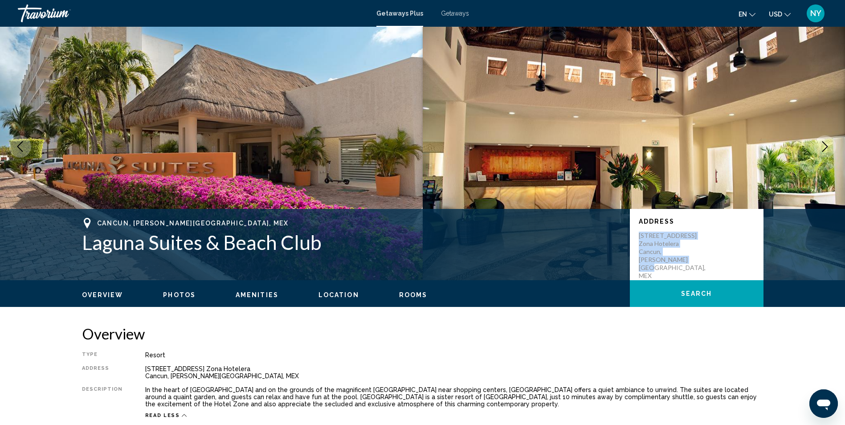
scroll to position [0, 0]
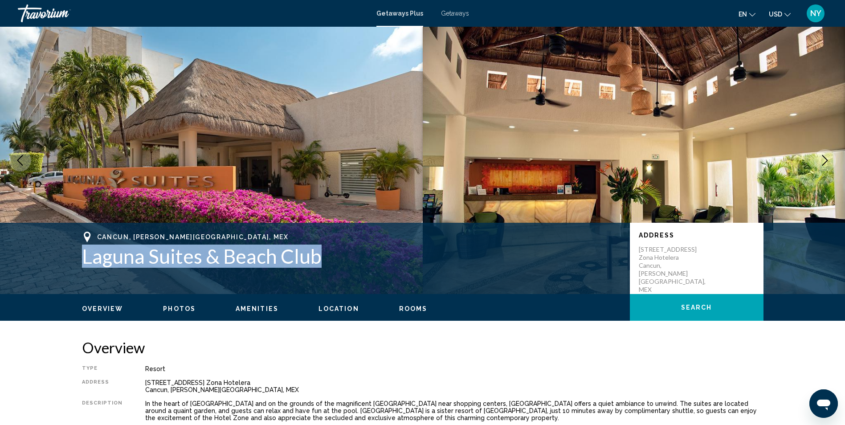
drag, startPoint x: 317, startPoint y: 257, endPoint x: 78, endPoint y: 281, distance: 240.5
click at [78, 281] on div "[GEOGRAPHIC_DATA], [PERSON_NAME][GEOGRAPHIC_DATA] & Beach Club Address [STREET_…" at bounding box center [422, 258] width 717 height 53
copy h1 "Laguna Suites & Beach Club"
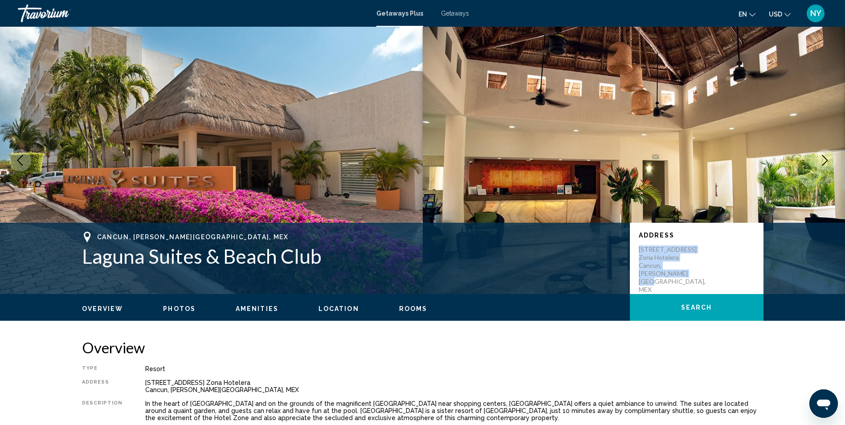
drag, startPoint x: 654, startPoint y: 275, endPoint x: 635, endPoint y: 250, distance: 30.6
click at [635, 250] on div "Address [STREET_ADDRESS][PERSON_NAME]" at bounding box center [697, 258] width 134 height 71
copy p "[STREET_ADDRESS][PERSON_NAME]"
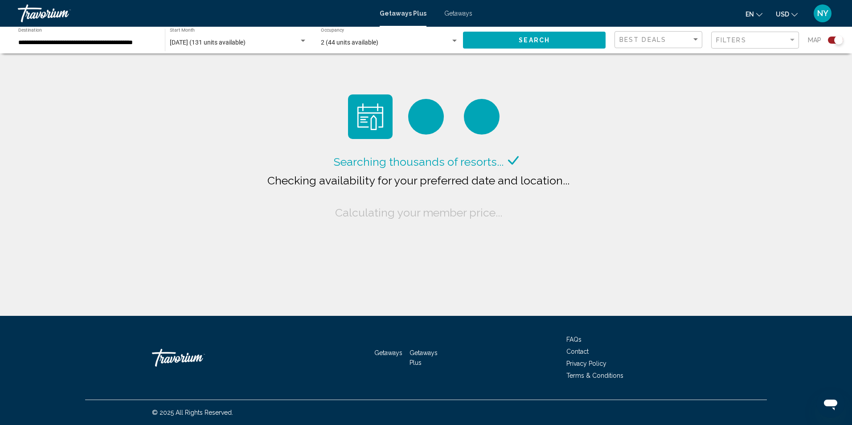
click at [198, 38] on div "[DATE] (131 units available) Start Month All Start Months" at bounding box center [238, 40] width 137 height 25
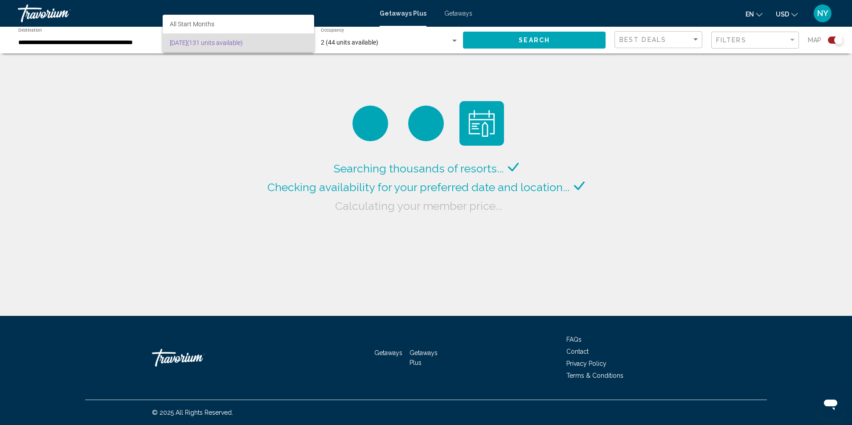
click at [237, 84] on div at bounding box center [426, 212] width 852 height 425
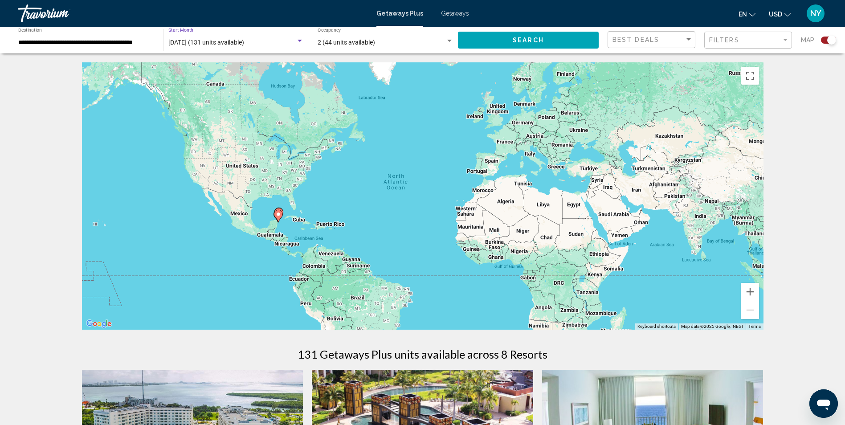
click at [299, 38] on div "Search widget" at bounding box center [300, 40] width 8 height 7
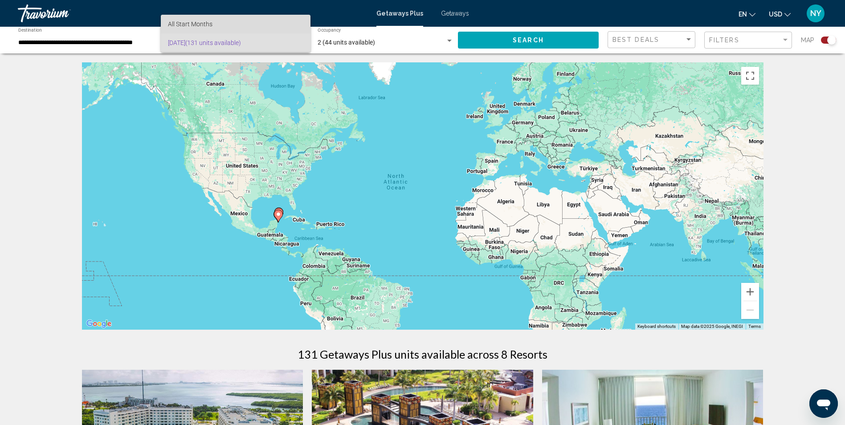
click at [183, 23] on span "All Start Months" at bounding box center [190, 23] width 45 height 7
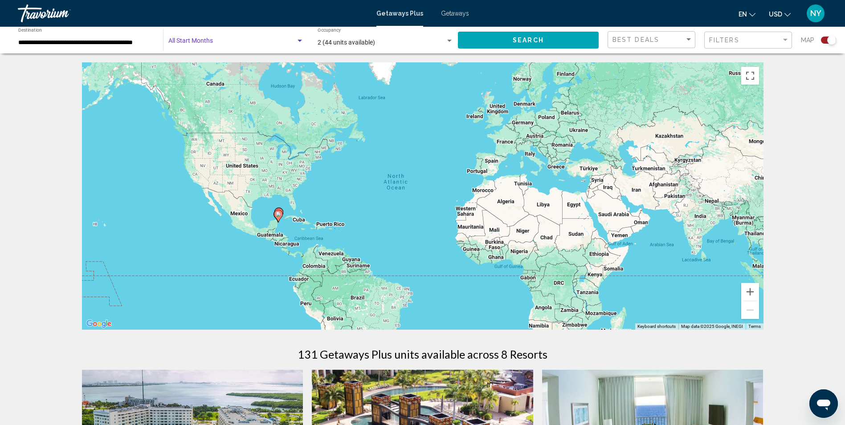
click at [303, 40] on div "Search widget" at bounding box center [300, 40] width 8 height 7
click at [334, 115] on div at bounding box center [422, 212] width 845 height 425
click at [515, 41] on span "Search" at bounding box center [528, 40] width 31 height 7
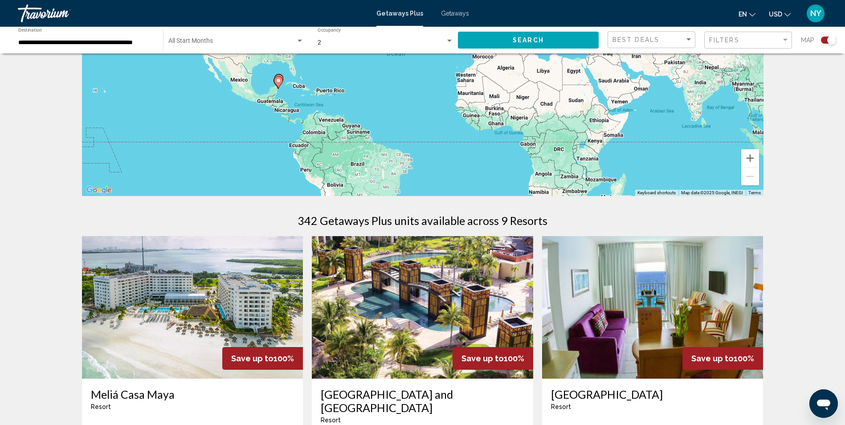
scroll to position [357, 0]
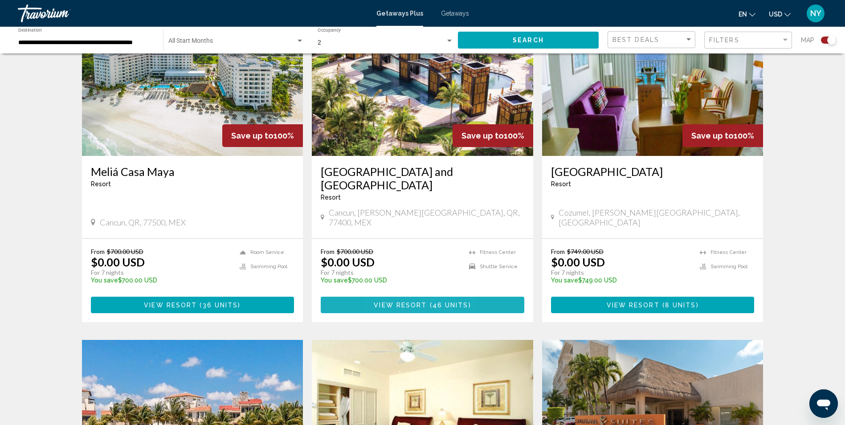
click at [388, 302] on span "View Resort" at bounding box center [400, 305] width 53 height 7
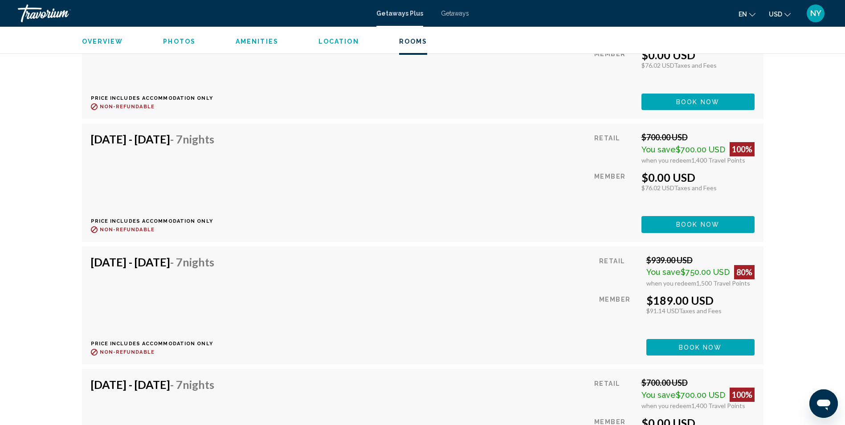
scroll to position [1916, 0]
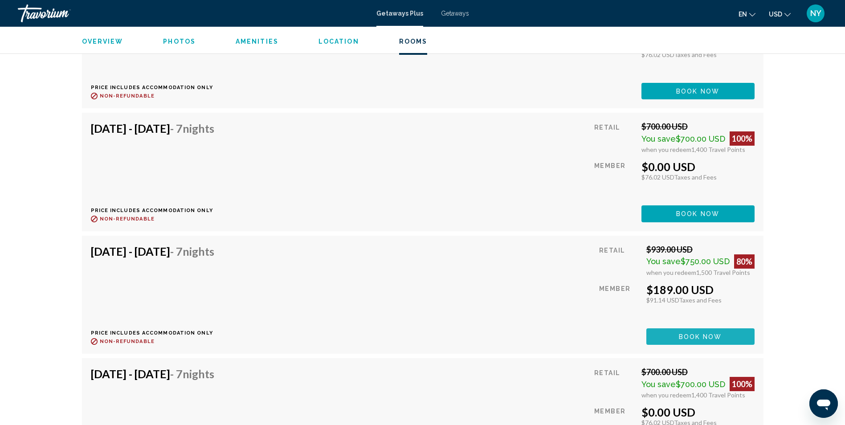
click at [694, 335] on span "Book now" at bounding box center [700, 336] width 43 height 7
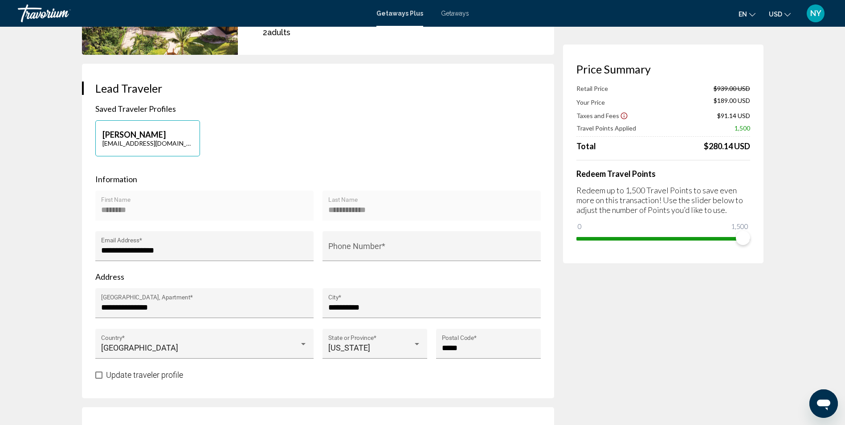
scroll to position [223, 0]
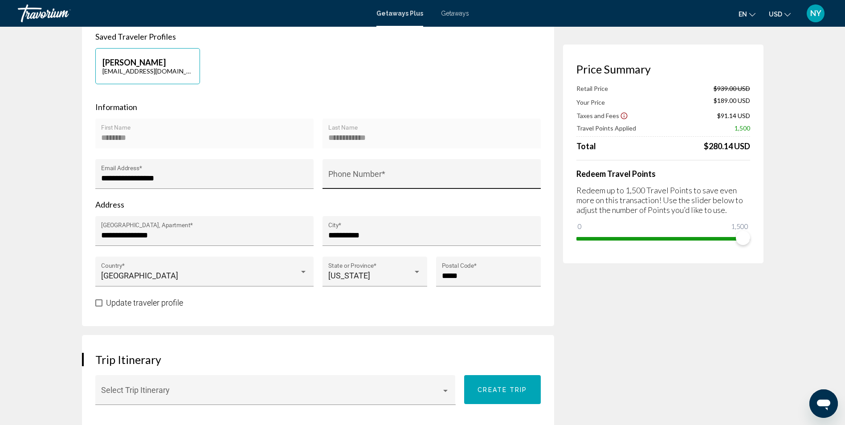
click at [342, 172] on div "Phone Number *" at bounding box center [431, 177] width 206 height 24
type input "**********"
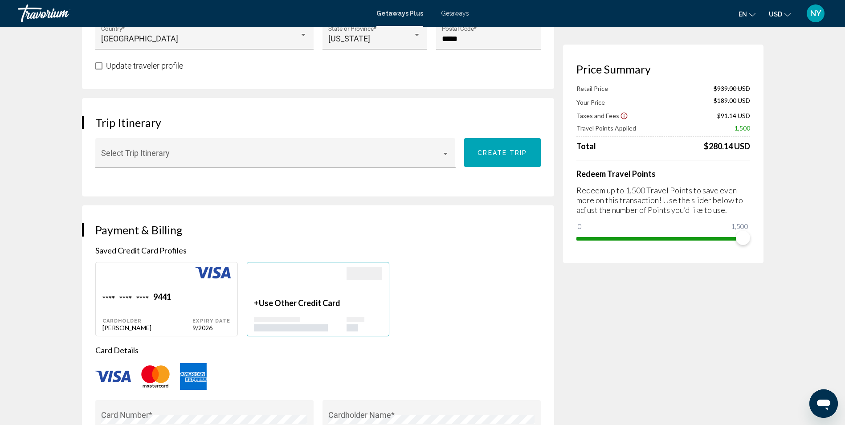
scroll to position [535, 0]
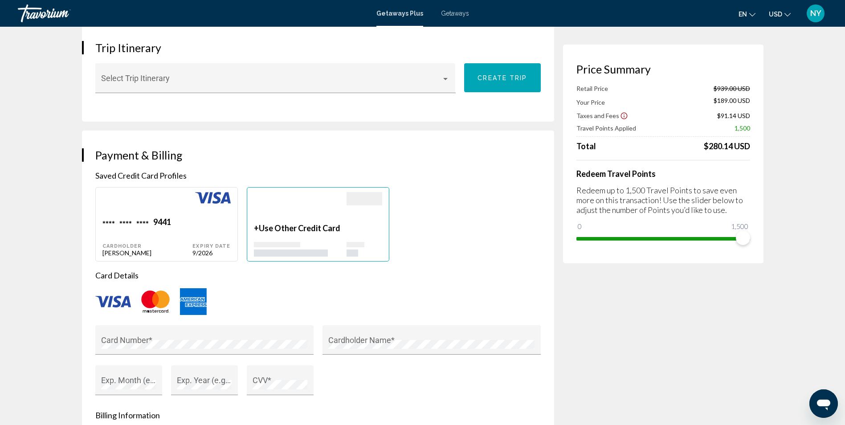
click at [147, 215] on div "Main content" at bounding box center [147, 204] width 90 height 25
type input "********"
type input "**********"
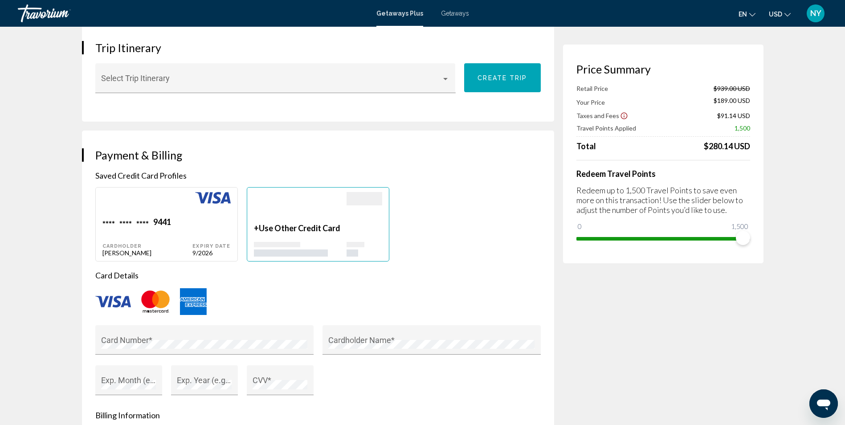
type input "**********"
type input "*****"
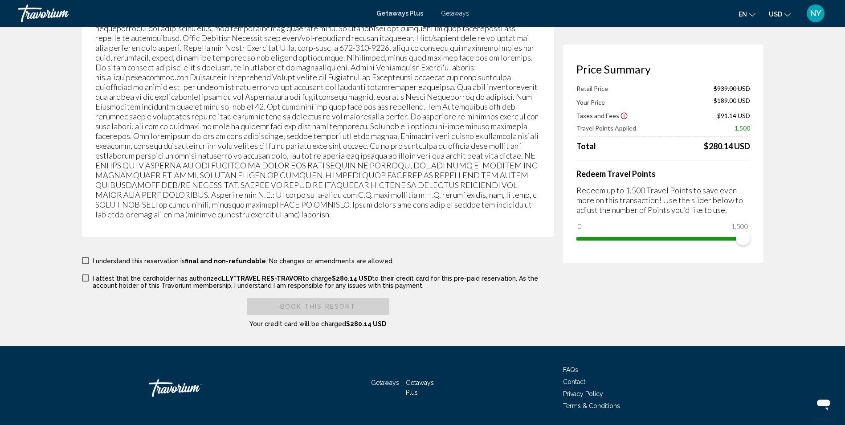
scroll to position [1515, 0]
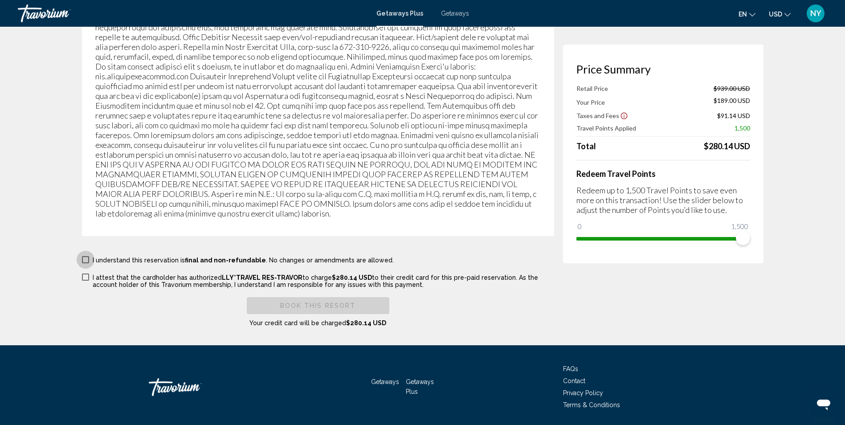
click at [83, 256] on span "Main content" at bounding box center [85, 259] width 7 height 7
click at [85, 274] on span "Main content" at bounding box center [85, 277] width 7 height 7
click at [310, 302] on span "Book this Resort" at bounding box center [318, 305] width 76 height 7
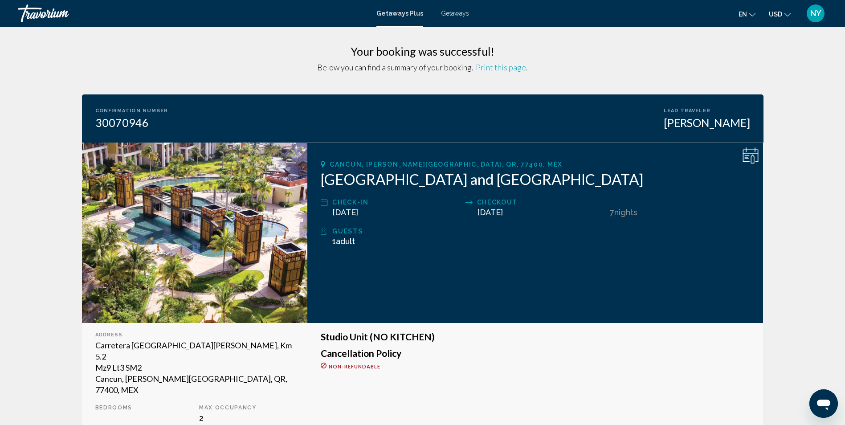
drag, startPoint x: 492, startPoint y: 68, endPoint x: 61, endPoint y: 371, distance: 527.2
click at [492, 67] on span "Print this page" at bounding box center [501, 67] width 50 height 10
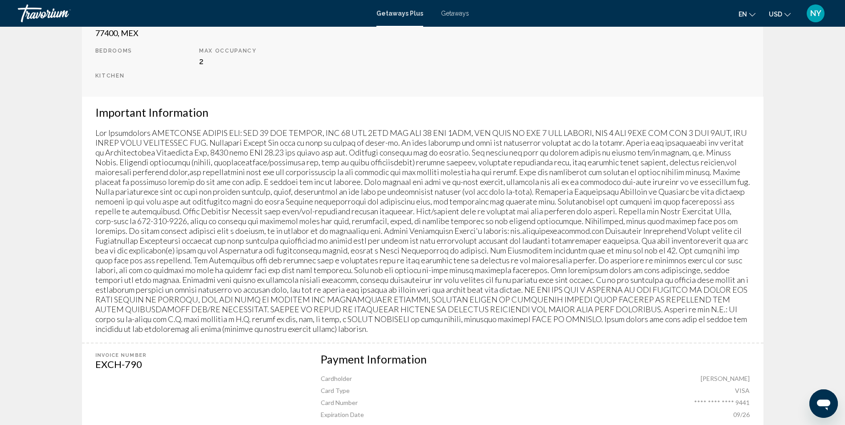
scroll to position [571, 0]
